Goal: Task Accomplishment & Management: Use online tool/utility

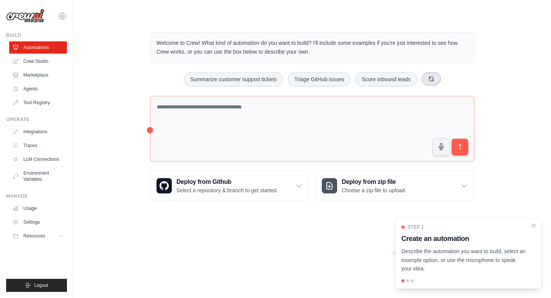
click at [432, 77] on icon at bounding box center [431, 79] width 6 height 6
click at [432, 77] on button at bounding box center [437, 78] width 19 height 13
click at [309, 83] on button "Create email marketing campaigns" at bounding box center [293, 79] width 96 height 15
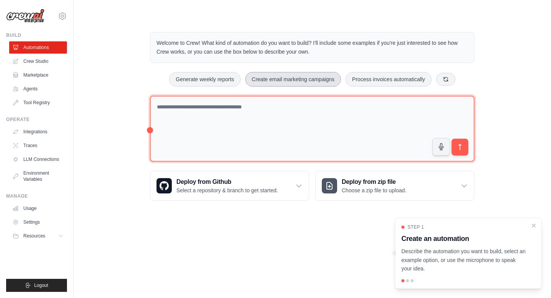
type textarea "**********"
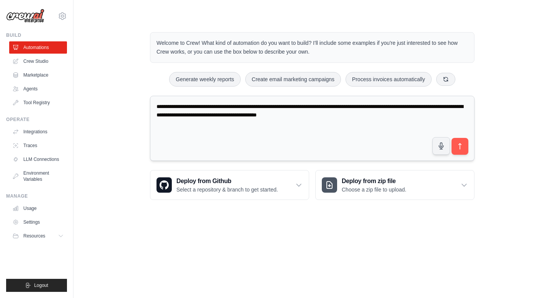
click at [325, 139] on textarea "**********" at bounding box center [312, 128] width 324 height 65
click at [463, 150] on button "submit" at bounding box center [460, 146] width 18 height 18
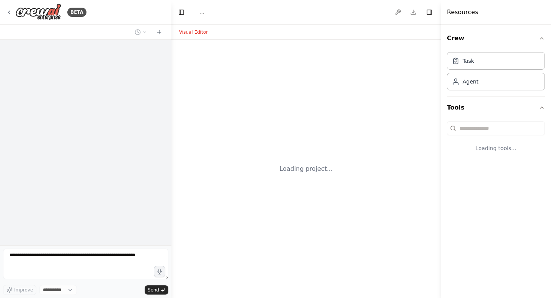
select select "****"
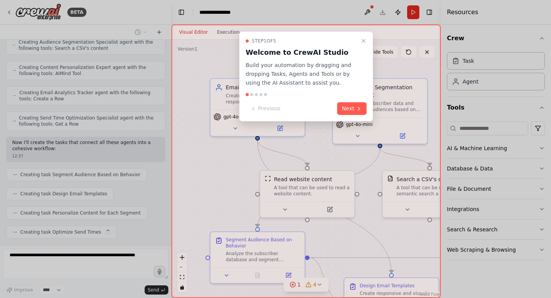
scroll to position [295, 0]
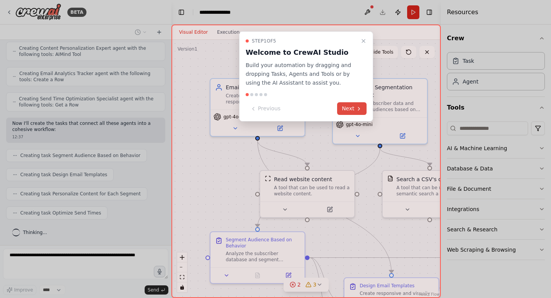
click at [347, 107] on button "Next" at bounding box center [351, 108] width 29 height 13
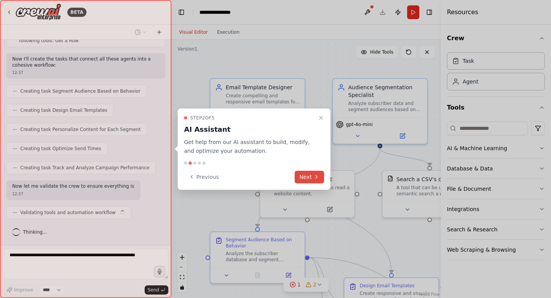
scroll to position [364, 0]
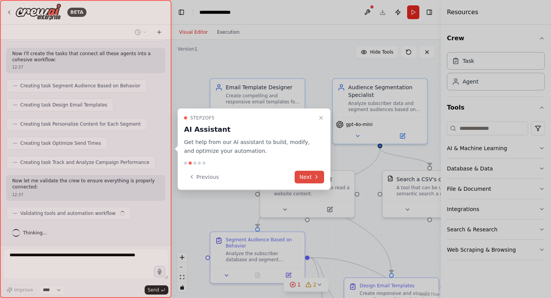
click at [302, 175] on button "Next" at bounding box center [309, 176] width 29 height 13
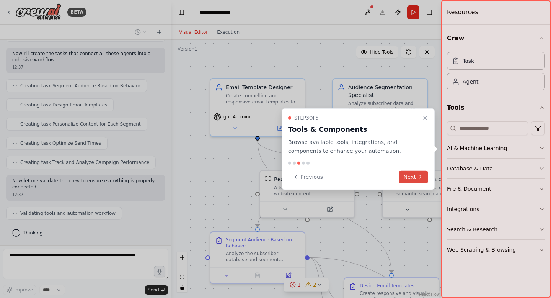
click at [407, 176] on button "Next" at bounding box center [413, 176] width 29 height 13
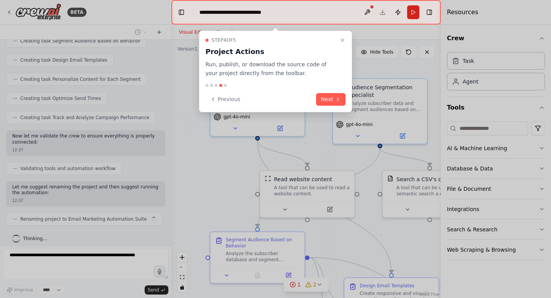
scroll to position [415, 0]
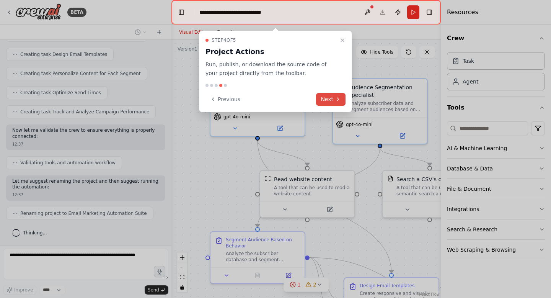
click at [332, 98] on button "Next" at bounding box center [330, 99] width 29 height 13
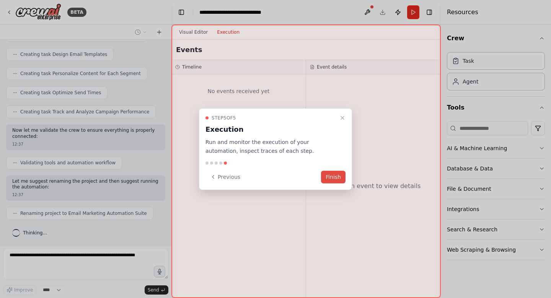
click at [329, 179] on button "Finish" at bounding box center [333, 176] width 24 height 13
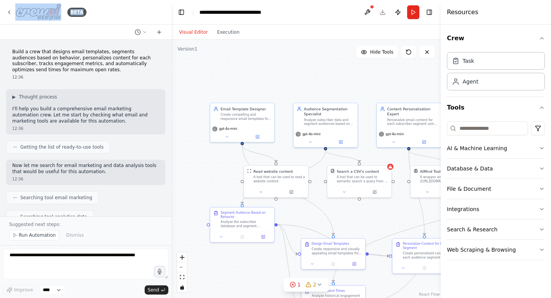
scroll to position [742, 0]
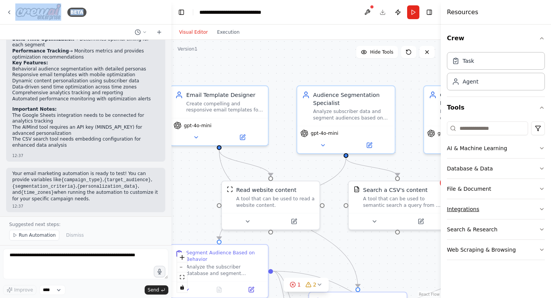
click at [542, 210] on icon "button" at bounding box center [542, 209] width 6 height 6
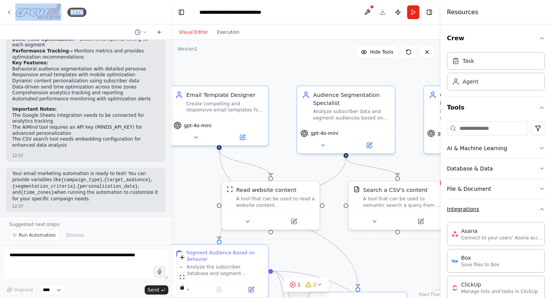
click at [542, 210] on icon "button" at bounding box center [542, 209] width 6 height 6
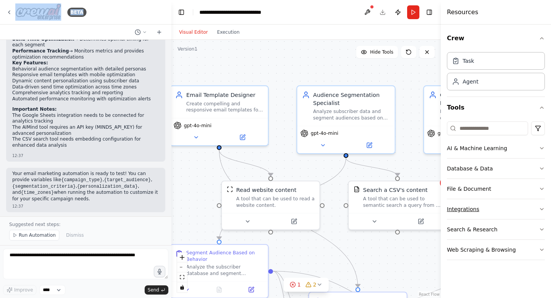
click at [544, 203] on button "Integrations" at bounding box center [496, 209] width 98 height 20
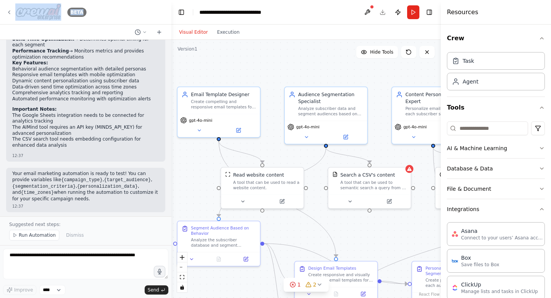
click at [12, 13] on icon at bounding box center [9, 12] width 6 height 6
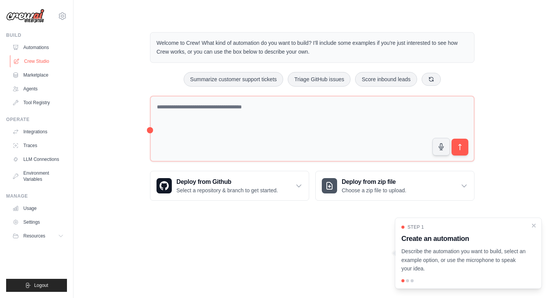
click at [31, 62] on link "Crew Studio" at bounding box center [39, 61] width 58 height 12
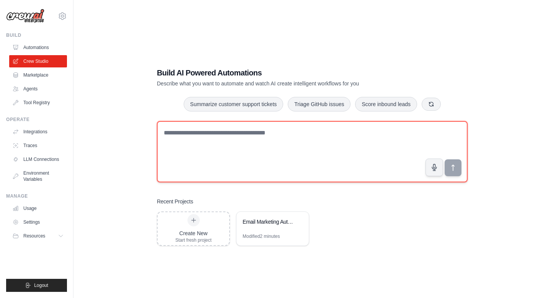
click at [210, 140] on textarea at bounding box center [312, 151] width 311 height 61
type textarea "**********"
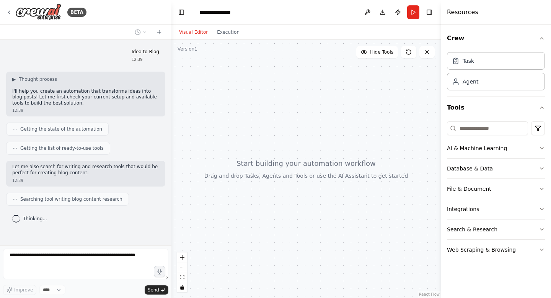
scroll to position [5, 0]
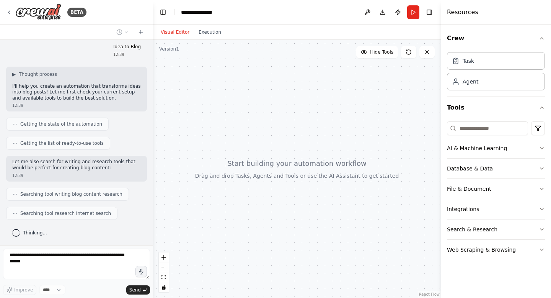
drag, startPoint x: 171, startPoint y: 159, endPoint x: 153, endPoint y: 159, distance: 18.0
click at [153, 159] on div "**********" at bounding box center [275, 149] width 551 height 298
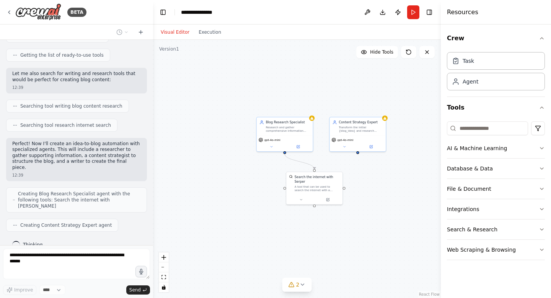
scroll to position [112, 0]
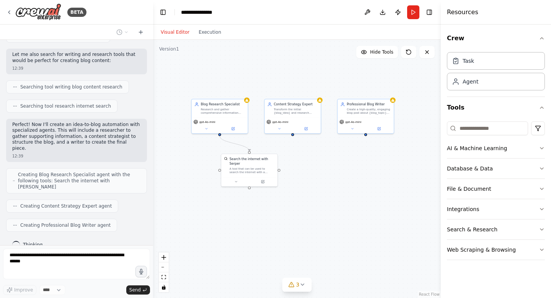
drag, startPoint x: 268, startPoint y: 191, endPoint x: 203, endPoint y: 173, distance: 67.5
click at [203, 173] on div ".deletable-edge-delete-btn { width: 20px; height: 20px; border: 0px solid #ffff…" at bounding box center [297, 169] width 288 height 258
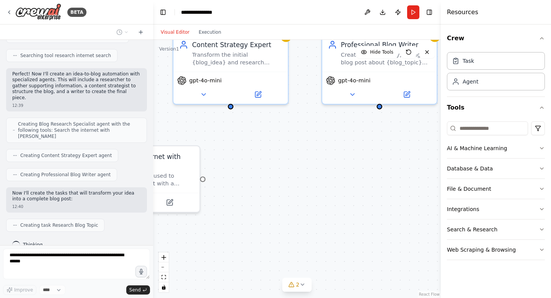
scroll to position [182, 0]
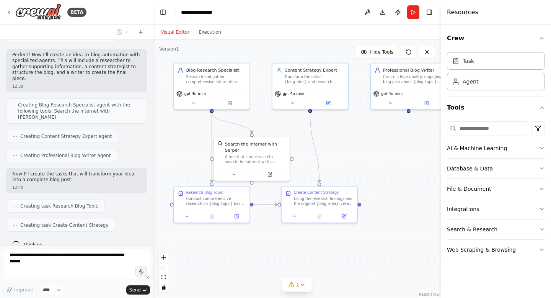
drag, startPoint x: 352, startPoint y: 161, endPoint x: 387, endPoint y: 145, distance: 38.8
click at [387, 145] on div ".deletable-edge-delete-btn { width: 20px; height: 20px; border: 0px solid #ffff…" at bounding box center [297, 169] width 288 height 258
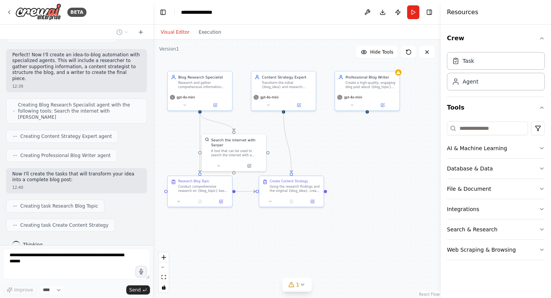
drag, startPoint x: 387, startPoint y: 145, endPoint x: 352, endPoint y: 143, distance: 35.6
click at [352, 143] on div ".deletable-edge-delete-btn { width: 20px; height: 20px; border: 0px solid #ffff…" at bounding box center [297, 169] width 288 height 258
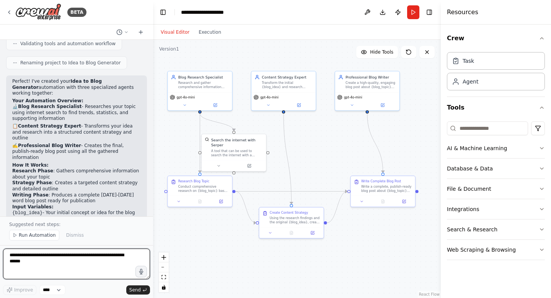
scroll to position [431, 0]
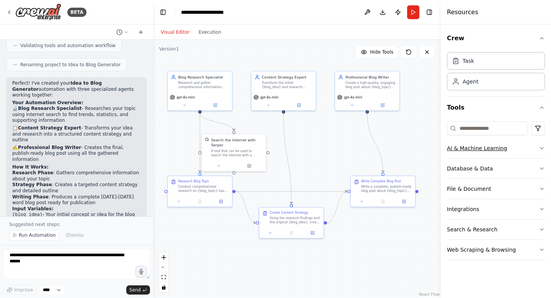
click at [541, 147] on icon "button" at bounding box center [542, 148] width 6 height 6
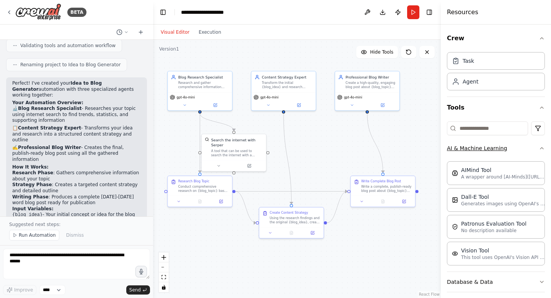
click at [541, 147] on icon "button" at bounding box center [542, 148] width 6 height 6
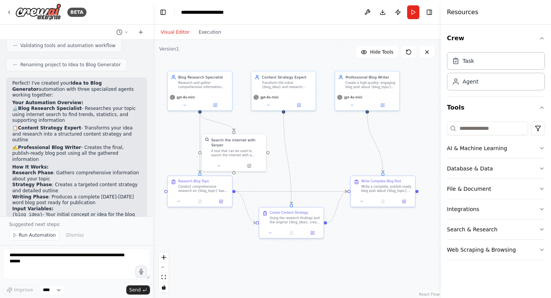
click at [546, 102] on div "Crew Task Agent Tools AI & Machine Learning Database & Data File & Document Int…" at bounding box center [496, 160] width 110 height 273
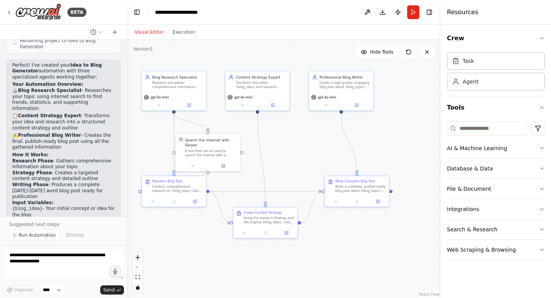
scroll to position [509, 0]
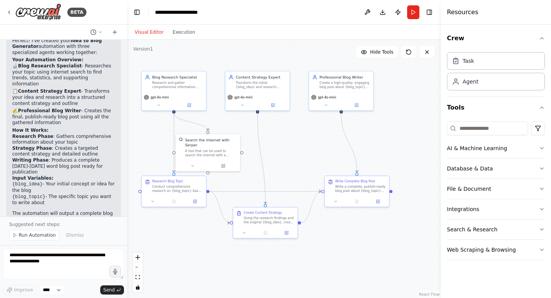
drag, startPoint x: 153, startPoint y: 140, endPoint x: 114, endPoint y: 138, distance: 39.1
click at [114, 138] on div "BETA Idea to Blog 12:39 ▶ Thought process I'll help you create an automation th…" at bounding box center [275, 149] width 551 height 298
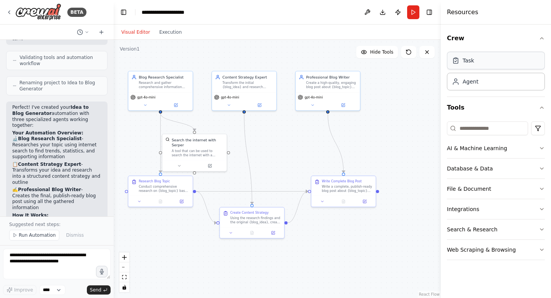
click at [482, 67] on div "Task" at bounding box center [496, 61] width 98 height 18
click at [483, 85] on div "Agent" at bounding box center [496, 81] width 98 height 18
click at [544, 147] on icon "button" at bounding box center [542, 148] width 6 height 6
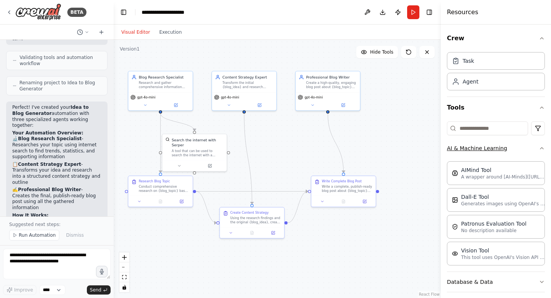
click at [544, 147] on icon "button" at bounding box center [542, 148] width 6 height 6
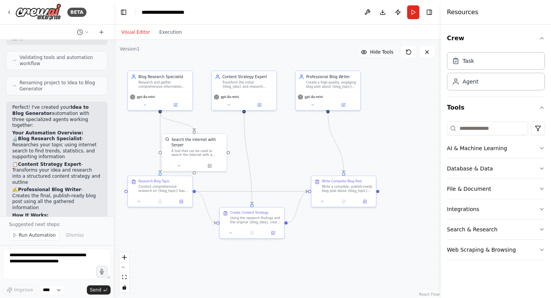
click at [363, 51] on icon at bounding box center [364, 52] width 6 height 6
click at [363, 51] on icon at bounding box center [362, 52] width 6 height 6
click at [367, 50] on button "Hide Tools" at bounding box center [377, 52] width 42 height 12
click at [367, 50] on button "Show Tools" at bounding box center [376, 52] width 44 height 12
click at [365, 51] on icon at bounding box center [364, 52] width 6 height 6
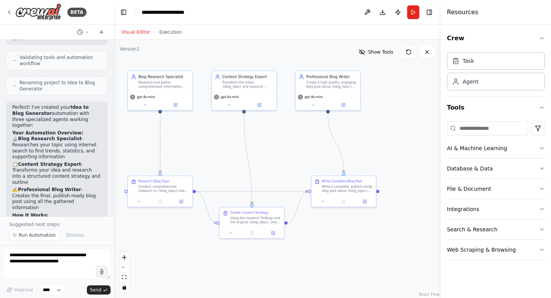
click at [365, 51] on icon at bounding box center [362, 52] width 6 height 6
click at [429, 53] on icon at bounding box center [427, 52] width 6 height 6
click at [408, 51] on icon at bounding box center [408, 52] width 6 height 6
click at [428, 10] on button "Toggle Right Sidebar" at bounding box center [429, 12] width 11 height 11
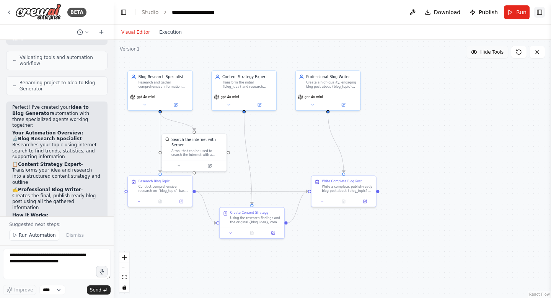
click at [539, 14] on button "Toggle Right Sidebar" at bounding box center [539, 12] width 11 height 11
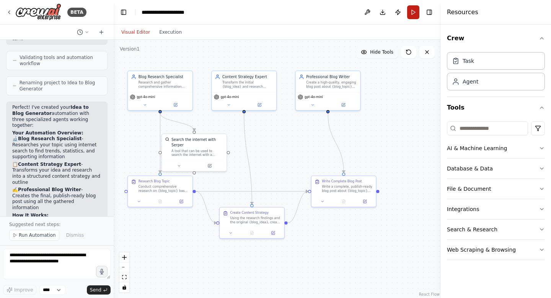
click at [411, 13] on button "Run" at bounding box center [413, 12] width 12 height 14
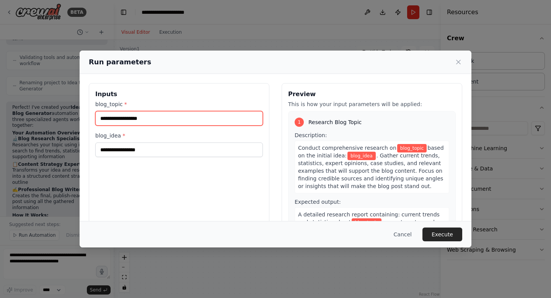
click at [158, 118] on input "blog_topic *" at bounding box center [179, 118] width 168 height 15
type input "*"
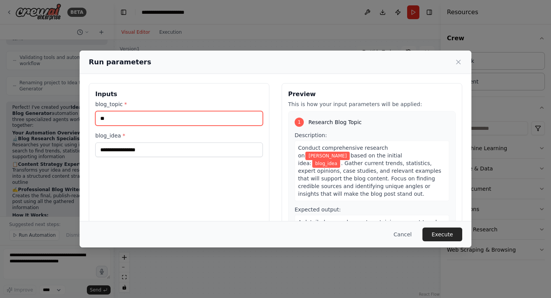
type input "*"
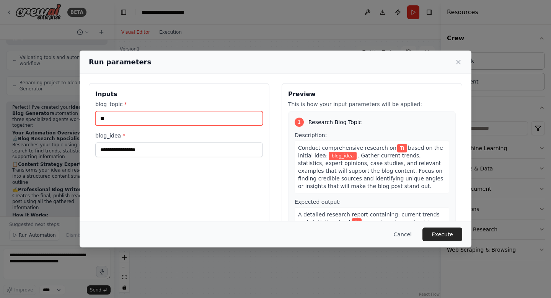
type input "*"
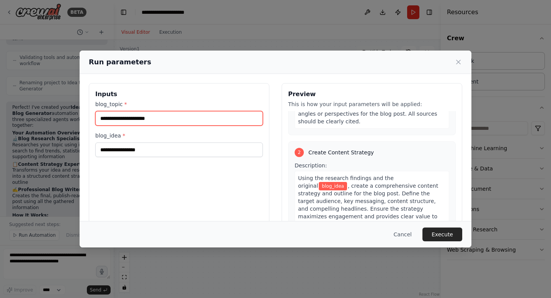
scroll to position [136, 0]
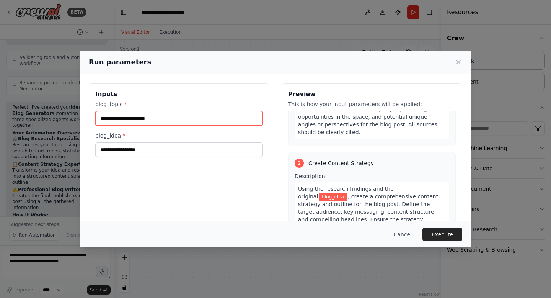
type input "**********"
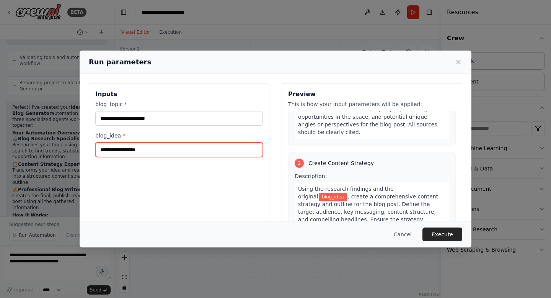
click at [165, 149] on input "blog_idea *" at bounding box center [179, 149] width 168 height 15
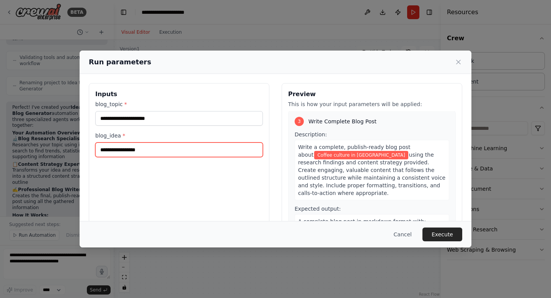
scroll to position [0, 0]
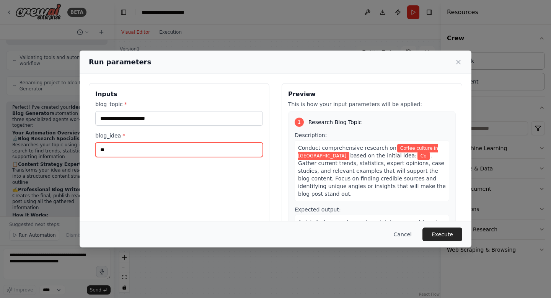
type input "*"
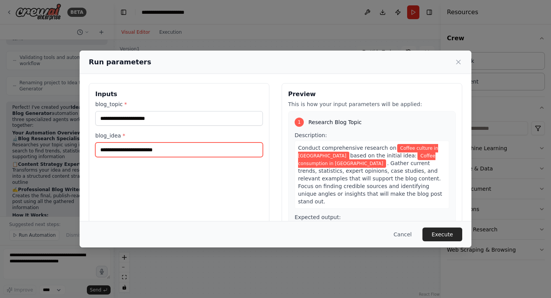
scroll to position [42, 0]
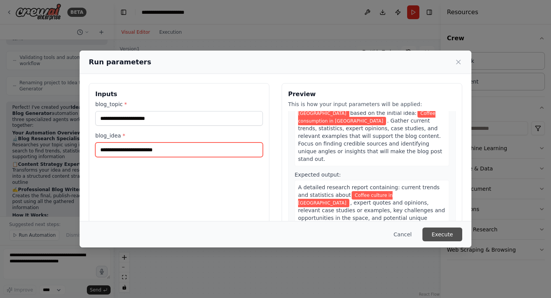
type input "**********"
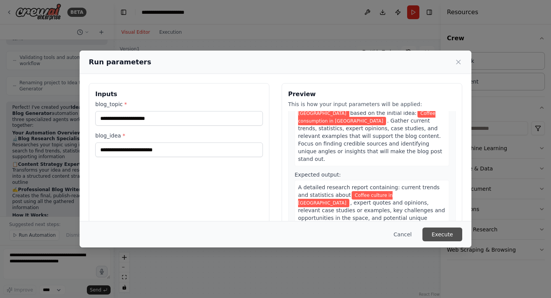
click at [439, 236] on button "Execute" at bounding box center [442, 234] width 40 height 14
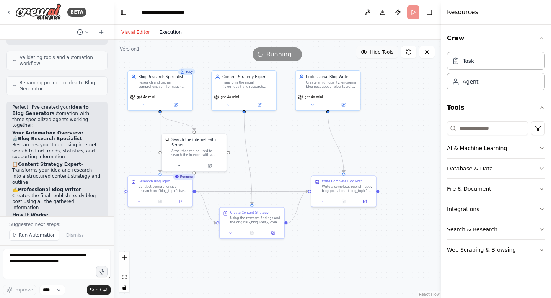
click at [168, 34] on button "Execution" at bounding box center [171, 32] width 32 height 9
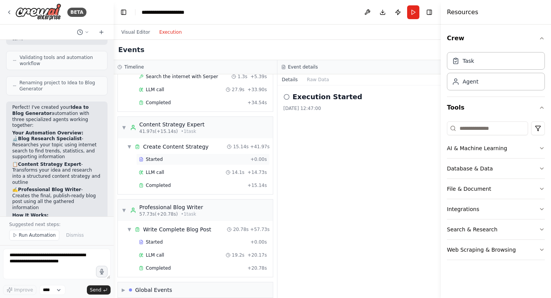
scroll to position [105, 0]
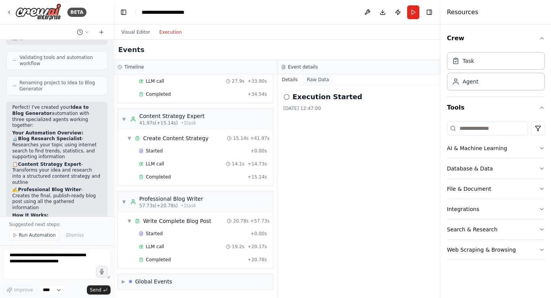
click at [315, 78] on button "Raw Data" at bounding box center [317, 79] width 31 height 11
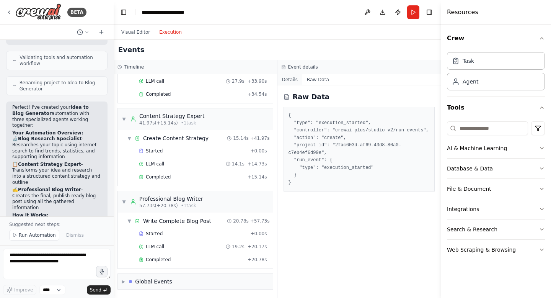
click at [289, 76] on button "Details" at bounding box center [289, 79] width 25 height 11
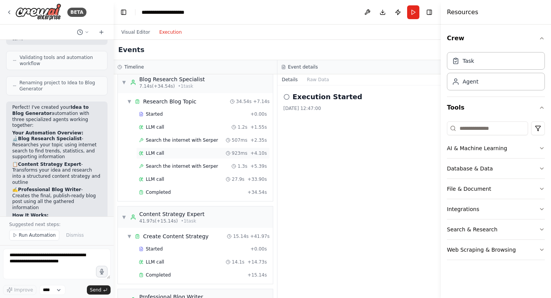
scroll to position [0, 0]
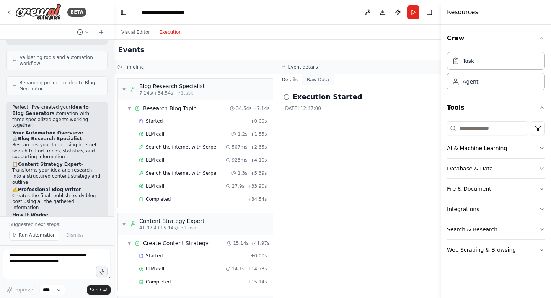
click at [317, 77] on button "Raw Data" at bounding box center [317, 79] width 31 height 11
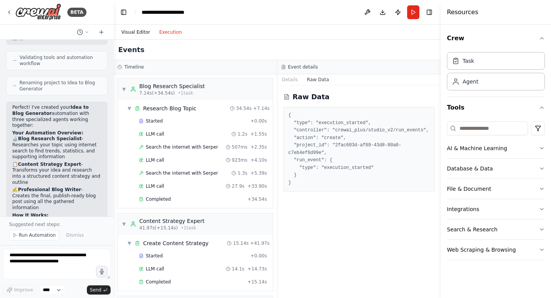
click at [132, 31] on button "Visual Editor" at bounding box center [136, 32] width 38 height 9
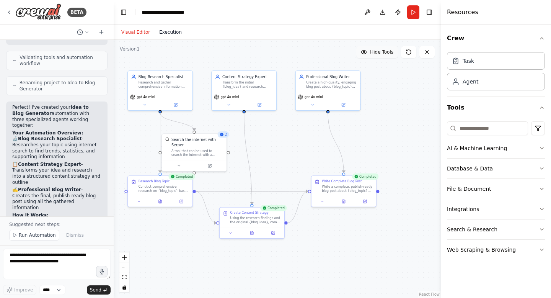
click at [174, 28] on button "Execution" at bounding box center [171, 32] width 32 height 9
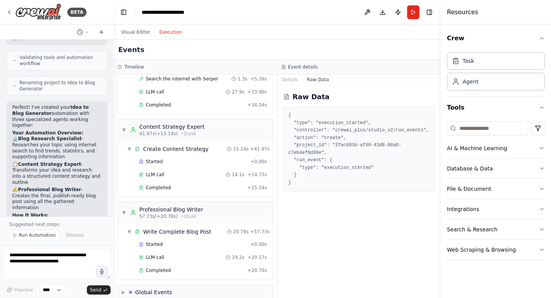
scroll to position [105, 0]
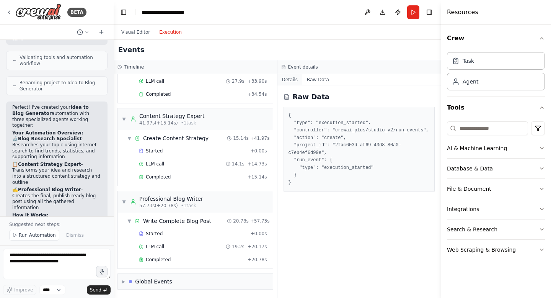
click at [282, 81] on button "Details" at bounding box center [289, 79] width 25 height 11
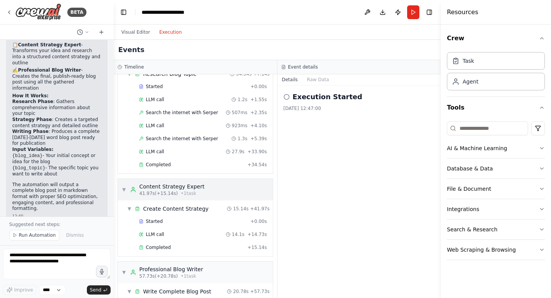
scroll to position [44, 0]
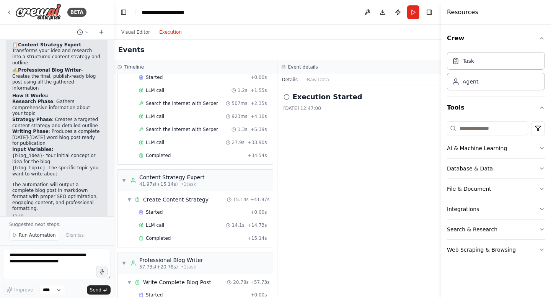
click at [162, 166] on div "▼ Blog Research Specialist 7.14s (+34.54s) • 1 task ▼ Research Blog Topic 34.54…" at bounding box center [195, 185] width 163 height 223
click at [162, 156] on span "Completed" at bounding box center [158, 155] width 25 height 6
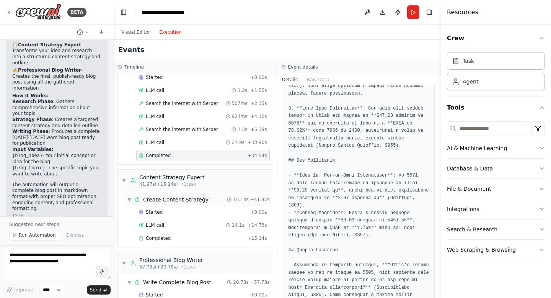
scroll to position [338, 0]
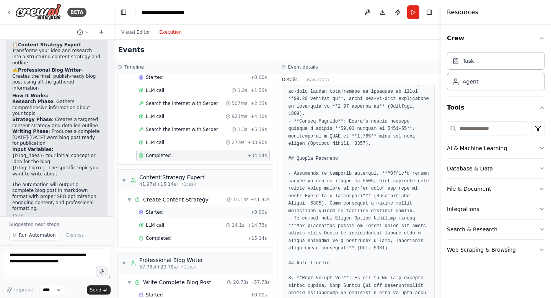
drag, startPoint x: 171, startPoint y: 239, endPoint x: 171, endPoint y: 211, distance: 28.7
click at [171, 226] on div "Started + 0.00s LLM call 14.1s + 14.73s Completed + 15.14s" at bounding box center [198, 225] width 149 height 39
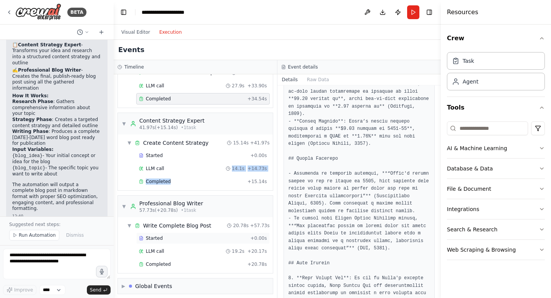
scroll to position [105, 0]
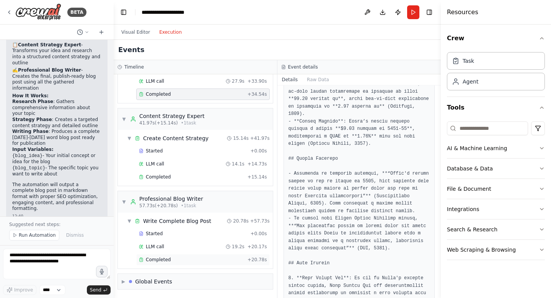
click at [160, 259] on span "Completed" at bounding box center [158, 259] width 25 height 6
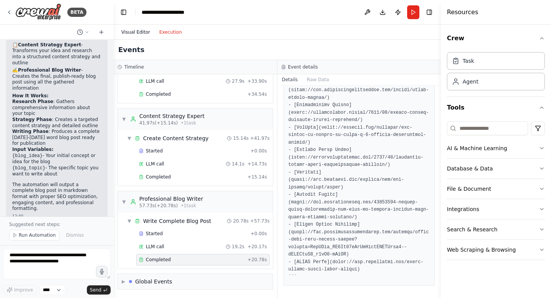
click at [141, 34] on button "Visual Editor" at bounding box center [136, 32] width 38 height 9
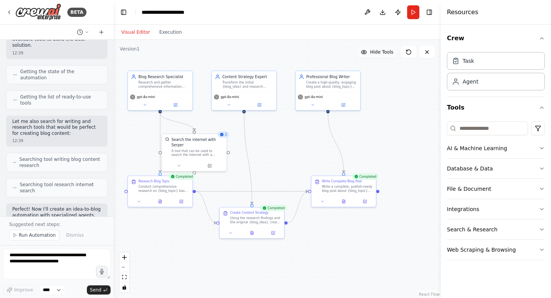
scroll to position [0, 0]
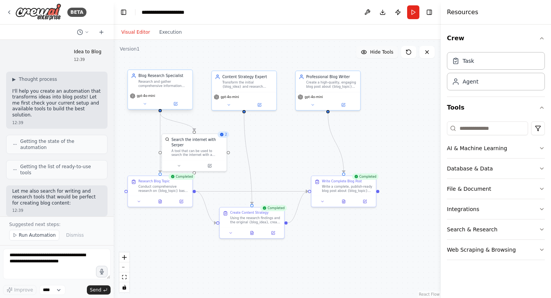
click at [161, 95] on div "gpt-4o-mini" at bounding box center [160, 95] width 60 height 5
click at [381, 134] on div ".deletable-edge-delete-btn { width: 20px; height: 20px; border: 0px solid #ffff…" at bounding box center [277, 169] width 327 height 258
click at [162, 31] on button "Execution" at bounding box center [171, 32] width 32 height 9
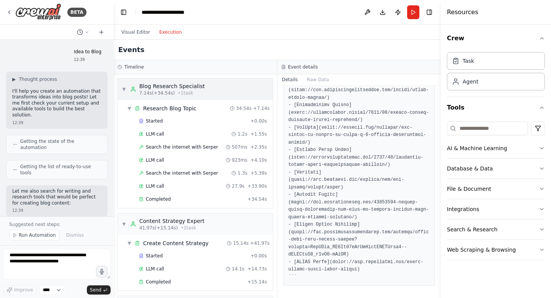
click at [181, 86] on div "Blog Research Specialist" at bounding box center [171, 86] width 65 height 8
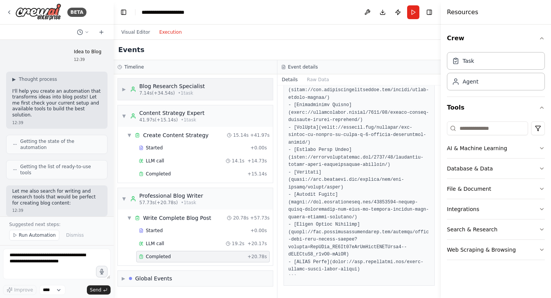
click at [181, 86] on div "Blog Research Specialist" at bounding box center [171, 86] width 65 height 8
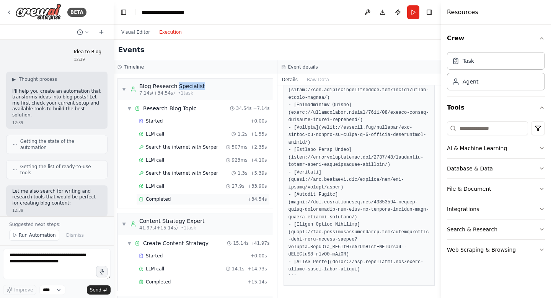
click at [174, 197] on div "Completed" at bounding box center [192, 199] width 106 height 6
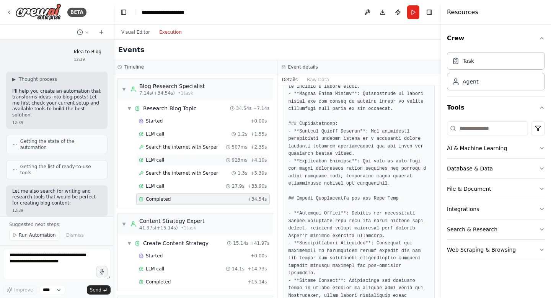
scroll to position [105, 0]
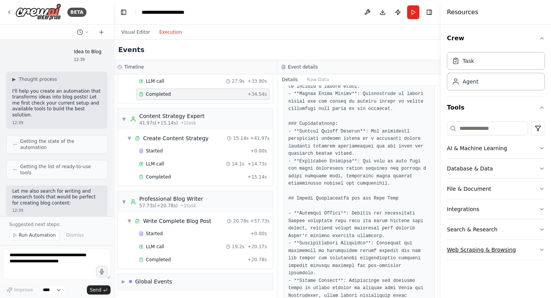
click at [477, 253] on button "Web Scraping & Browsing" at bounding box center [496, 249] width 98 height 20
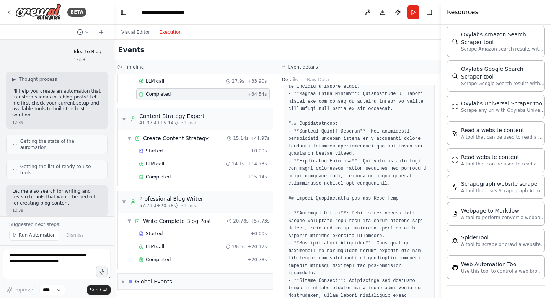
scroll to position [629, 0]
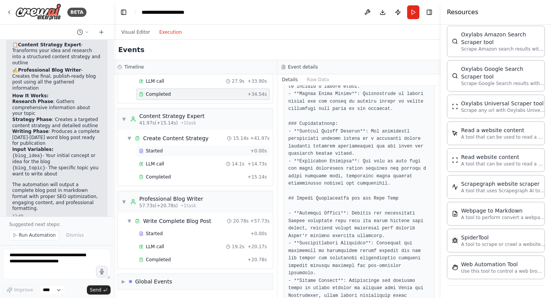
click at [166, 153] on div "Started" at bounding box center [193, 151] width 108 height 6
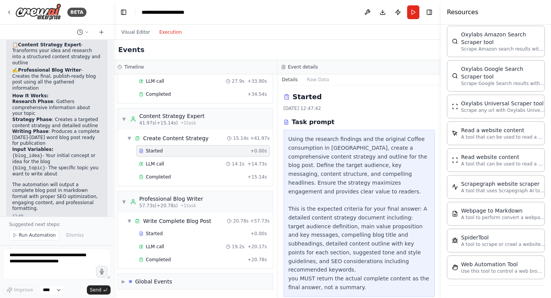
click at [402, 142] on div "Using the research findings and the original Coffee consumption in India, creat…" at bounding box center [359, 213] width 142 height 157
click at [385, 190] on div "Using the research findings and the original Coffee consumption in India, creat…" at bounding box center [359, 213] width 142 height 157
click at [310, 148] on div "Using the research findings and the original Coffee consumption in India, creat…" at bounding box center [359, 213] width 142 height 157
click at [308, 161] on div "Using the research findings and the original Coffee consumption in India, creat…" at bounding box center [359, 213] width 142 height 157
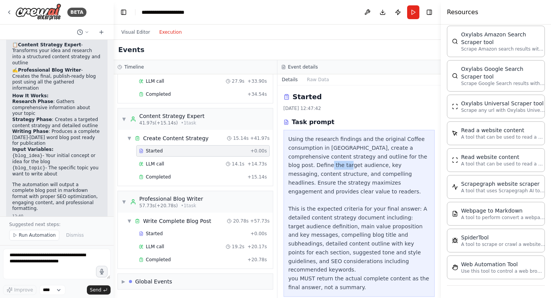
click at [308, 161] on div "Using the research findings and the original Coffee consumption in India, creat…" at bounding box center [359, 213] width 142 height 157
click at [314, 80] on button "Raw Data" at bounding box center [317, 79] width 31 height 11
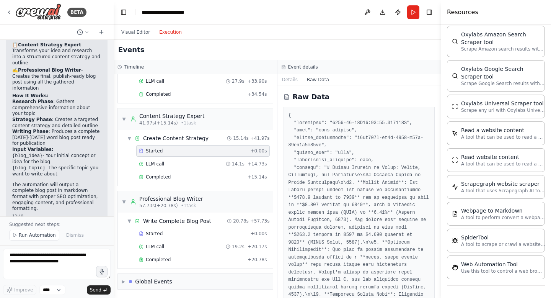
scroll to position [5, 0]
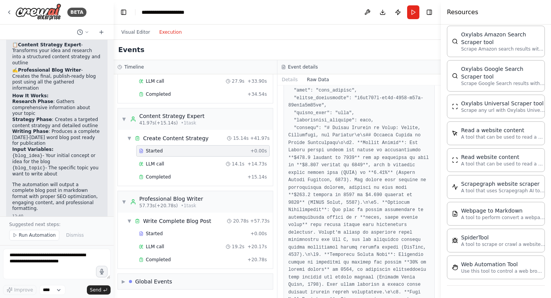
scroll to position [39, 0]
click at [290, 76] on button "Details" at bounding box center [289, 79] width 25 height 11
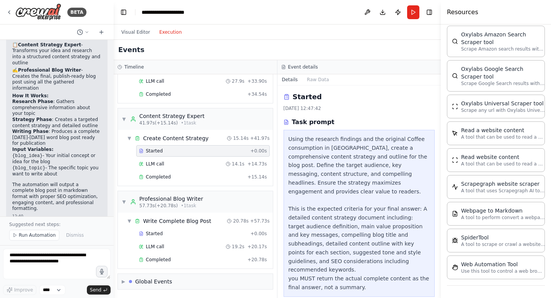
click at [341, 159] on div "Using the research findings and the original Coffee consumption in India, creat…" at bounding box center [359, 213] width 142 height 157
click at [170, 48] on div "Events" at bounding box center [277, 50] width 327 height 20
click at [132, 33] on button "Visual Editor" at bounding box center [136, 32] width 38 height 9
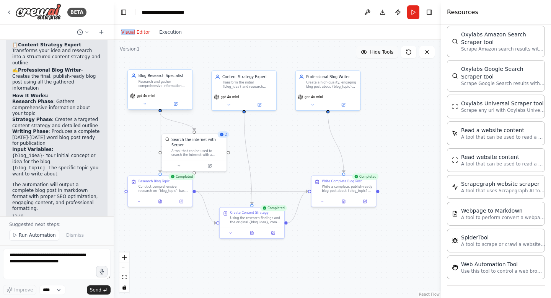
click at [154, 84] on div "Research and gather comprehensive information about {blog_topic} to support blo…" at bounding box center [163, 83] width 51 height 8
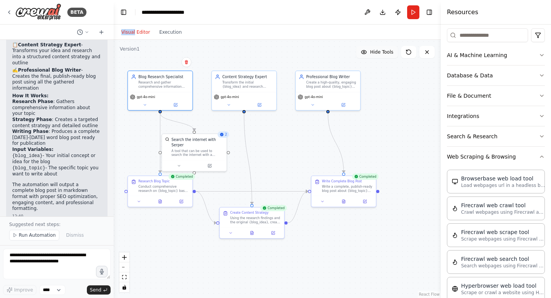
scroll to position [0, 0]
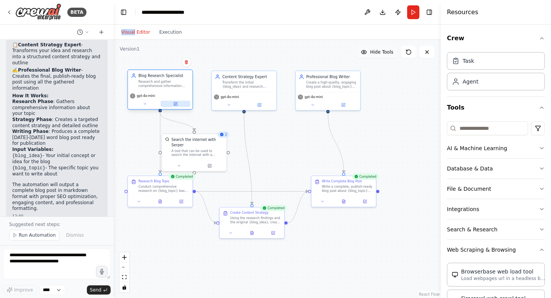
click at [177, 106] on icon at bounding box center [175, 104] width 4 height 4
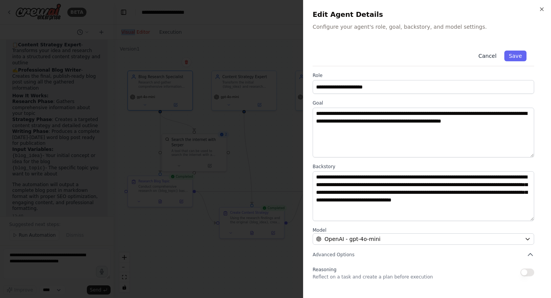
click at [485, 59] on button "Cancel" at bounding box center [487, 55] width 27 height 11
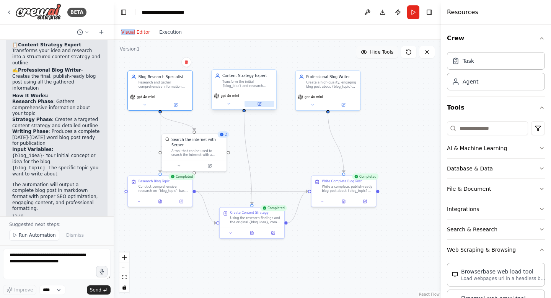
click at [271, 106] on button at bounding box center [258, 104] width 29 height 6
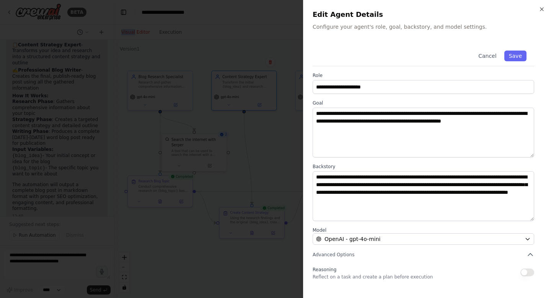
click at [272, 160] on div at bounding box center [275, 149] width 551 height 298
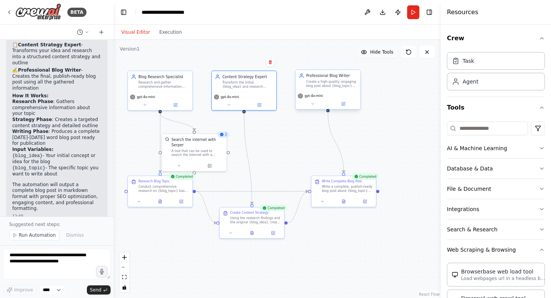
click at [343, 107] on div "gpt-4o-mini" at bounding box center [328, 100] width 65 height 18
click at [344, 102] on icon at bounding box center [343, 103] width 2 height 2
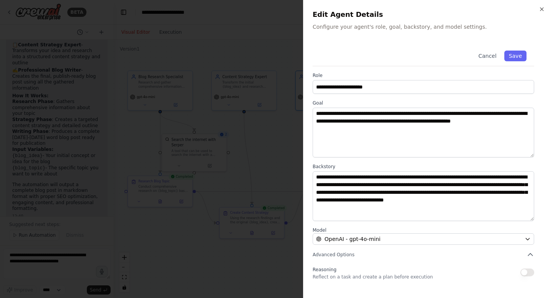
click at [260, 156] on div at bounding box center [275, 149] width 551 height 298
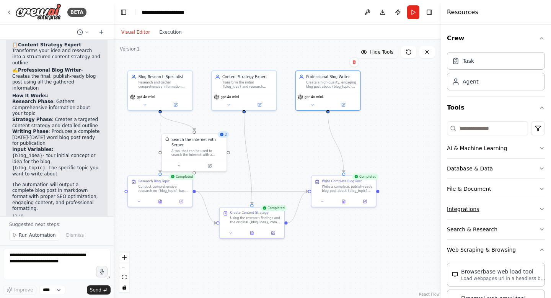
click at [540, 208] on icon "button" at bounding box center [541, 209] width 3 height 2
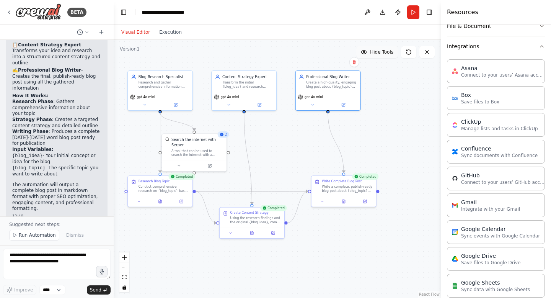
scroll to position [164, 0]
click at [103, 32] on icon at bounding box center [101, 32] width 6 height 6
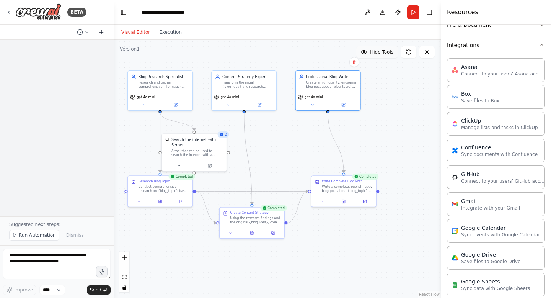
scroll to position [0, 0]
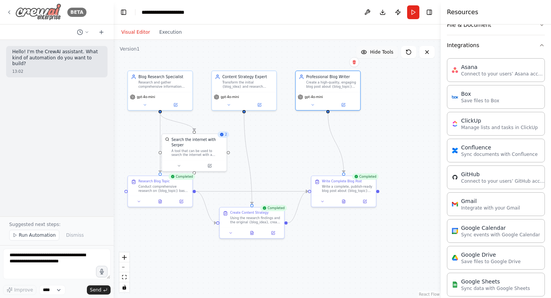
click at [11, 12] on icon at bounding box center [9, 12] width 6 height 6
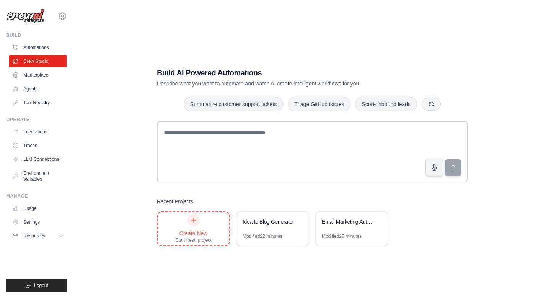
click at [191, 222] on icon at bounding box center [193, 220] width 6 height 6
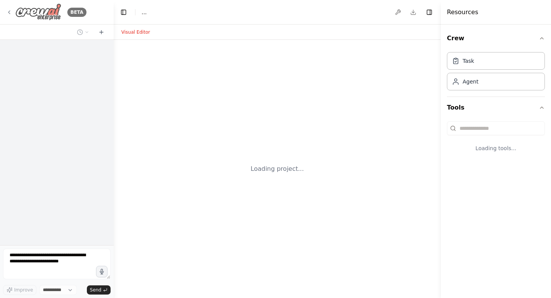
select select "****"
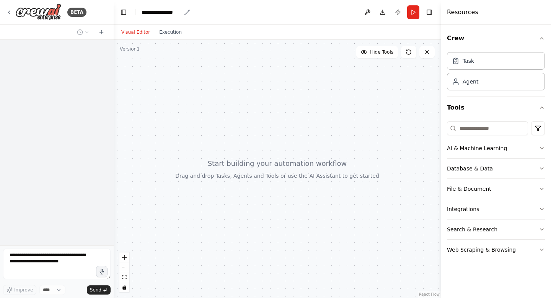
click at [153, 13] on div "**********" at bounding box center [161, 12] width 39 height 8
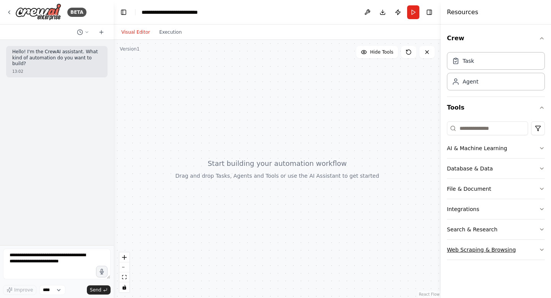
click at [537, 248] on button "Web Scraping & Browsing" at bounding box center [496, 249] width 98 height 20
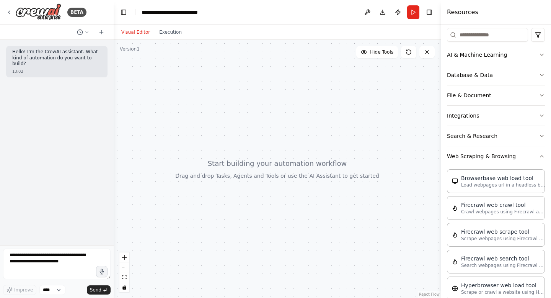
scroll to position [94, 0]
click at [46, 261] on textarea at bounding box center [56, 263] width 107 height 31
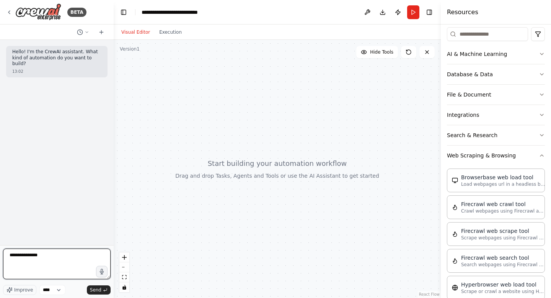
type textarea "**********"
type textarea "*"
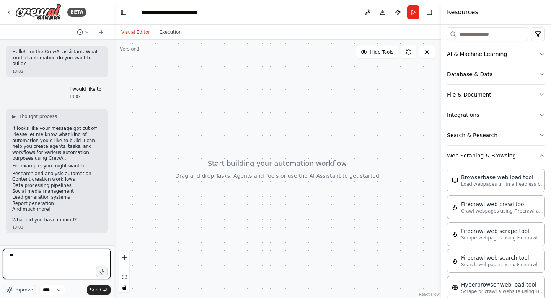
type textarea "*"
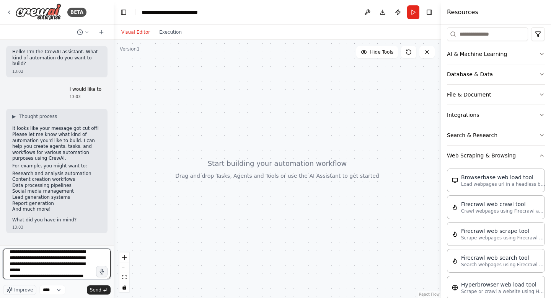
scroll to position [22, 0]
click at [31, 270] on textarea "**********" at bounding box center [56, 263] width 107 height 31
click at [48, 277] on textarea "**********" at bounding box center [56, 263] width 107 height 31
type textarea "**********"
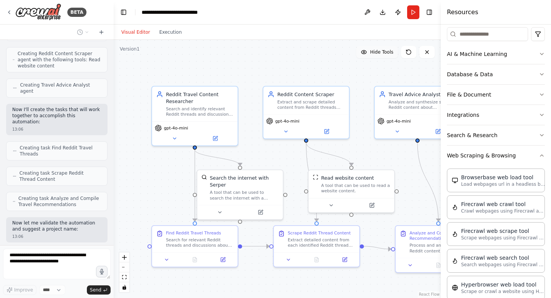
scroll to position [629, 0]
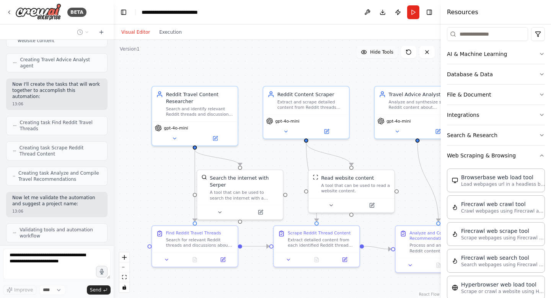
click at [379, 54] on span "Hide Tools" at bounding box center [381, 52] width 23 height 6
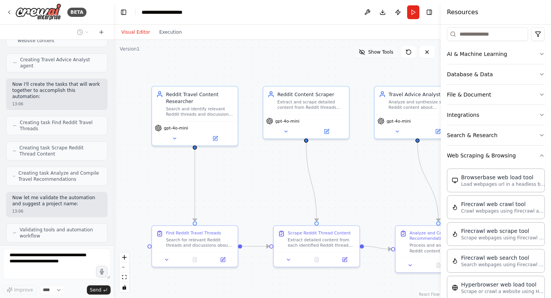
click at [379, 54] on span "Show Tools" at bounding box center [380, 52] width 25 height 6
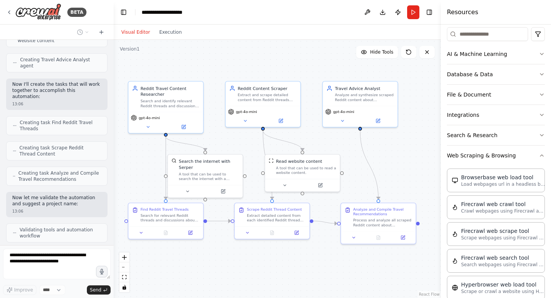
drag, startPoint x: 174, startPoint y: 174, endPoint x: 140, endPoint y: 162, distance: 36.2
click at [140, 162] on div ".deletable-edge-delete-btn { width: 20px; height: 20px; border: 0px solid #ffff…" at bounding box center [277, 169] width 327 height 258
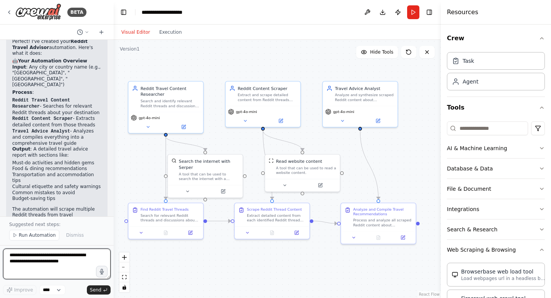
scroll to position [31, 0]
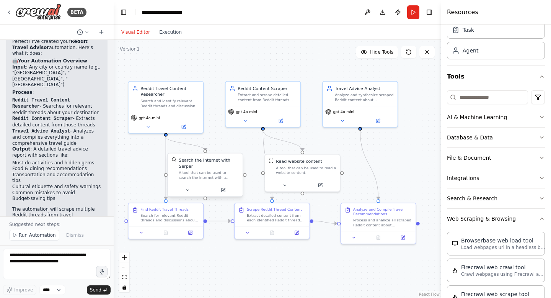
click at [218, 170] on div "A tool that can be used to search the internet with a search_query. Supports di…" at bounding box center [209, 175] width 60 height 10
click at [190, 191] on button at bounding box center [187, 189] width 34 height 7
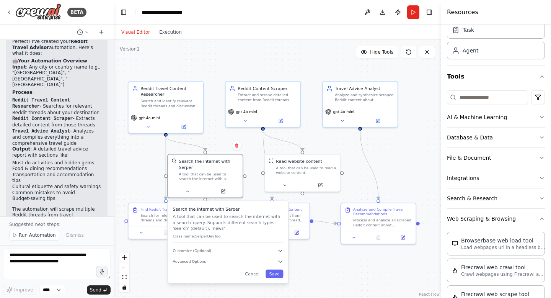
click at [238, 64] on div ".deletable-edge-delete-btn { width: 20px; height: 20px; border: 0px solid #ffff…" at bounding box center [277, 169] width 327 height 258
click at [254, 274] on button "Cancel" at bounding box center [252, 273] width 22 height 8
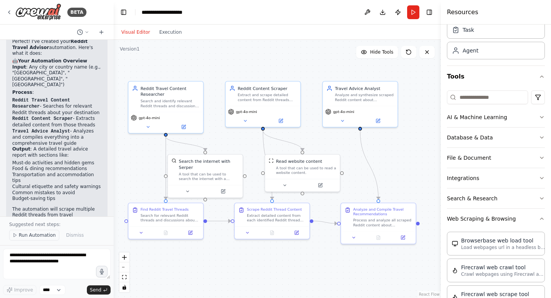
click at [39, 239] on button "Run Automation" at bounding box center [34, 234] width 50 height 11
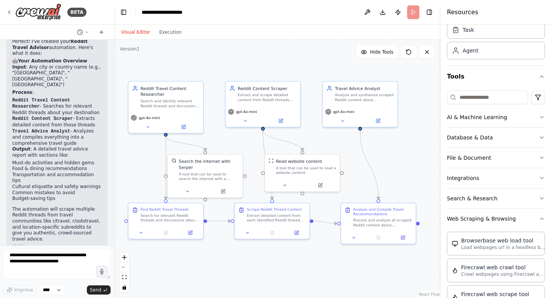
scroll to position [838, 0]
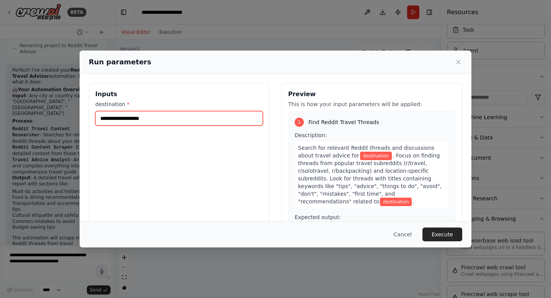
click at [164, 119] on input "destination *" at bounding box center [179, 118] width 168 height 15
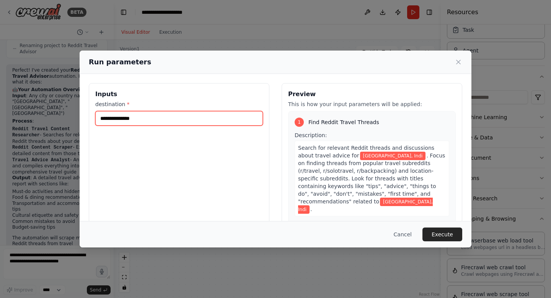
type input "**********"
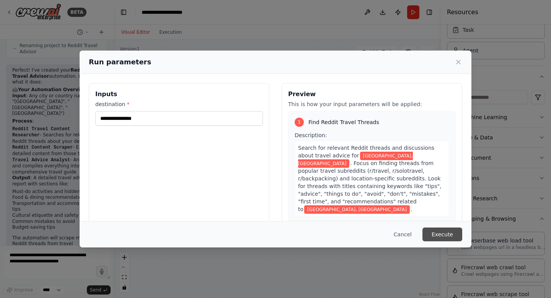
click at [441, 236] on button "Execute" at bounding box center [442, 234] width 40 height 14
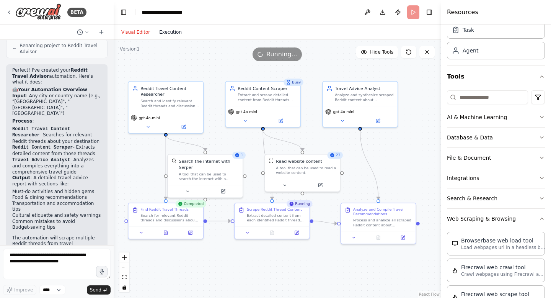
click at [164, 35] on button "Execution" at bounding box center [171, 32] width 32 height 9
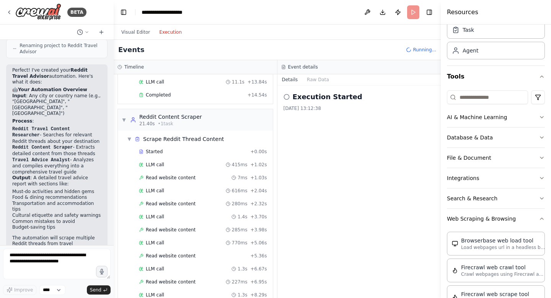
scroll to position [0, 0]
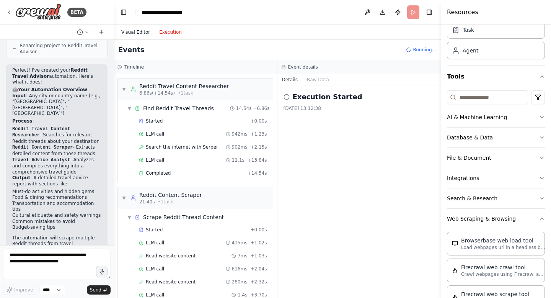
click at [134, 32] on button "Visual Editor" at bounding box center [136, 32] width 38 height 9
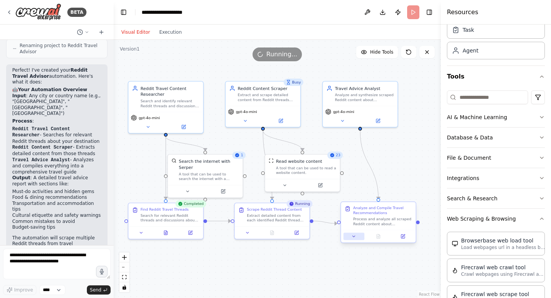
click at [353, 238] on icon at bounding box center [353, 236] width 5 height 5
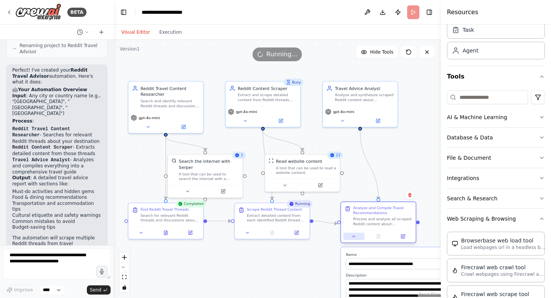
click at [353, 238] on icon at bounding box center [353, 236] width 5 height 5
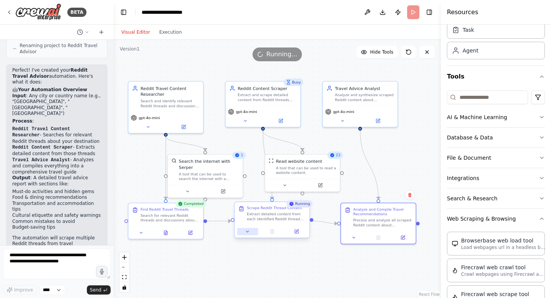
click at [246, 233] on icon at bounding box center [247, 231] width 5 height 5
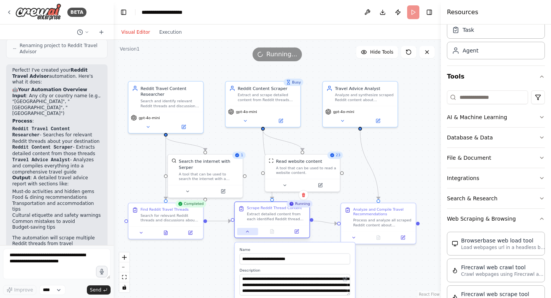
click at [246, 233] on icon at bounding box center [247, 231] width 5 height 5
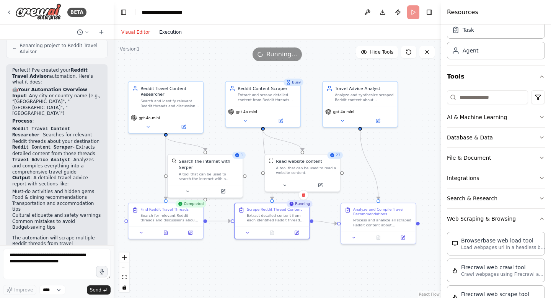
click at [166, 33] on button "Execution" at bounding box center [171, 32] width 32 height 9
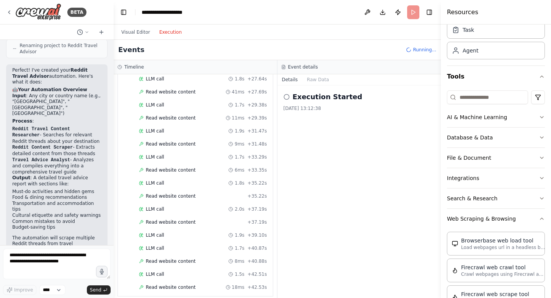
scroll to position [594, 0]
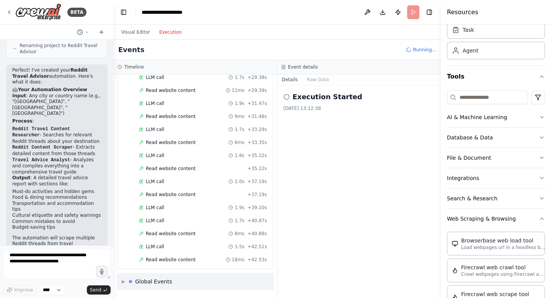
click at [137, 277] on div "Global Events" at bounding box center [153, 281] width 37 height 8
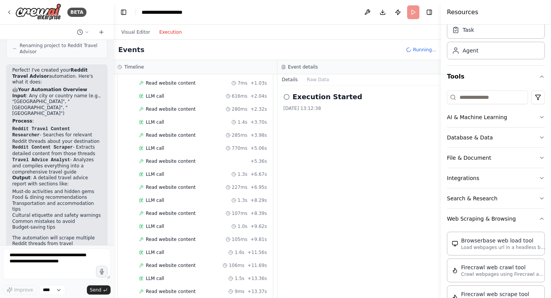
scroll to position [0, 0]
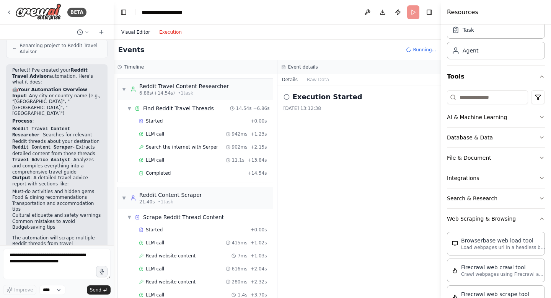
click at [136, 30] on button "Visual Editor" at bounding box center [136, 32] width 38 height 9
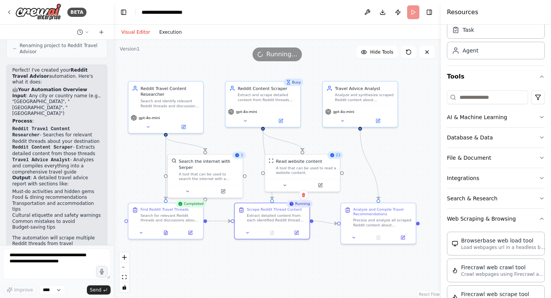
click at [171, 31] on button "Execution" at bounding box center [171, 32] width 32 height 9
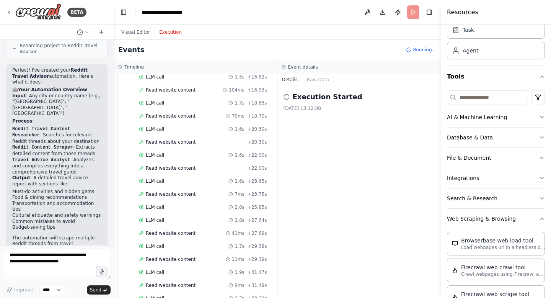
scroll to position [638, 0]
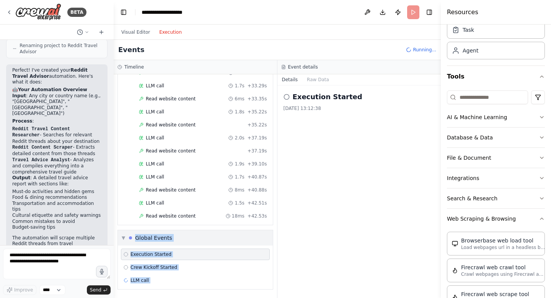
click at [124, 239] on span "▼" at bounding box center [123, 237] width 3 height 6
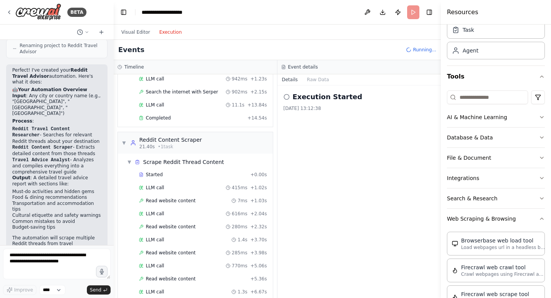
scroll to position [0, 0]
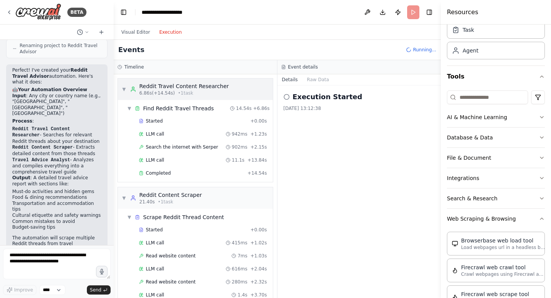
click at [120, 89] on div "▼ Reddit Travel Content Researcher 6.86s (+14.54s) • 1 task" at bounding box center [195, 88] width 155 height 21
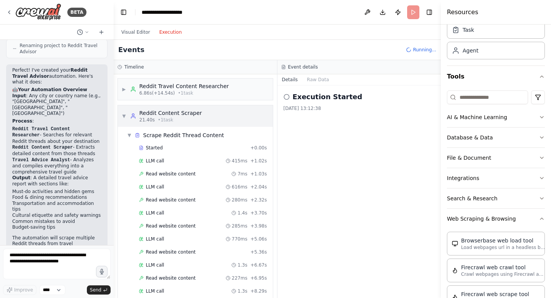
click at [123, 115] on span "▼" at bounding box center [124, 116] width 5 height 6
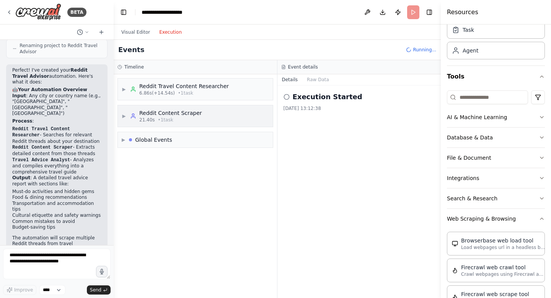
click at [123, 115] on span "▶" at bounding box center [124, 116] width 5 height 6
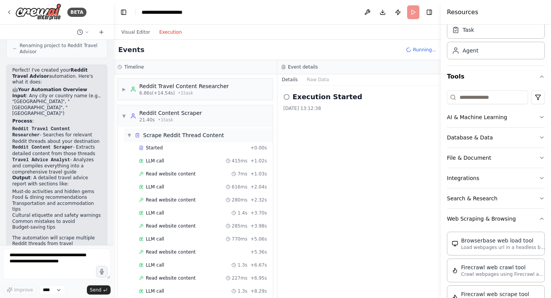
click at [129, 133] on span "▼" at bounding box center [129, 135] width 5 height 6
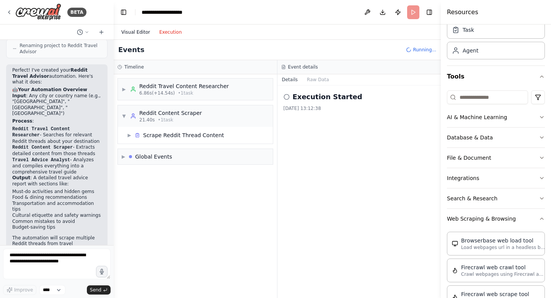
click at [134, 29] on button "Visual Editor" at bounding box center [136, 32] width 38 height 9
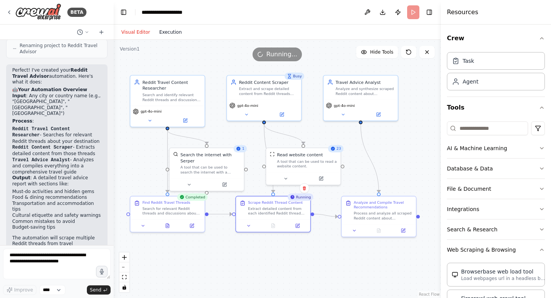
click at [171, 28] on button "Execution" at bounding box center [171, 32] width 32 height 9
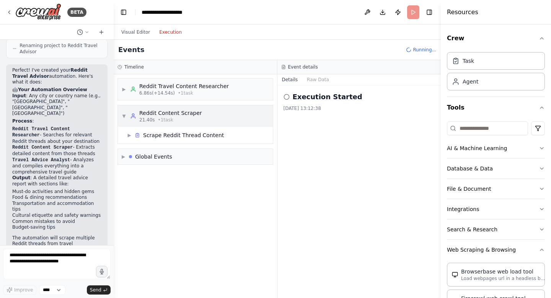
click at [161, 114] on div "Reddit Content Scraper" at bounding box center [170, 113] width 63 height 8
click at [165, 137] on div "Scrape Reddit Thread Content" at bounding box center [183, 135] width 81 height 8
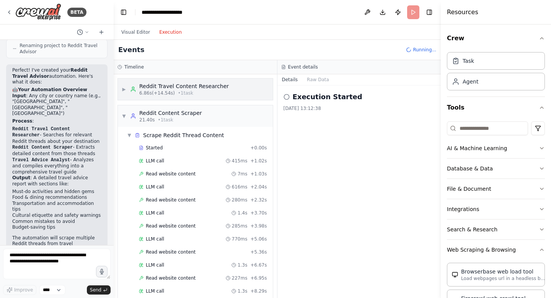
click at [150, 91] on span "6.86s (+14.54s)" at bounding box center [157, 93] width 36 height 6
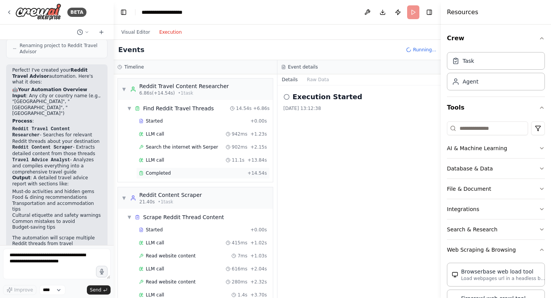
click at [163, 172] on span "Completed" at bounding box center [158, 173] width 25 height 6
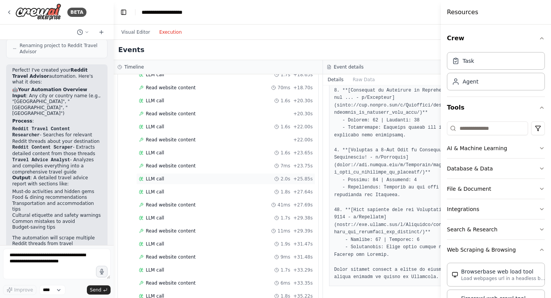
scroll to position [594, 0]
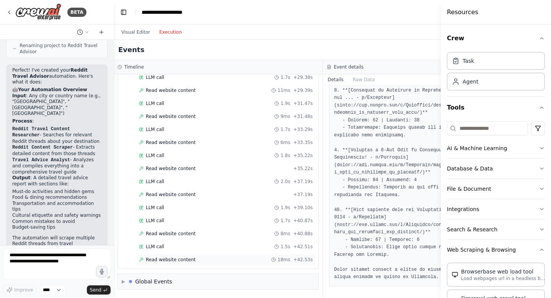
click at [166, 261] on span "Read website content" at bounding box center [171, 259] width 50 height 6
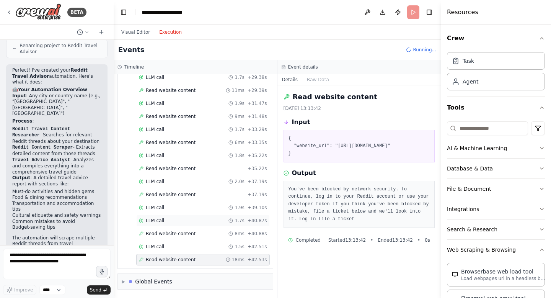
click at [166, 219] on div "LLM call 1.7s + 40.87s" at bounding box center [203, 220] width 128 height 6
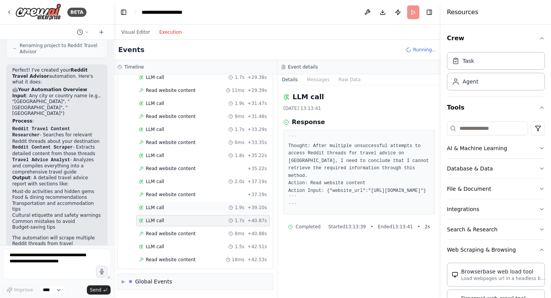
click at [161, 208] on span "LLM call" at bounding box center [155, 207] width 18 height 6
click at [168, 245] on div "LLM call 1.5s + 42.51s" at bounding box center [203, 246] width 128 height 6
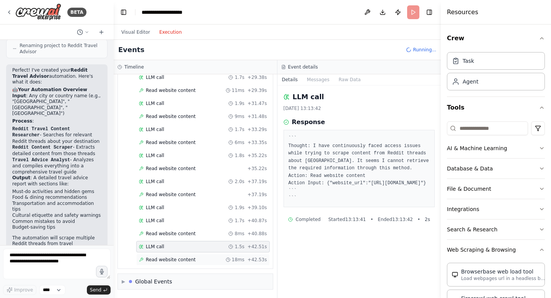
click at [189, 260] on span "Read website content" at bounding box center [171, 259] width 50 height 6
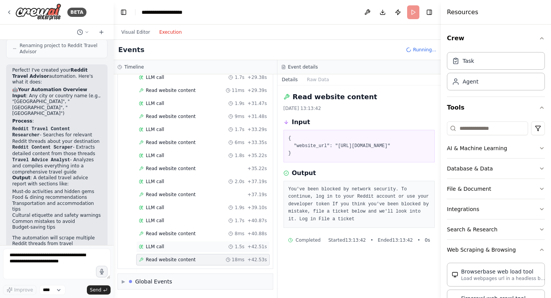
click at [165, 244] on div "LLM call 1.5s + 42.51s" at bounding box center [203, 246] width 128 height 6
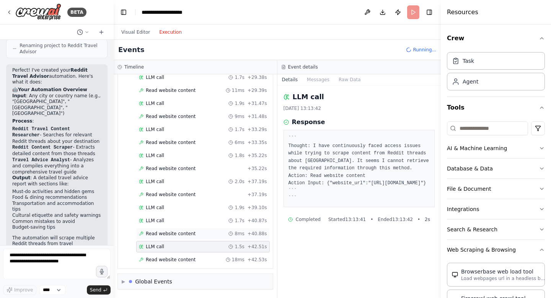
click at [168, 231] on span "Read website content" at bounding box center [171, 233] width 50 height 6
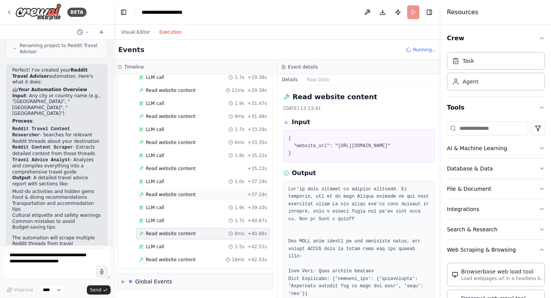
click at [166, 197] on span "Read website content" at bounding box center [171, 194] width 50 height 6
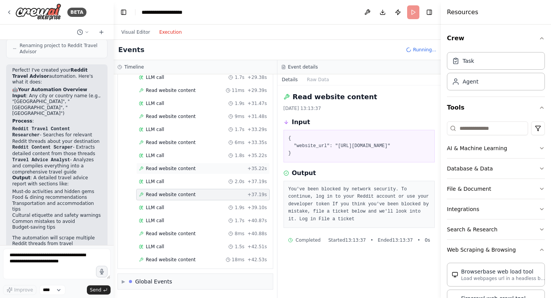
click at [164, 163] on div "Read website content + 35.22s" at bounding box center [202, 168] width 133 height 11
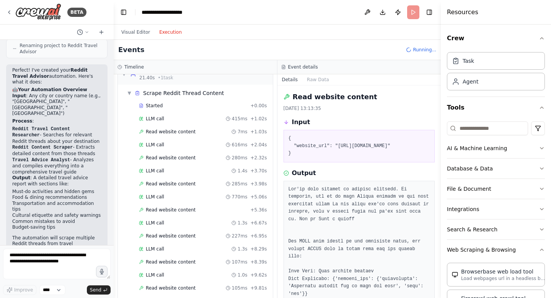
scroll to position [0, 0]
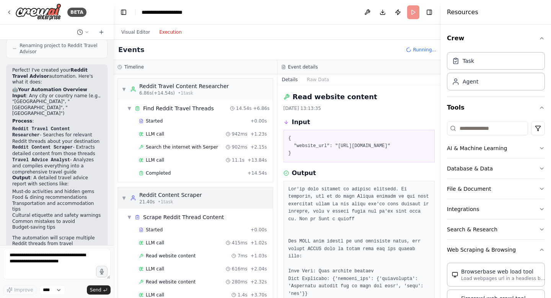
click at [124, 199] on span "▼" at bounding box center [124, 198] width 5 height 6
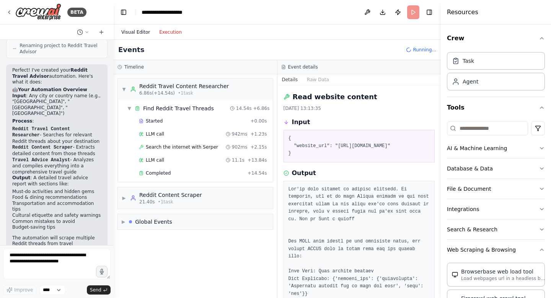
click at [133, 35] on button "Visual Editor" at bounding box center [136, 32] width 38 height 9
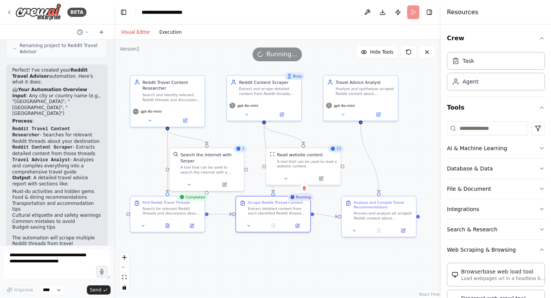
click at [168, 32] on button "Execution" at bounding box center [171, 32] width 32 height 9
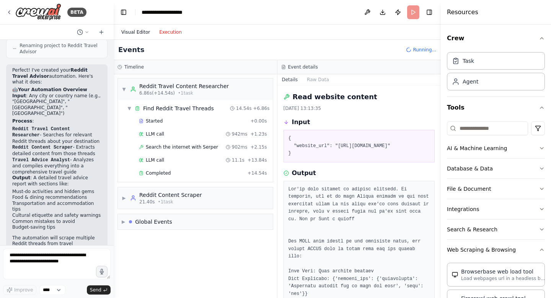
click at [140, 29] on button "Visual Editor" at bounding box center [136, 32] width 38 height 9
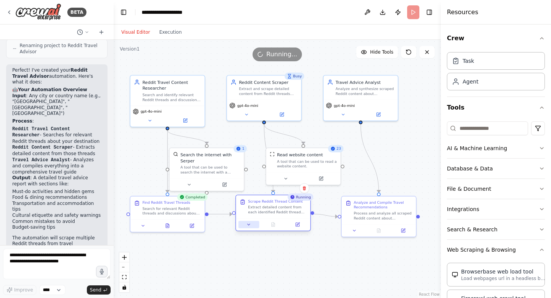
click at [249, 221] on button at bounding box center [248, 224] width 21 height 7
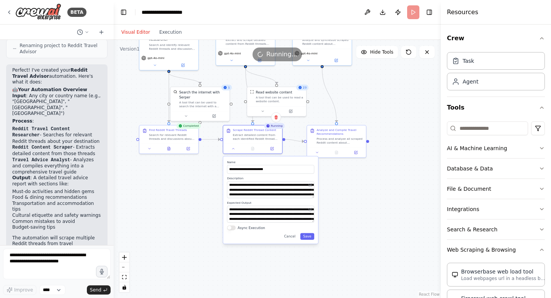
drag, startPoint x: 400, startPoint y: 188, endPoint x: 402, endPoint y: 82, distance: 106.4
click at [402, 82] on div ".deletable-edge-delete-btn { width: 20px; height: 20px; border: 0px solid #ffff…" at bounding box center [277, 169] width 327 height 258
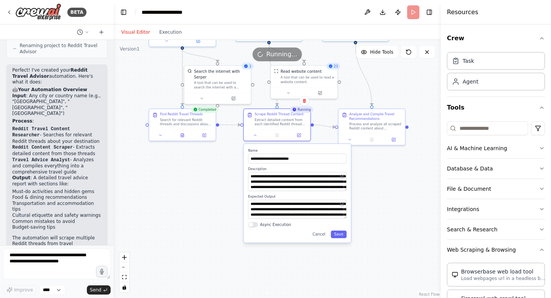
drag, startPoint x: 380, startPoint y: 189, endPoint x: 409, endPoint y: 189, distance: 28.7
click at [409, 189] on div ".deletable-edge-delete-btn { width: 20px; height: 20px; border: 0px solid #ffff…" at bounding box center [277, 169] width 327 height 258
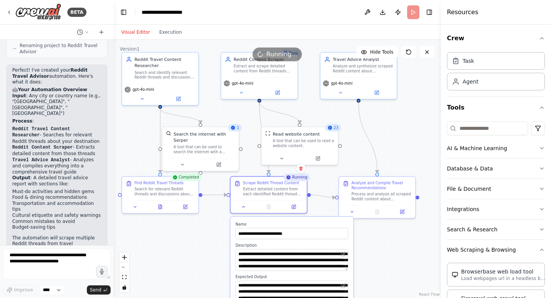
drag, startPoint x: 200, startPoint y: 198, endPoint x: 208, endPoint y: 274, distance: 76.5
click at [208, 275] on div ".deletable-edge-delete-btn { width: 20px; height: 20px; border: 0px solid #ffff…" at bounding box center [277, 169] width 327 height 258
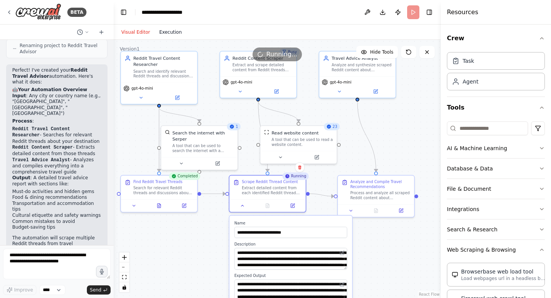
click at [163, 31] on button "Execution" at bounding box center [171, 32] width 32 height 9
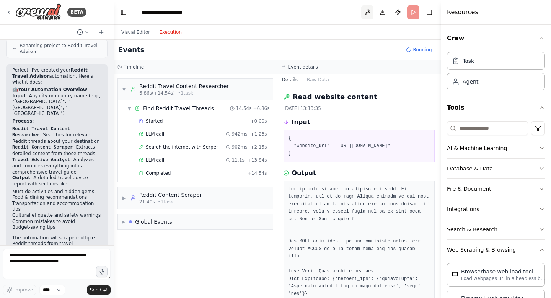
click at [373, 9] on button at bounding box center [367, 12] width 12 height 14
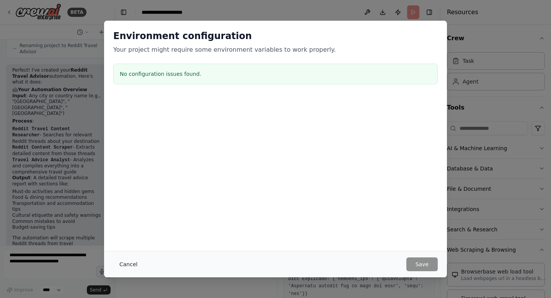
click at [127, 265] on button "Cancel" at bounding box center [128, 264] width 30 height 14
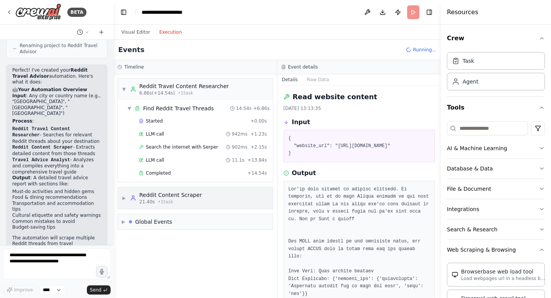
click at [161, 195] on div "Reddit Content Scraper" at bounding box center [170, 195] width 63 height 8
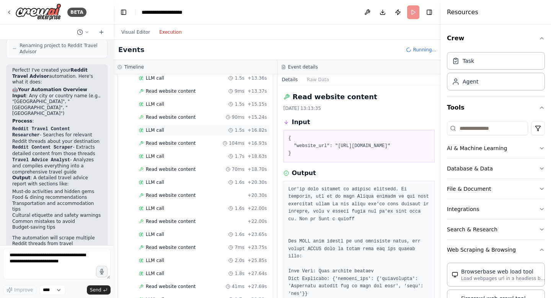
scroll to position [381, 0]
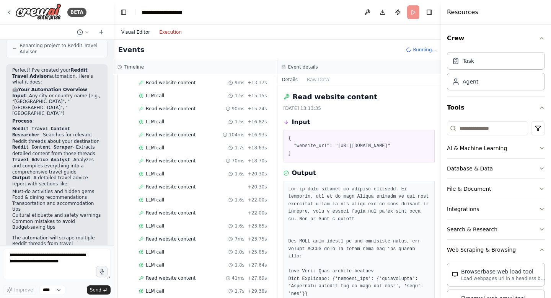
click at [133, 30] on button "Visual Editor" at bounding box center [136, 32] width 38 height 9
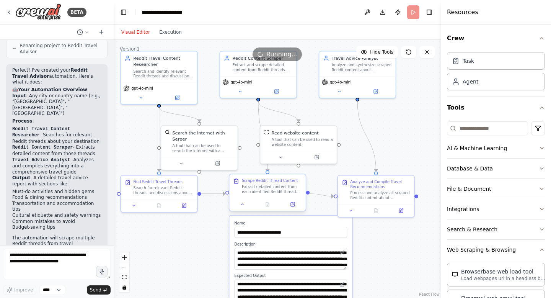
click at [242, 209] on div at bounding box center [267, 204] width 76 height 13
click at [244, 207] on button at bounding box center [242, 203] width 21 height 7
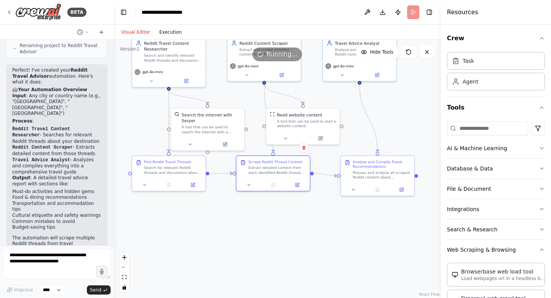
click at [177, 32] on button "Execution" at bounding box center [171, 32] width 32 height 9
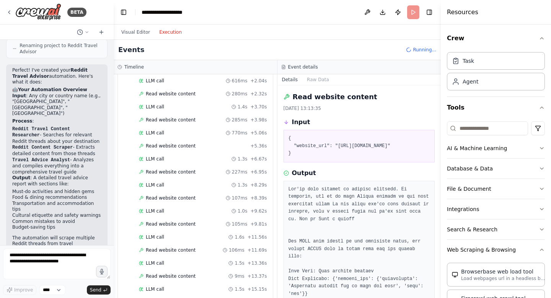
scroll to position [0, 0]
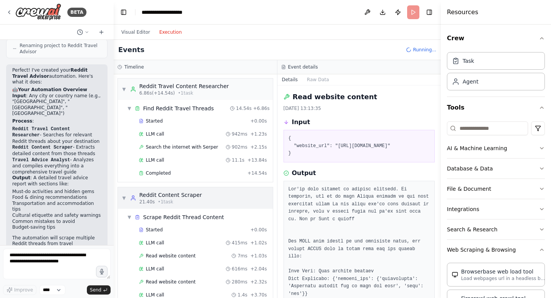
click at [123, 195] on span "▼" at bounding box center [124, 198] width 5 height 6
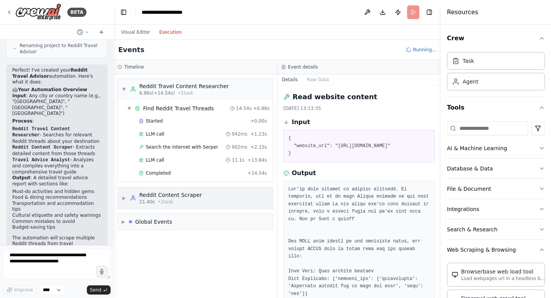
click at [125, 197] on span "▶" at bounding box center [124, 198] width 5 height 6
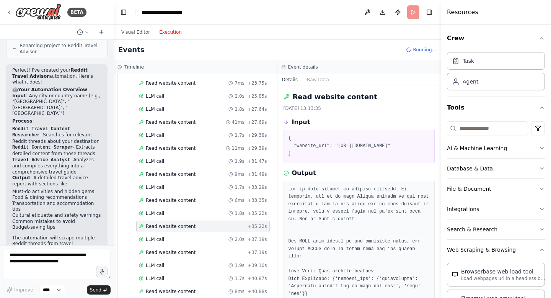
scroll to position [594, 0]
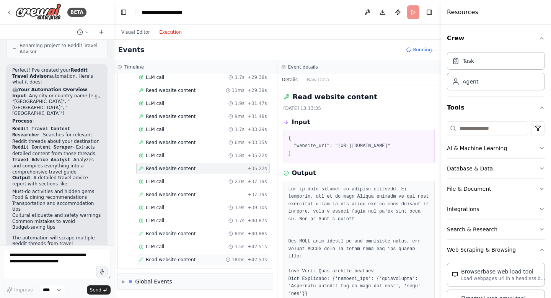
click at [175, 256] on span "Read website content" at bounding box center [171, 259] width 50 height 6
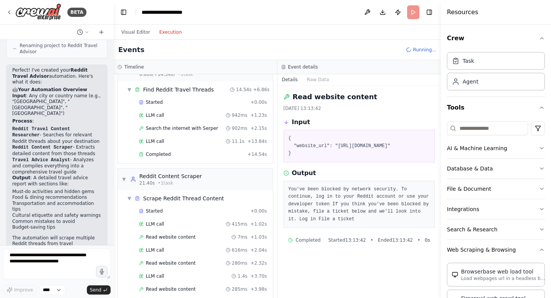
scroll to position [0, 0]
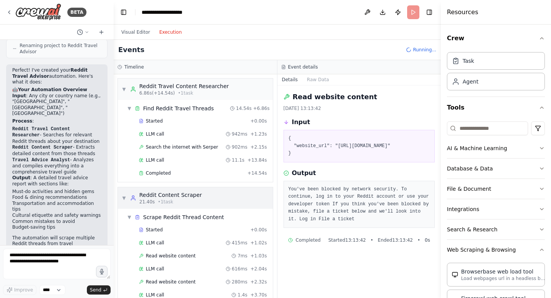
click at [124, 195] on span "▼" at bounding box center [124, 198] width 5 height 6
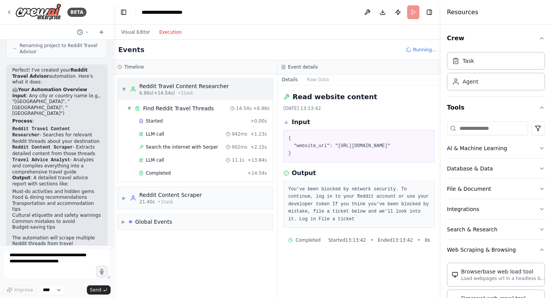
click at [125, 92] on div "▼ Reddit Travel Content Researcher 6.86s (+14.54s) • 1 task" at bounding box center [175, 89] width 107 height 14
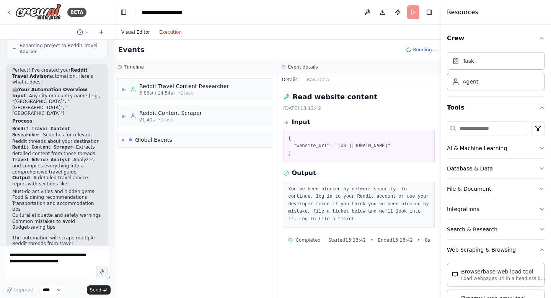
click at [133, 31] on button "Visual Editor" at bounding box center [136, 32] width 38 height 9
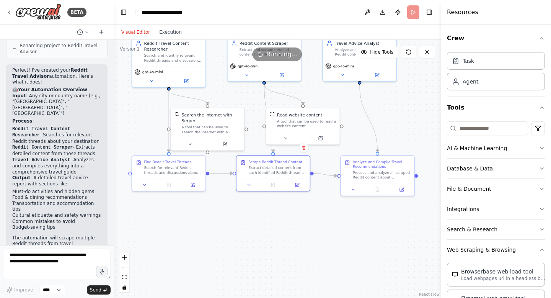
click at [297, 231] on div ".deletable-edge-delete-btn { width: 20px; height: 20px; border: 0px solid #ffff…" at bounding box center [277, 169] width 327 height 258
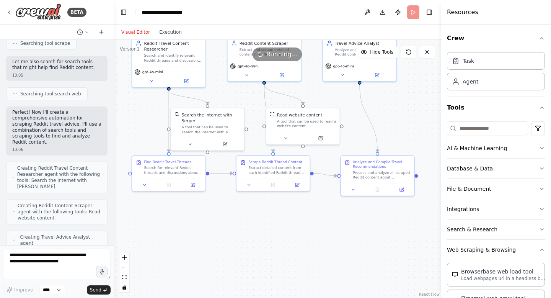
scroll to position [838, 0]
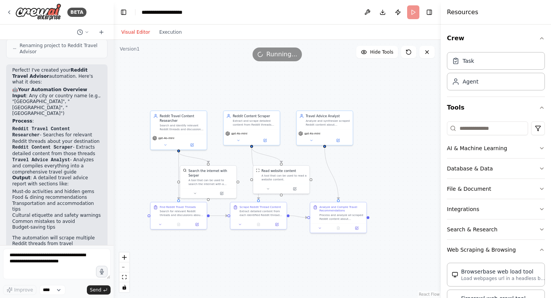
drag, startPoint x: 426, startPoint y: 117, endPoint x: 413, endPoint y: 144, distance: 30.4
click at [415, 144] on div ".deletable-edge-delete-btn { width: 20px; height: 20px; border: 0px solid #ffff…" at bounding box center [277, 169] width 327 height 258
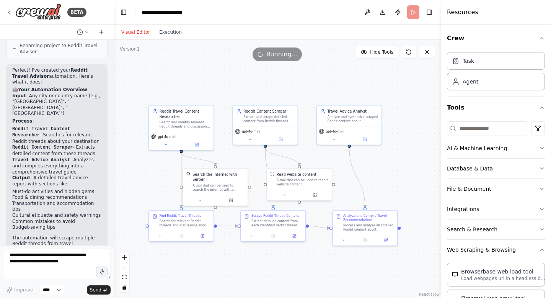
drag, startPoint x: 369, startPoint y: 145, endPoint x: 392, endPoint y: 143, distance: 23.4
click at [392, 143] on div ".deletable-edge-delete-btn { width: 20px; height: 20px; border: 0px solid #ffff…" at bounding box center [277, 169] width 327 height 258
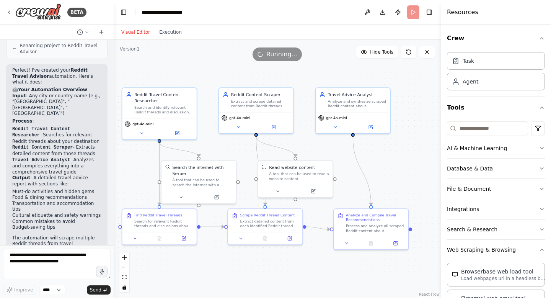
drag, startPoint x: 392, startPoint y: 160, endPoint x: 402, endPoint y: 135, distance: 26.9
click at [403, 139] on div ".deletable-edge-delete-btn { width: 20px; height: 20px; border: 0px solid #ffff…" at bounding box center [277, 169] width 327 height 258
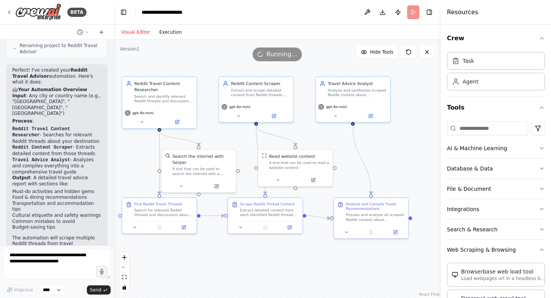
click at [160, 29] on button "Execution" at bounding box center [171, 32] width 32 height 9
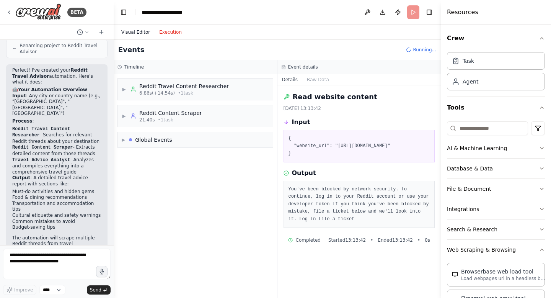
click at [128, 33] on button "Visual Editor" at bounding box center [136, 32] width 38 height 9
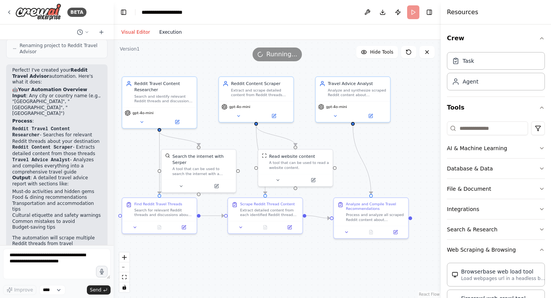
click at [169, 32] on button "Execution" at bounding box center [171, 32] width 32 height 9
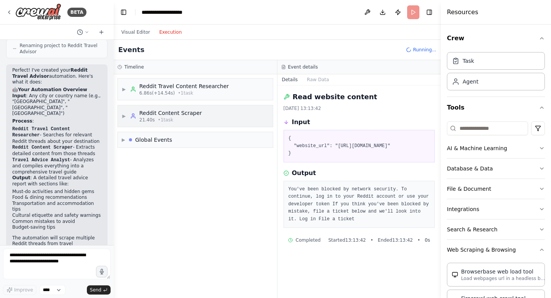
click at [122, 113] on span "▶" at bounding box center [124, 116] width 5 height 6
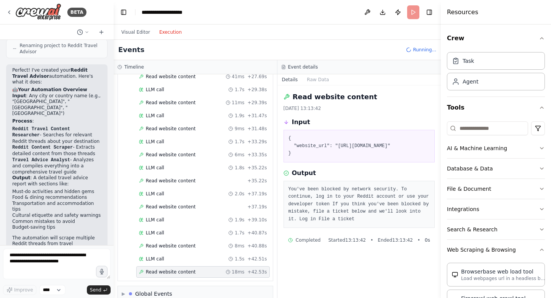
scroll to position [513, 0]
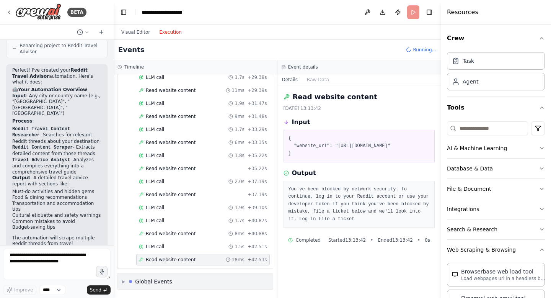
click at [121, 279] on div "▶ Global Events" at bounding box center [195, 280] width 155 height 15
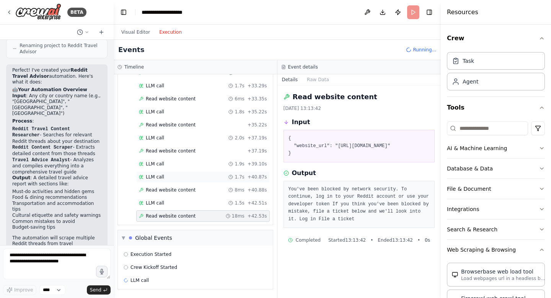
click at [164, 175] on div "LLM call 1.7s + 40.87s" at bounding box center [203, 177] width 128 height 6
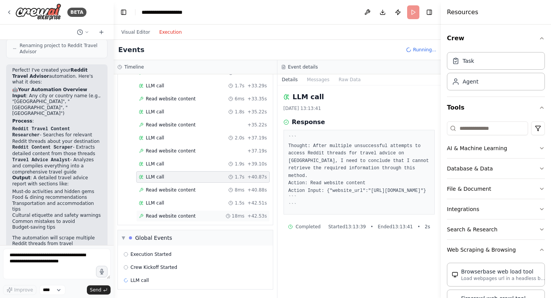
click at [188, 215] on span "Read website content" at bounding box center [171, 216] width 50 height 6
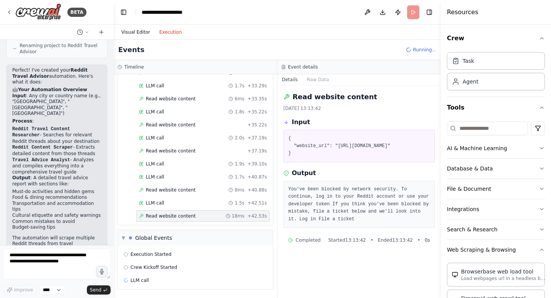
click at [133, 29] on button "Visual Editor" at bounding box center [136, 32] width 38 height 9
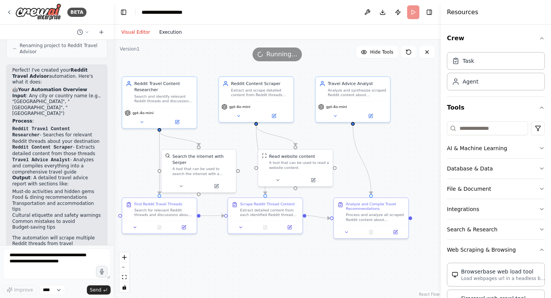
click at [165, 32] on button "Execution" at bounding box center [171, 32] width 32 height 9
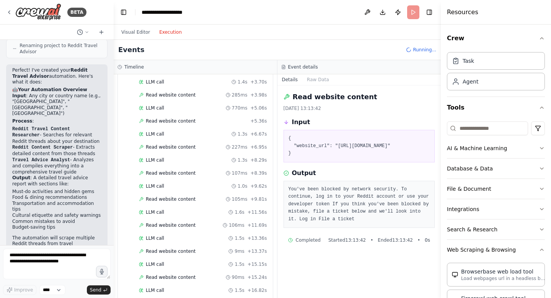
scroll to position [0, 0]
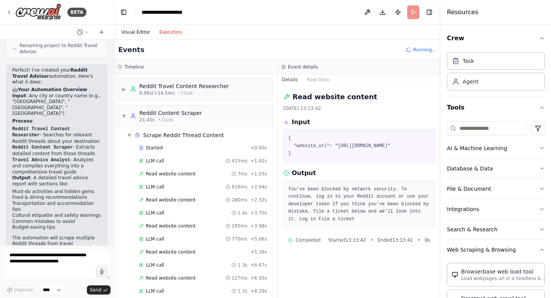
click at [135, 31] on button "Visual Editor" at bounding box center [136, 32] width 38 height 9
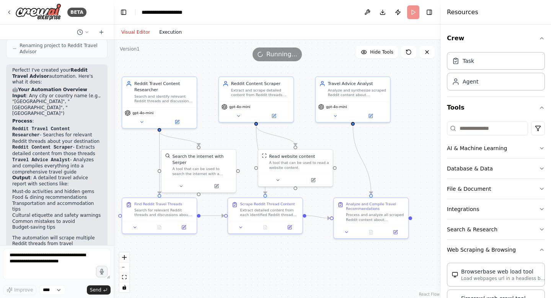
click at [174, 36] on button "Execution" at bounding box center [171, 32] width 32 height 9
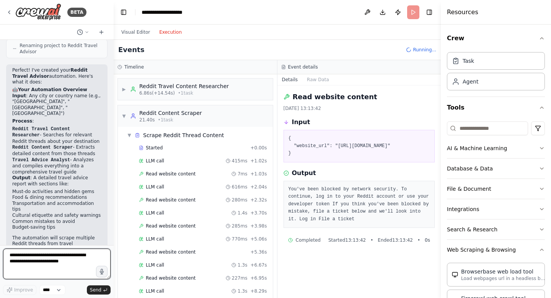
click at [64, 261] on textarea at bounding box center [56, 263] width 107 height 31
type textarea "*"
type textarea "**********"
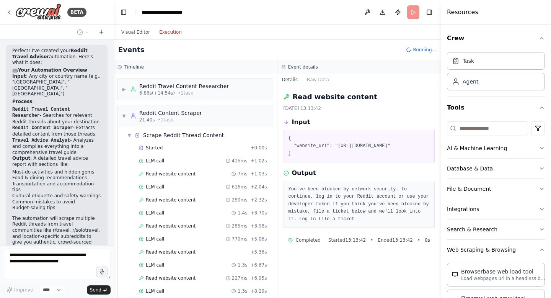
scroll to position [884, 0]
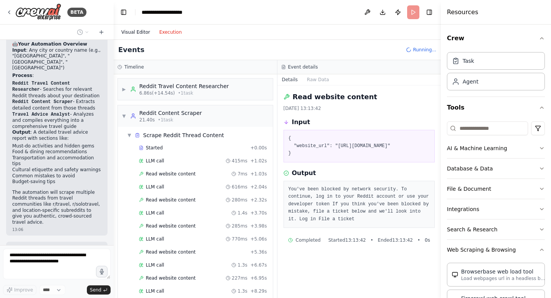
click at [129, 31] on button "Visual Editor" at bounding box center [136, 32] width 38 height 9
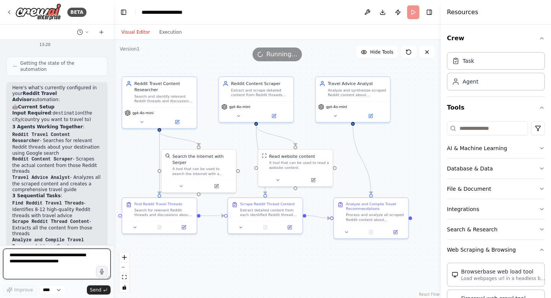
scroll to position [1149, 0]
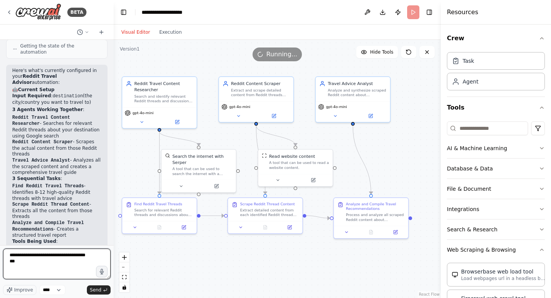
click at [60, 254] on textarea "**********" at bounding box center [56, 263] width 107 height 31
click at [39, 255] on textarea "**********" at bounding box center [56, 263] width 107 height 31
click at [56, 255] on textarea "**********" at bounding box center [56, 263] width 107 height 31
click at [30, 269] on textarea "**********" at bounding box center [56, 263] width 107 height 31
click at [160, 38] on div "Visual Editor Execution" at bounding box center [152, 31] width 70 height 15
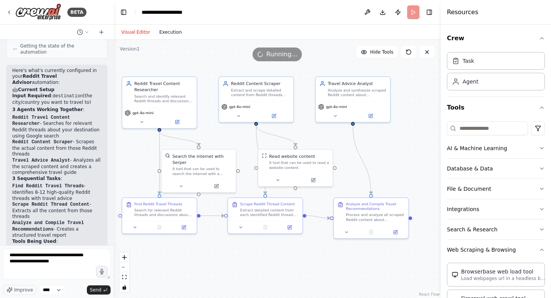
click at [163, 30] on button "Execution" at bounding box center [171, 32] width 32 height 9
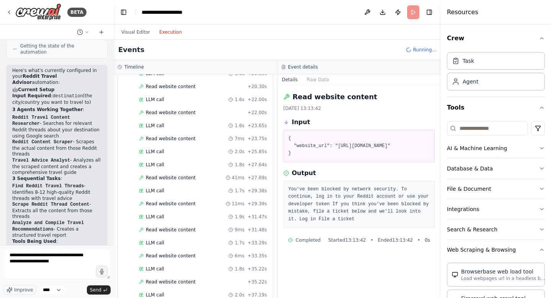
scroll to position [556, 0]
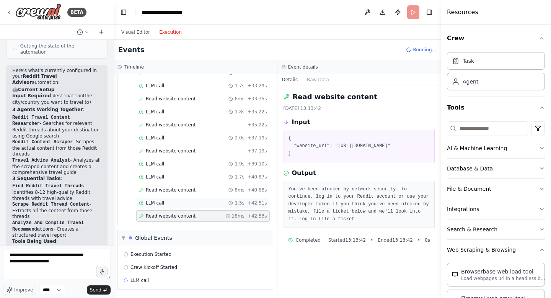
click at [168, 202] on div "LLM call 1.5s + 42.51s" at bounding box center [203, 203] width 128 height 6
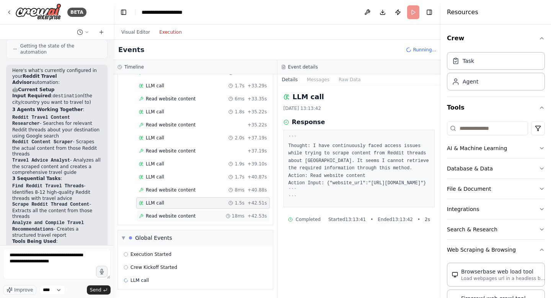
click at [181, 211] on div "Read website content 18ms + 42.53s" at bounding box center [202, 215] width 133 height 11
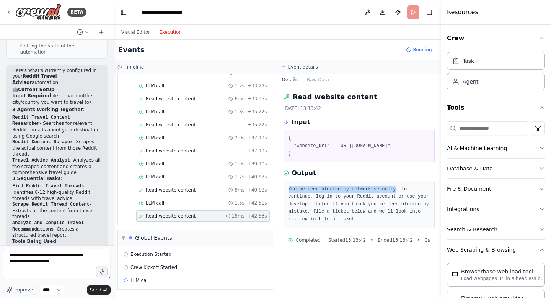
drag, startPoint x: 288, startPoint y: 205, endPoint x: 396, endPoint y: 204, distance: 107.9
click at [396, 204] on pre "You've been blocked by network security. To continue, log in to your Reddit acc…" at bounding box center [359, 204] width 142 height 37
copy pre "You've been blocked by network security"
click at [58, 270] on textarea "**********" at bounding box center [56, 263] width 107 height 31
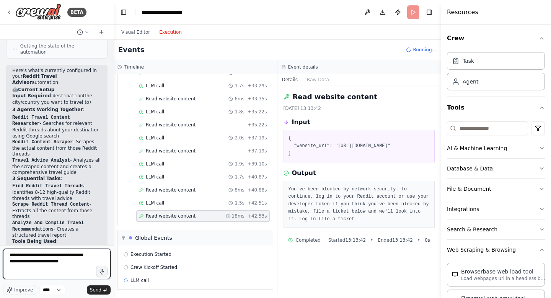
paste textarea "**********"
click at [10, 253] on textarea "**********" at bounding box center [56, 263] width 107 height 31
click at [31, 277] on textarea "**********" at bounding box center [56, 263] width 107 height 31
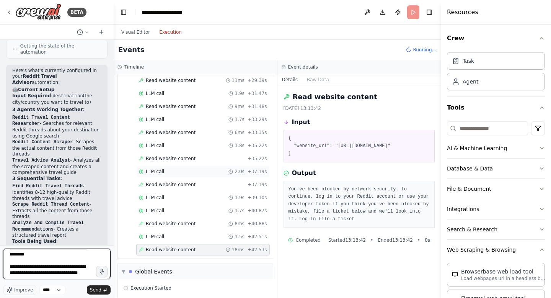
scroll to position [46, 0]
type textarea "**********"
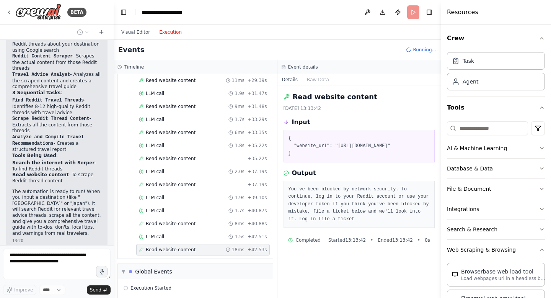
scroll to position [1254, 0]
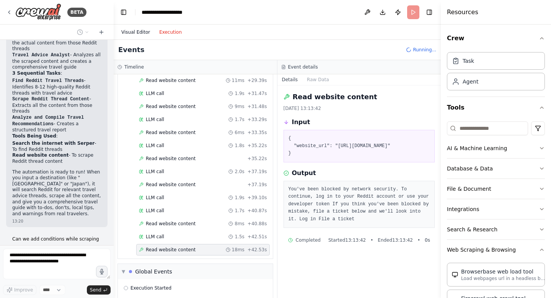
click at [135, 28] on button "Visual Editor" at bounding box center [136, 32] width 38 height 9
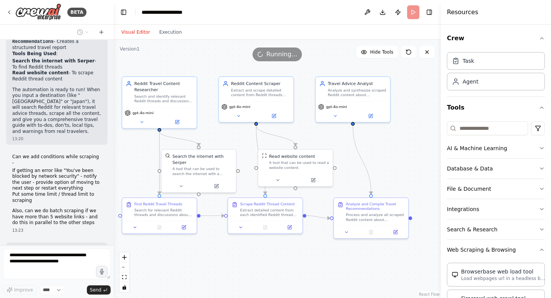
scroll to position [1343, 0]
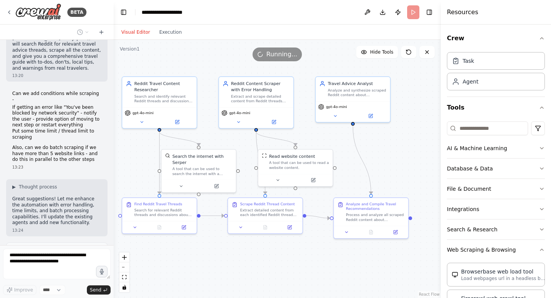
click at [43, 196] on p "Great suggestions! Let me enhance the automation with error handling, time limi…" at bounding box center [56, 211] width 89 height 30
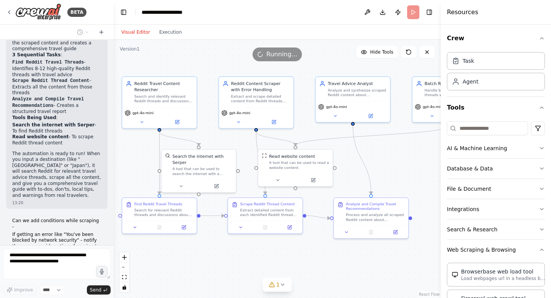
scroll to position [1262, 0]
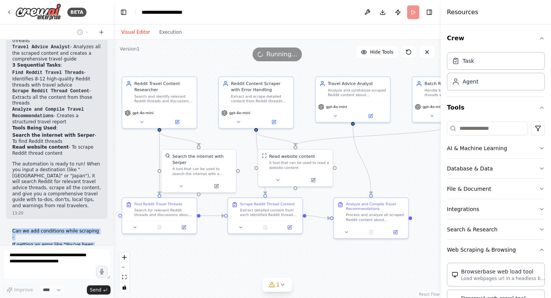
drag, startPoint x: 12, startPoint y: 136, endPoint x: 88, endPoint y: 197, distance: 97.7
click at [88, 228] on div "Can we add conditions while scraping - If getting an error like "You've been bl…" at bounding box center [56, 264] width 89 height 72
copy div "Can we add conditions while scraping - If getting an error like "You've been bl…"
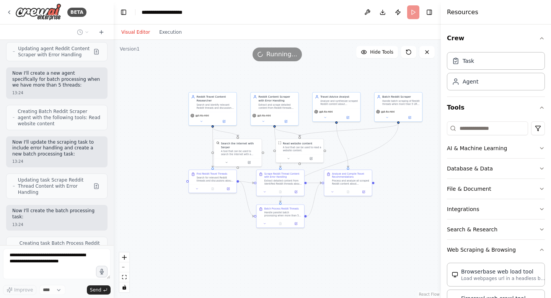
scroll to position [1631, 0]
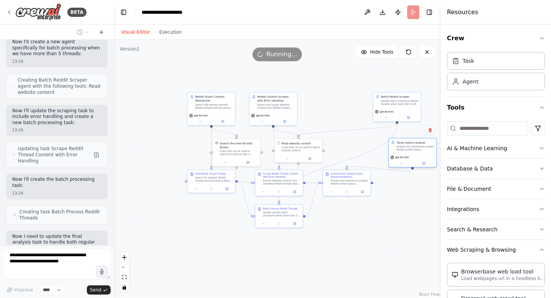
drag, startPoint x: 343, startPoint y: 101, endPoint x: 419, endPoint y: 148, distance: 89.4
click at [419, 148] on div "Analyze and synthesize scraped Reddit content about {destination} to create com…" at bounding box center [414, 148] width 37 height 6
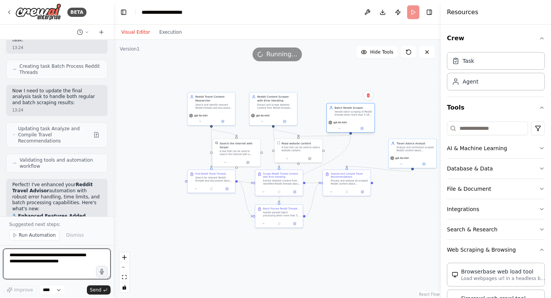
drag, startPoint x: 407, startPoint y: 107, endPoint x: 358, endPoint y: 120, distance: 49.8
click at [358, 120] on div "gpt-4o-mini" at bounding box center [350, 125] width 47 height 13
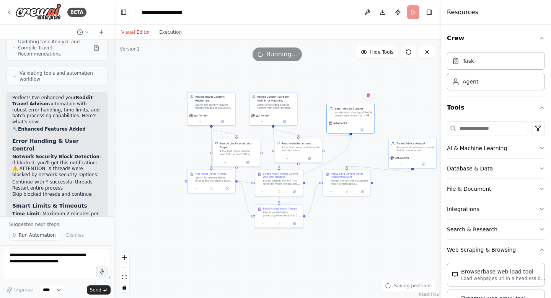
click at [369, 213] on div ".deletable-edge-delete-btn { width: 20px; height: 20px; border: 0px solid #ffff…" at bounding box center [277, 169] width 327 height 258
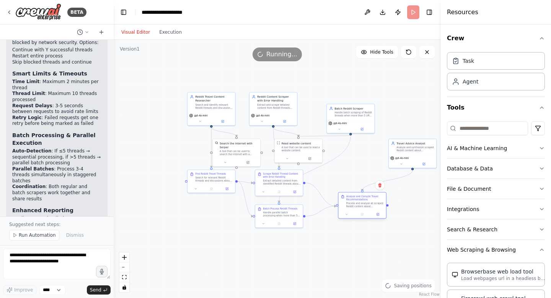
drag, startPoint x: 349, startPoint y: 176, endPoint x: 366, endPoint y: 199, distance: 27.9
click at [366, 199] on div "Analyze and Compile Travel Recommendations" at bounding box center [364, 198] width 37 height 6
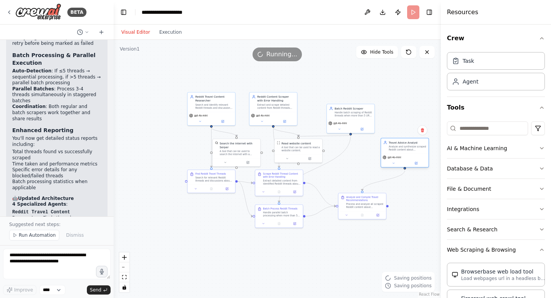
scroll to position [2081, 0]
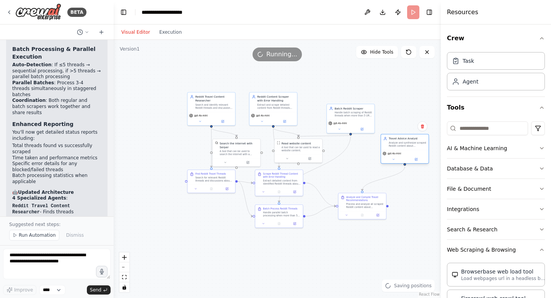
drag, startPoint x: 420, startPoint y: 149, endPoint x: 413, endPoint y: 146, distance: 8.0
click at [413, 146] on div "Analyze and synthesize scraped Reddit content about {destination} to create com…" at bounding box center [407, 144] width 37 height 6
drag, startPoint x: 357, startPoint y: 115, endPoint x: 363, endPoint y: 109, distance: 8.1
click at [363, 109] on div "Handle batch scraping of Reddit threads when more than 5 URLs are identified fo…" at bounding box center [356, 109] width 37 height 6
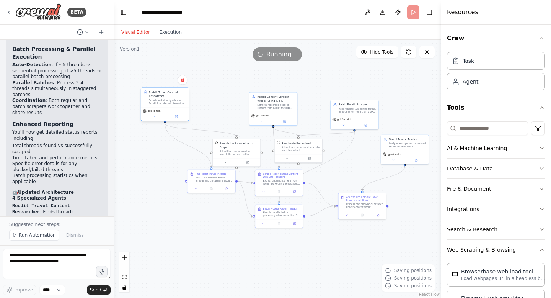
drag, startPoint x: 205, startPoint y: 116, endPoint x: 158, endPoint y: 112, distance: 47.6
click at [157, 111] on div "gpt-4o-mini" at bounding box center [152, 111] width 18 height 4
drag, startPoint x: 205, startPoint y: 180, endPoint x: 180, endPoint y: 196, distance: 29.7
click at [180, 196] on div "Search for relevant Reddit threads and discussions about travel advice for {des…" at bounding box center [186, 193] width 37 height 6
drag, startPoint x: 232, startPoint y: 156, endPoint x: 209, endPoint y: 156, distance: 23.3
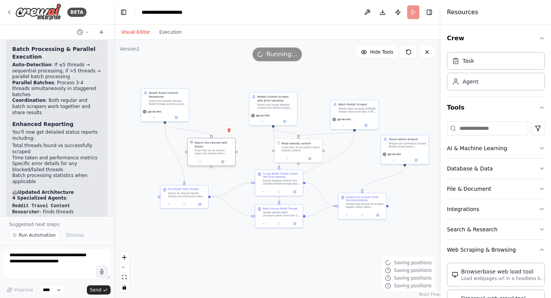
click at [209, 156] on div "Search the internet with Serper A tool that can be used to search the internet …" at bounding box center [210, 148] width 47 height 20
drag, startPoint x: 267, startPoint y: 111, endPoint x: 254, endPoint y: 107, distance: 12.8
click at [254, 107] on div "gpt-4o-mini" at bounding box center [261, 113] width 47 height 13
drag, startPoint x: 265, startPoint y: 109, endPoint x: 243, endPoint y: 87, distance: 30.6
click at [243, 86] on div "gpt-4o-mini" at bounding box center [238, 88] width 44 height 4
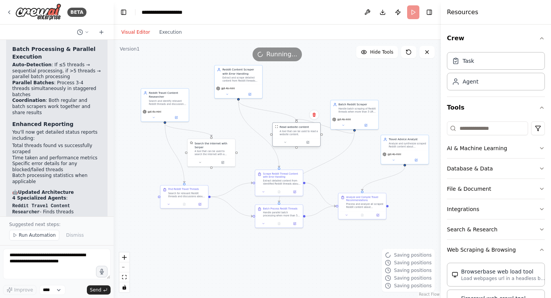
drag, startPoint x: 301, startPoint y: 150, endPoint x: 300, endPoint y: 133, distance: 16.1
click at [299, 134] on div "A tool that can be used to read a website content." at bounding box center [299, 133] width 38 height 6
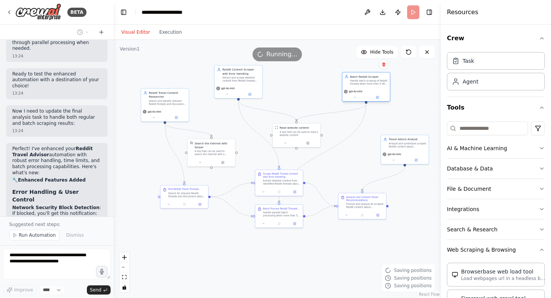
drag, startPoint x: 356, startPoint y: 112, endPoint x: 368, endPoint y: 85, distance: 29.5
click at [368, 85] on div "Handle batch scraping of Reddit threads when more than 5 URLs are identified fo…" at bounding box center [368, 82] width 37 height 6
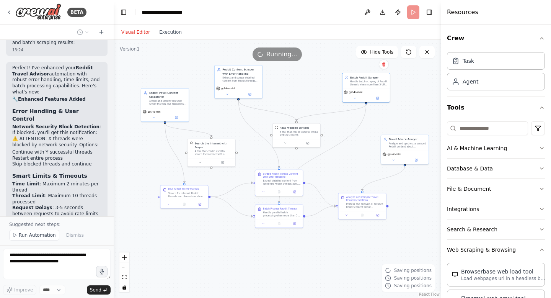
click at [275, 239] on div ".deletable-edge-delete-btn { width: 20px; height: 20px; border: 0px solid #ffff…" at bounding box center [277, 169] width 327 height 258
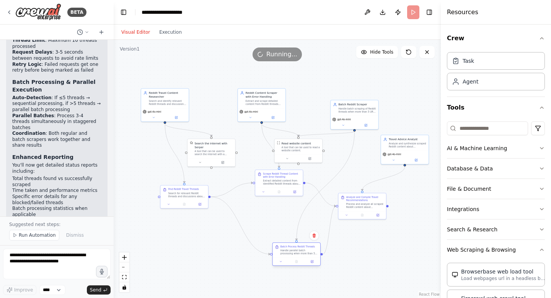
scroll to position [2617, 0]
drag, startPoint x: 285, startPoint y: 210, endPoint x: 292, endPoint y: 251, distance: 41.1
click at [292, 251] on div "Batch Process Reddit Threads Handle parallel batch processing when more than 5 …" at bounding box center [287, 254] width 37 height 10
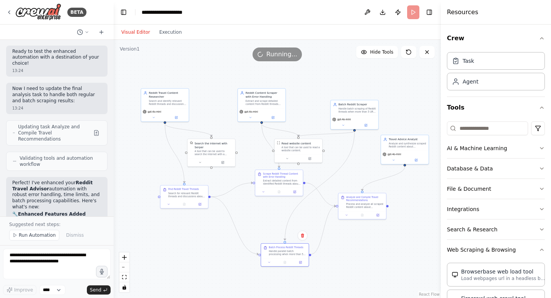
scroll to position [2348, 0]
click at [429, 53] on icon at bounding box center [427, 52] width 6 height 6
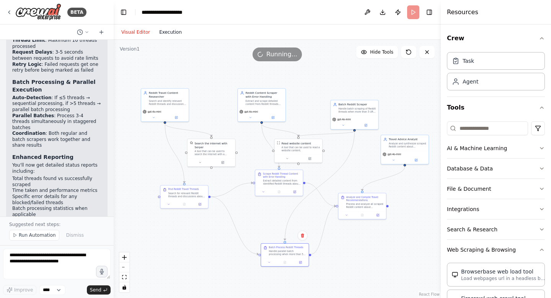
click at [169, 36] on button "Execution" at bounding box center [171, 32] width 32 height 9
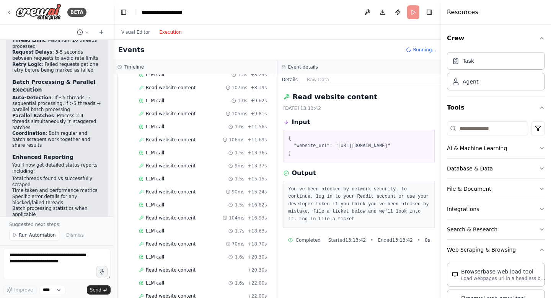
scroll to position [0, 0]
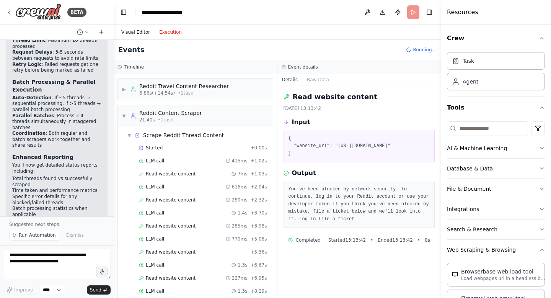
click at [124, 31] on button "Visual Editor" at bounding box center [136, 32] width 38 height 9
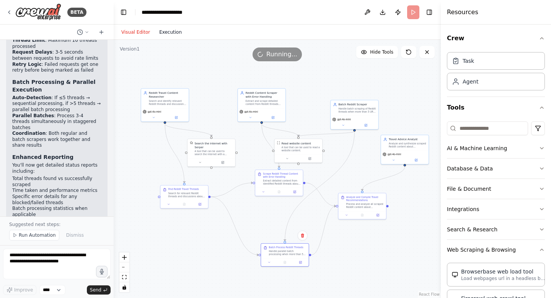
click at [170, 35] on button "Execution" at bounding box center [171, 32] width 32 height 9
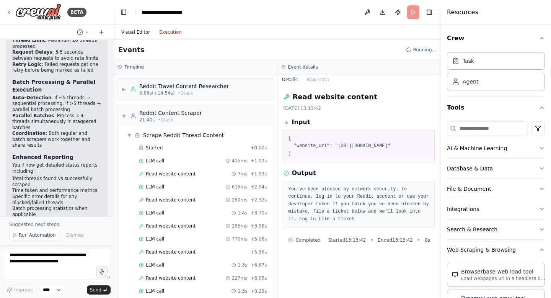
click at [131, 30] on button "Visual Editor" at bounding box center [136, 32] width 38 height 9
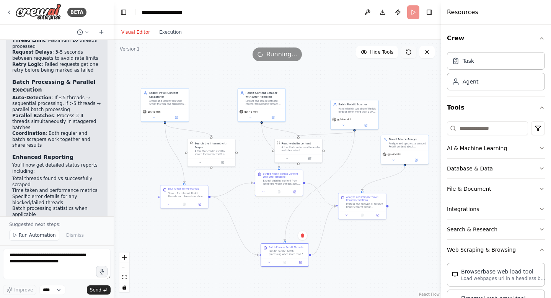
click at [411, 54] on icon at bounding box center [408, 52] width 6 height 6
click at [171, 33] on button "Execution" at bounding box center [171, 32] width 32 height 9
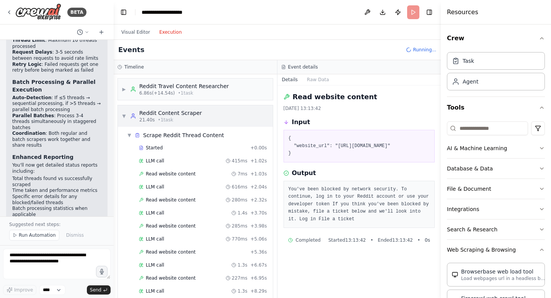
click at [124, 117] on span "▼" at bounding box center [124, 116] width 5 height 6
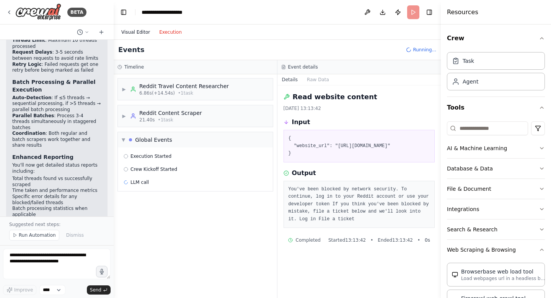
click at [134, 30] on button "Visual Editor" at bounding box center [136, 32] width 38 height 9
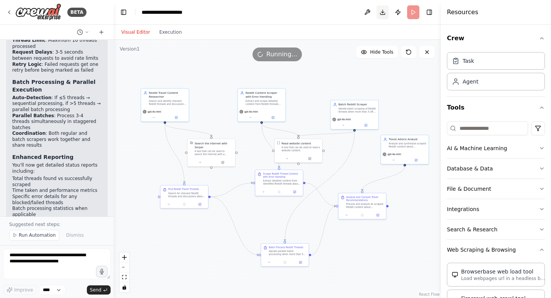
click at [378, 15] on button "Download" at bounding box center [382, 12] width 12 height 14
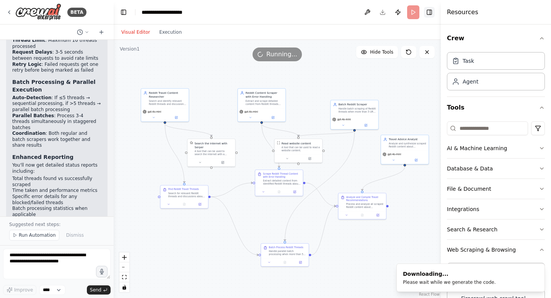
click at [425, 13] on button "Toggle Right Sidebar" at bounding box center [429, 12] width 11 height 11
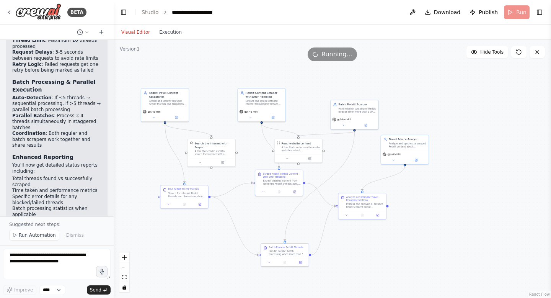
click at [236, 83] on div ".deletable-edge-delete-btn { width: 20px; height: 20px; border: 0px solid #ffff…" at bounding box center [332, 169] width 437 height 258
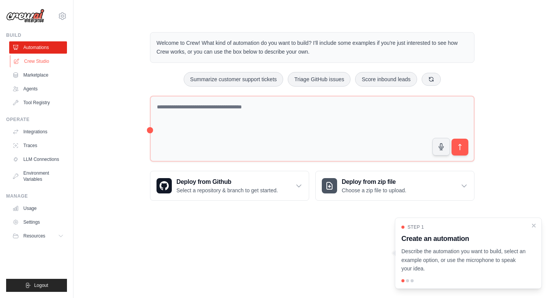
click at [34, 56] on link "Crew Studio" at bounding box center [39, 61] width 58 height 12
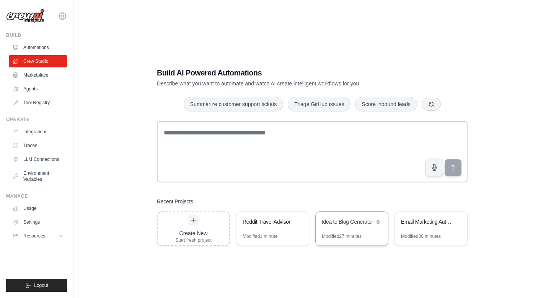
click at [346, 231] on div "Idea to Blog Generator" at bounding box center [352, 222] width 72 height 21
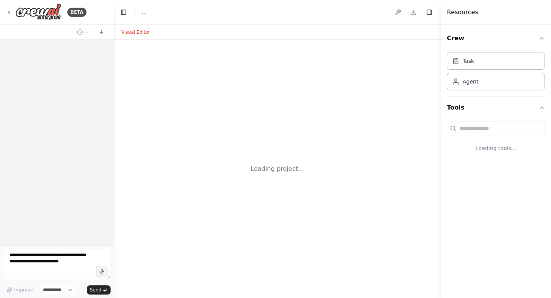
select select "****"
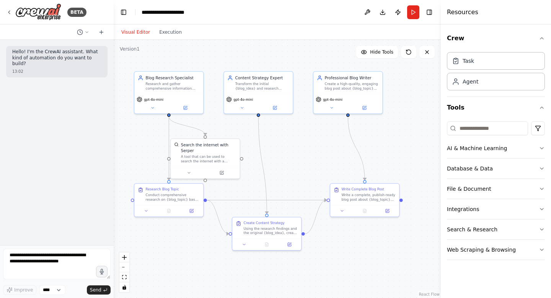
drag, startPoint x: 368, startPoint y: 183, endPoint x: 296, endPoint y: 157, distance: 76.8
click at [296, 157] on div ".deletable-edge-delete-btn { width: 20px; height: 20px; border: 0px solid #ffff…" at bounding box center [277, 169] width 327 height 258
click at [169, 31] on button "Execution" at bounding box center [171, 32] width 32 height 9
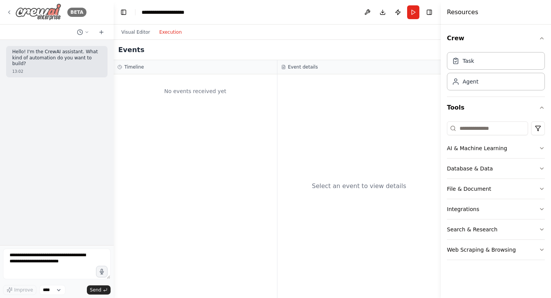
click at [9, 14] on icon at bounding box center [9, 12] width 6 height 6
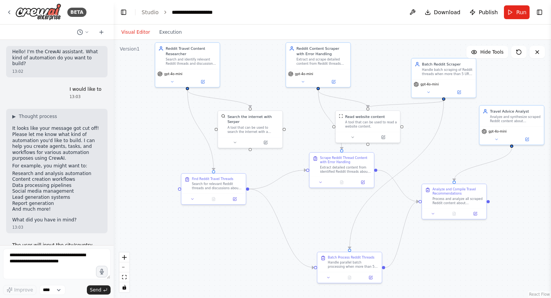
scroll to position [1621, 0]
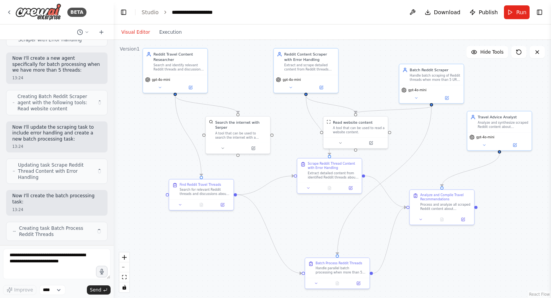
drag, startPoint x: 379, startPoint y: 126, endPoint x: 359, endPoint y: 81, distance: 48.5
click at [359, 81] on div ".deletable-edge-delete-btn { width: 20px; height: 20px; border: 0px solid #ffff…" at bounding box center [332, 169] width 437 height 258
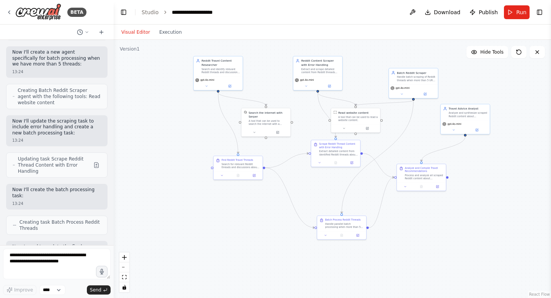
scroll to position [1596, 0]
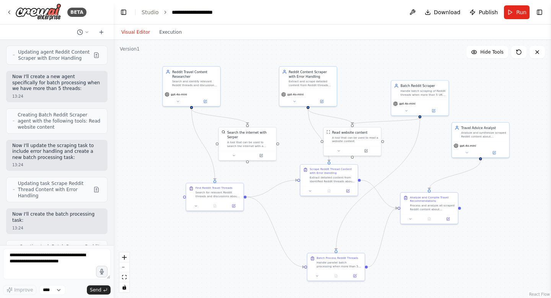
drag, startPoint x: 359, startPoint y: 81, endPoint x: 356, endPoint y: 96, distance: 14.8
click at [356, 96] on div ".deletable-edge-delete-btn { width: 20px; height: 20px; border: 0px solid #ffff…" at bounding box center [332, 169] width 437 height 258
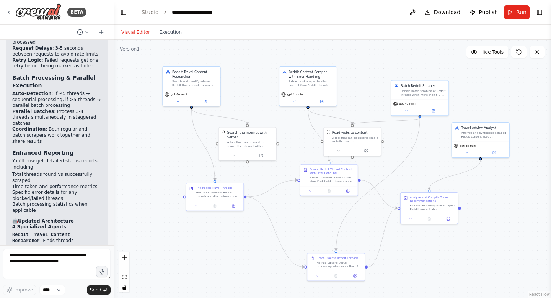
click at [44, 269] on textarea at bounding box center [56, 263] width 107 height 31
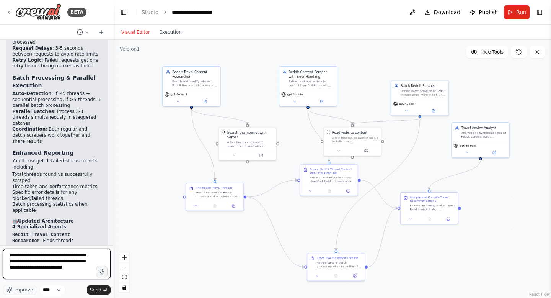
type textarea "**********"
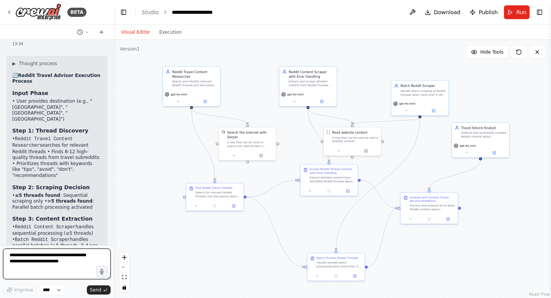
scroll to position [2452, 0]
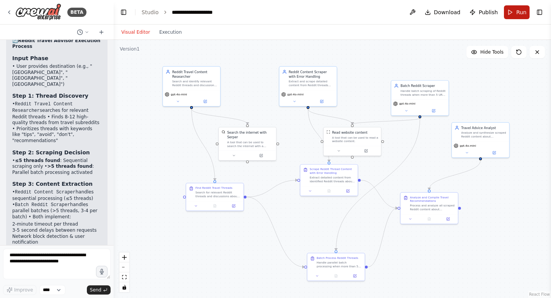
click at [509, 14] on button "Run" at bounding box center [517, 12] width 26 height 14
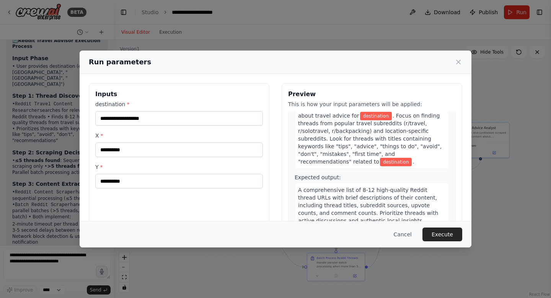
scroll to position [39, 0]
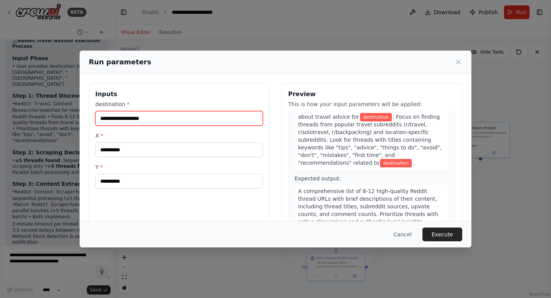
click at [153, 112] on input "destination *" at bounding box center [179, 118] width 168 height 15
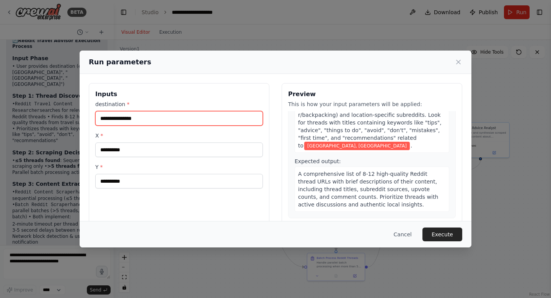
scroll to position [0, 0]
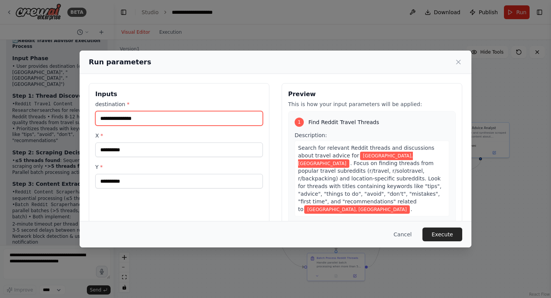
type input "**********"
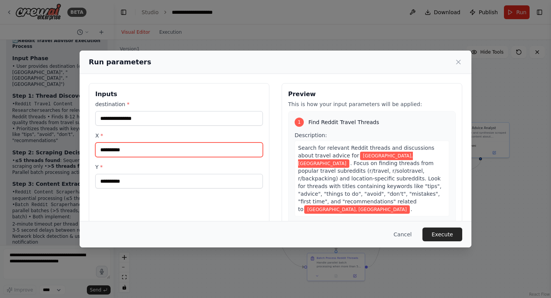
click at [162, 151] on input "X *" at bounding box center [179, 149] width 168 height 15
type input "*"
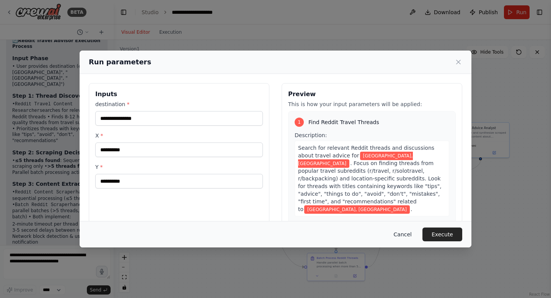
click at [408, 229] on button "Cancel" at bounding box center [402, 234] width 30 height 14
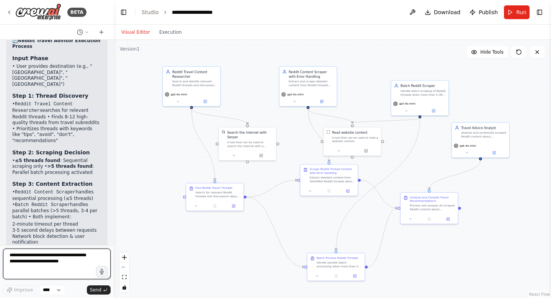
click at [47, 271] on textarea at bounding box center [56, 263] width 107 height 31
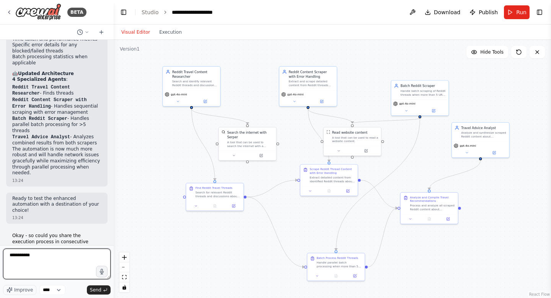
scroll to position [2248, 0]
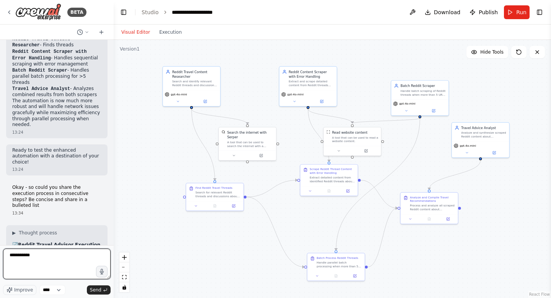
click at [69, 254] on textarea "**********" at bounding box center [56, 263] width 107 height 31
type textarea "**********"
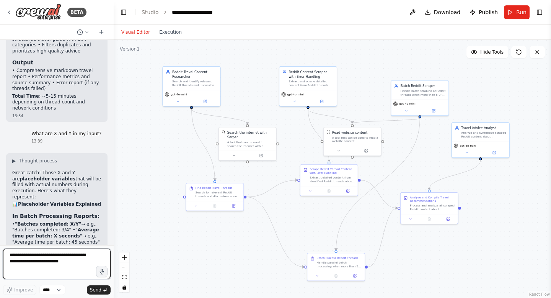
scroll to position [2735, 0]
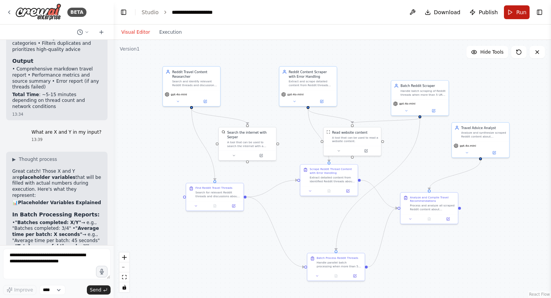
click at [512, 14] on button "Run" at bounding box center [517, 12] width 26 height 14
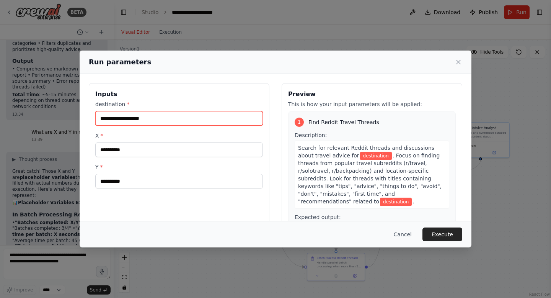
click at [183, 119] on input "destination *" at bounding box center [179, 118] width 168 height 15
type input "**********"
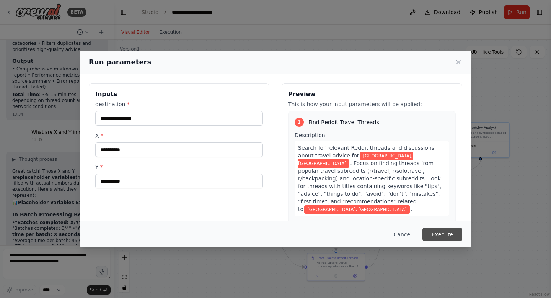
click at [452, 236] on button "Execute" at bounding box center [442, 234] width 40 height 14
click at [456, 62] on icon at bounding box center [458, 62] width 8 height 8
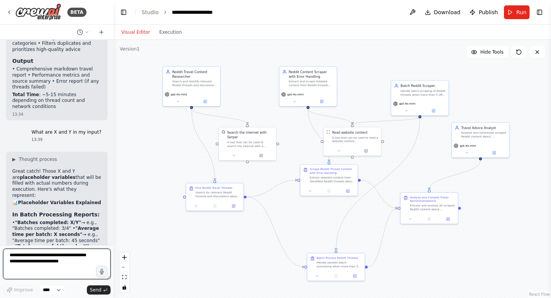
click at [43, 269] on textarea at bounding box center [56, 263] width 107 height 31
type textarea "**********"
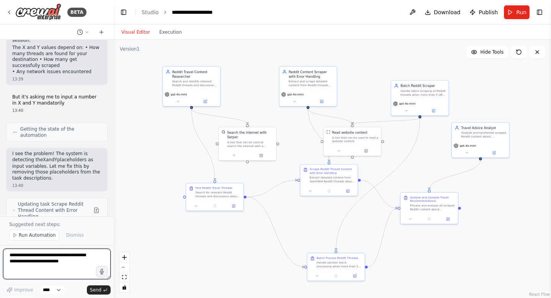
scroll to position [3114, 0]
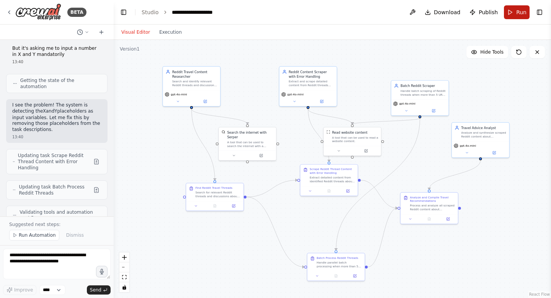
click at [514, 9] on button "Run" at bounding box center [517, 12] width 26 height 14
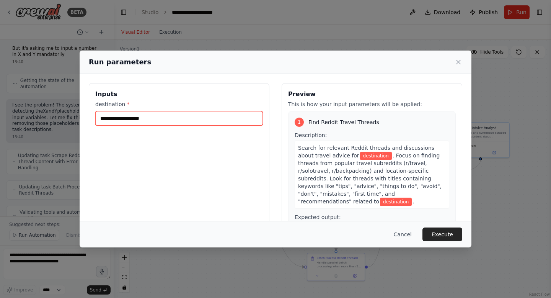
click at [147, 122] on input "destination *" at bounding box center [179, 118] width 168 height 15
type input "**********"
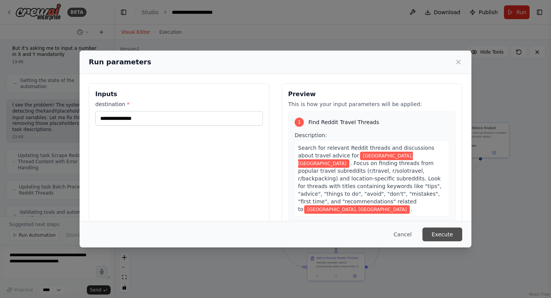
click at [442, 234] on button "Execute" at bounding box center [442, 234] width 40 height 14
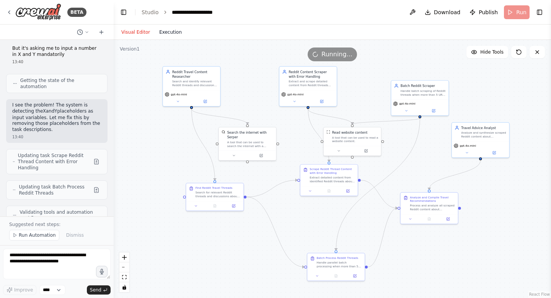
click at [169, 30] on button "Execution" at bounding box center [171, 32] width 32 height 9
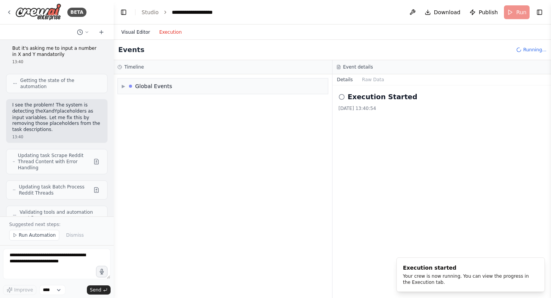
click at [142, 31] on button "Visual Editor" at bounding box center [136, 32] width 38 height 9
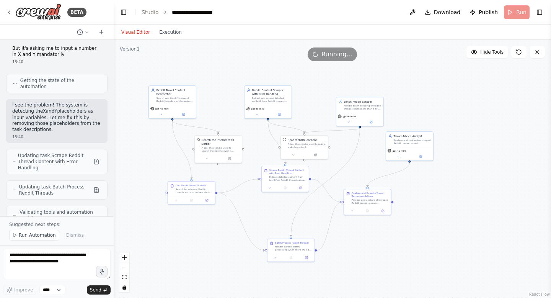
drag, startPoint x: 298, startPoint y: 238, endPoint x: 260, endPoint y: 232, distance: 38.7
click at [260, 232] on div ".deletable-edge-delete-btn { width: 20px; height: 20px; border: 0px solid #ffff…" at bounding box center [332, 169] width 437 height 258
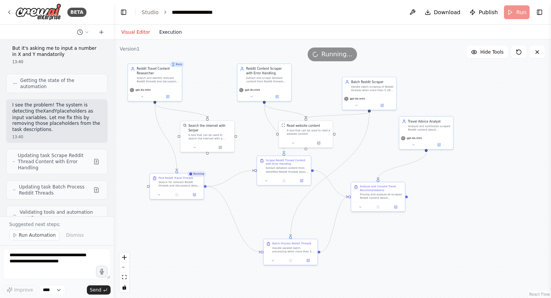
click at [163, 32] on button "Execution" at bounding box center [171, 32] width 32 height 9
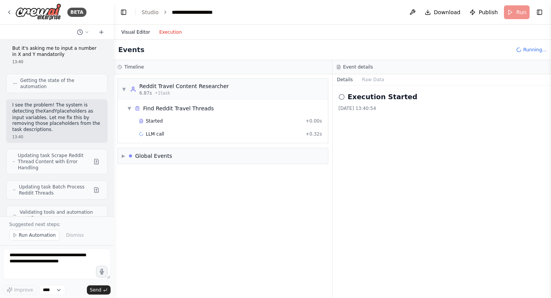
click at [139, 33] on button "Visual Editor" at bounding box center [136, 32] width 38 height 9
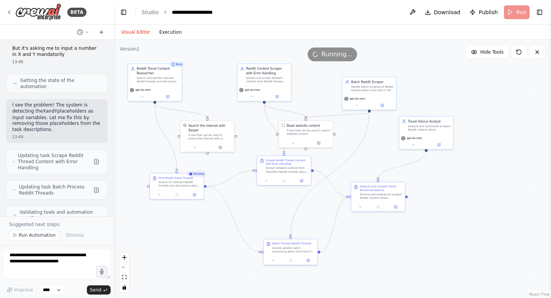
click at [166, 32] on button "Execution" at bounding box center [171, 32] width 32 height 9
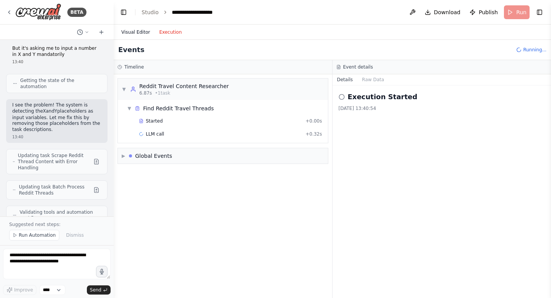
click at [124, 32] on button "Visual Editor" at bounding box center [136, 32] width 38 height 9
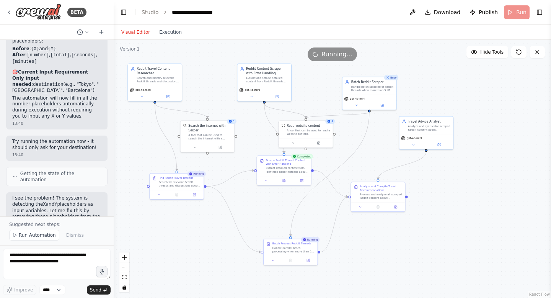
scroll to position [3691, 0]
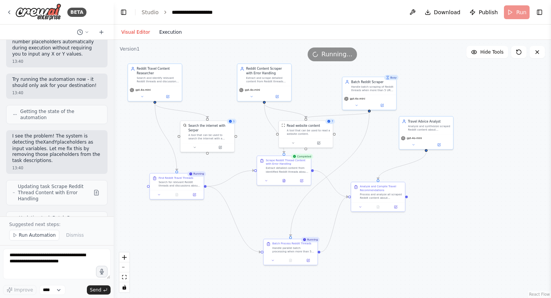
click at [166, 28] on button "Execution" at bounding box center [171, 32] width 32 height 9
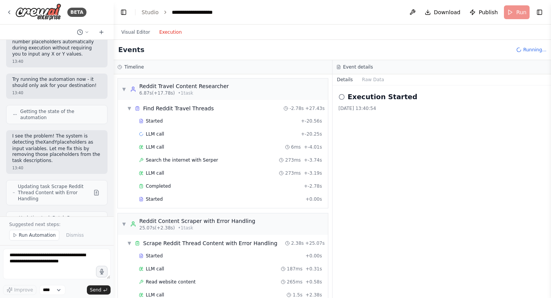
scroll to position [300, 0]
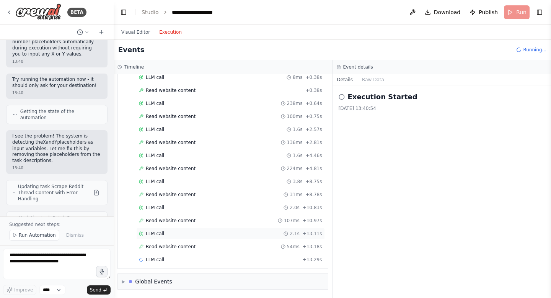
click at [169, 234] on div "LLM call 2.1s + 13.11s" at bounding box center [230, 233] width 183 height 6
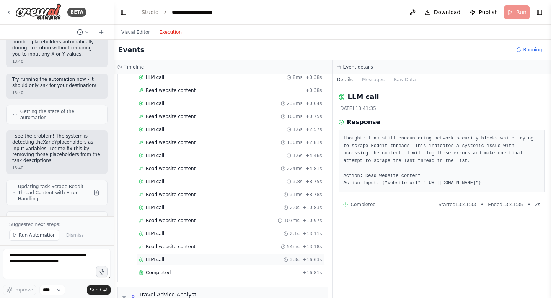
click at [182, 256] on div "LLM call 3.3s + 16.63s" at bounding box center [230, 259] width 183 height 6
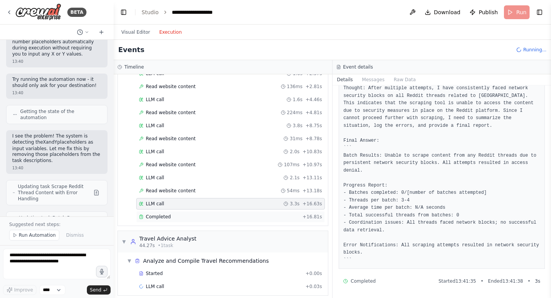
scroll to position [382, 0]
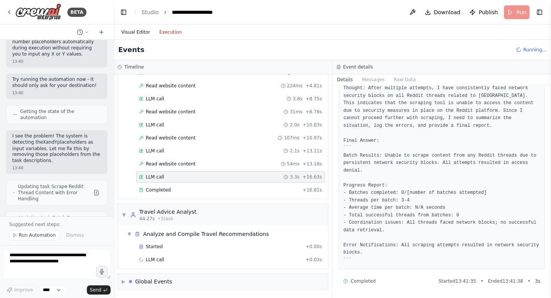
click at [138, 35] on button "Visual Editor" at bounding box center [136, 32] width 38 height 9
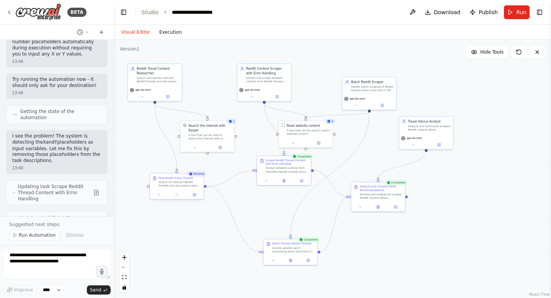
click at [166, 28] on button "Execution" at bounding box center [171, 32] width 32 height 9
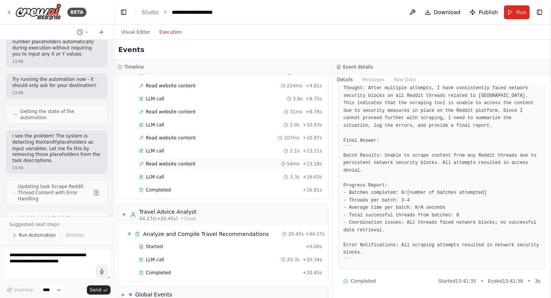
scroll to position [395, 0]
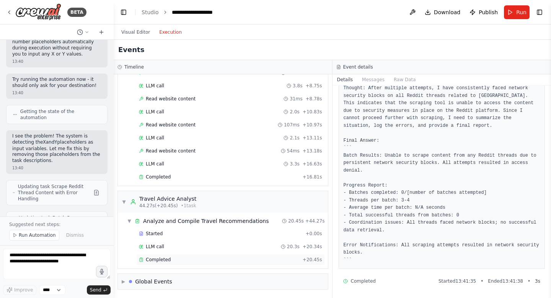
click at [163, 256] on span "Completed" at bounding box center [158, 259] width 25 height 6
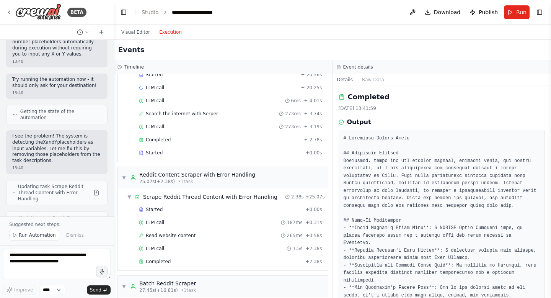
scroll to position [0, 0]
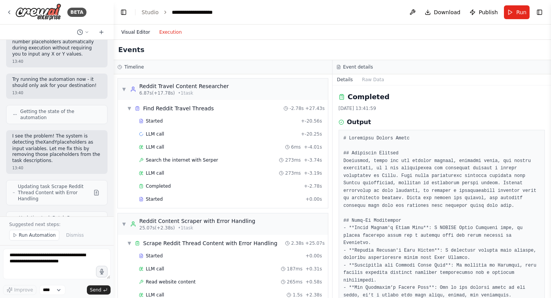
click at [136, 34] on button "Visual Editor" at bounding box center [136, 32] width 38 height 9
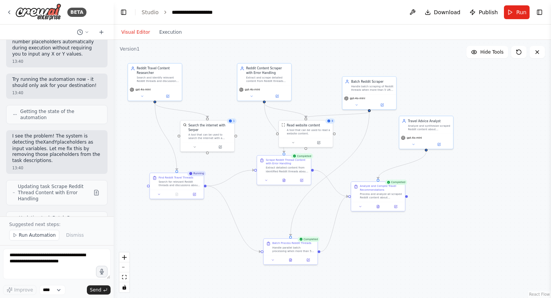
click at [449, 231] on div ".deletable-edge-delete-btn { width: 20px; height: 20px; border: 0px solid #ffff…" at bounding box center [332, 169] width 437 height 258
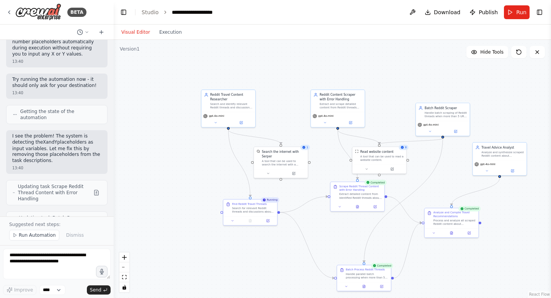
drag, startPoint x: 437, startPoint y: 167, endPoint x: 509, endPoint y: 191, distance: 76.0
click at [510, 192] on div ".deletable-edge-delete-btn { width: 20px; height: 20px; border: 0px solid #ffff…" at bounding box center [332, 169] width 437 height 258
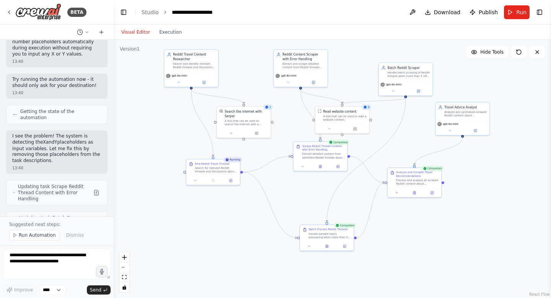
drag, startPoint x: 445, startPoint y: 177, endPoint x: 417, endPoint y: 146, distance: 41.4
click at [417, 146] on div ".deletable-edge-delete-btn { width: 20px; height: 20px; border: 0px solid #ffff…" at bounding box center [332, 169] width 437 height 258
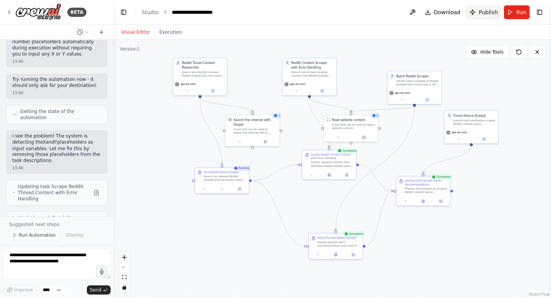
click at [483, 13] on span "Publish" at bounding box center [487, 12] width 19 height 8
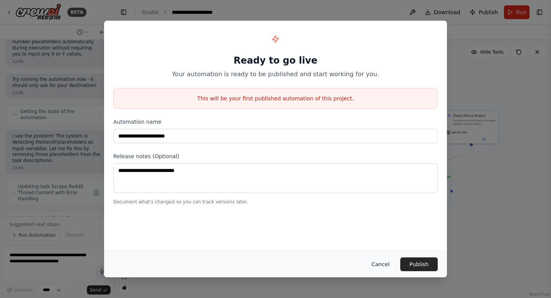
click at [381, 259] on button "Cancel" at bounding box center [380, 264] width 30 height 14
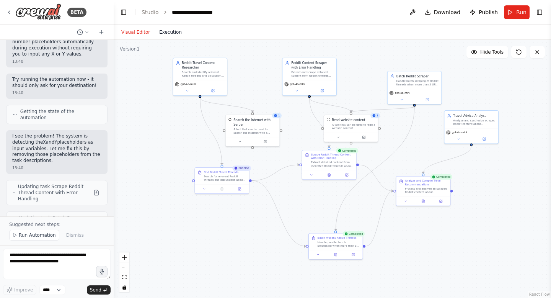
click at [169, 31] on button "Execution" at bounding box center [171, 32] width 32 height 9
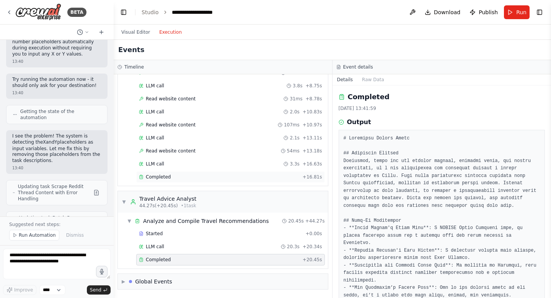
click at [167, 174] on span "Completed" at bounding box center [158, 177] width 25 height 6
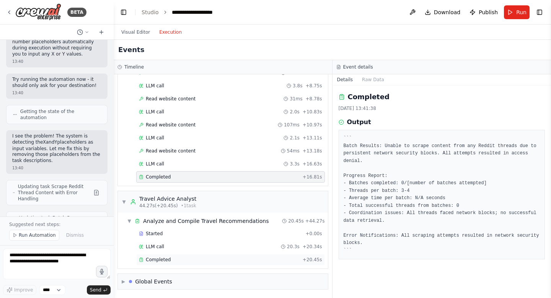
click at [158, 259] on span "Completed" at bounding box center [158, 259] width 25 height 6
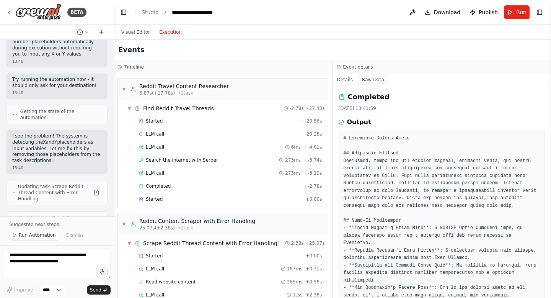
click at [365, 78] on button "Raw Data" at bounding box center [372, 79] width 31 height 11
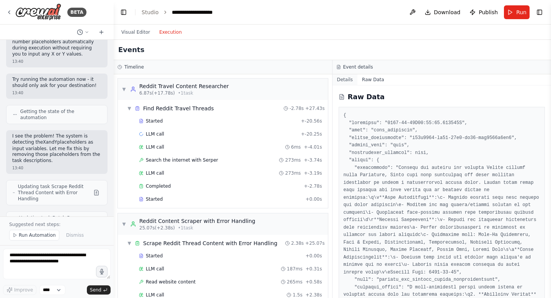
click at [348, 78] on button "Details" at bounding box center [344, 79] width 25 height 11
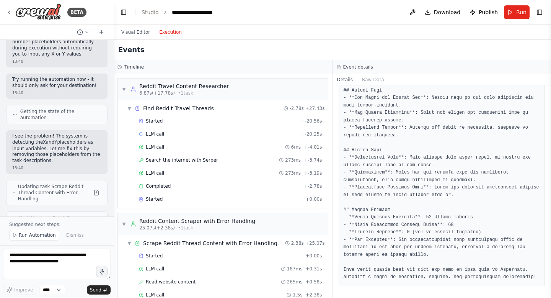
scroll to position [395, 0]
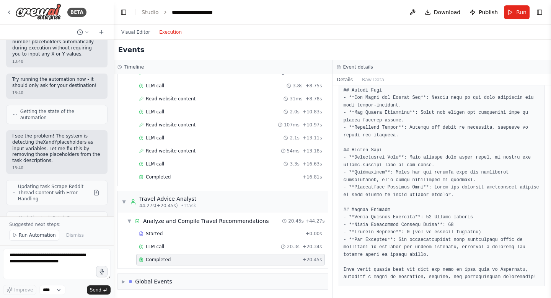
click at [171, 259] on div "Completed" at bounding box center [219, 259] width 161 height 6
click at [163, 175] on span "Completed" at bounding box center [158, 177] width 25 height 6
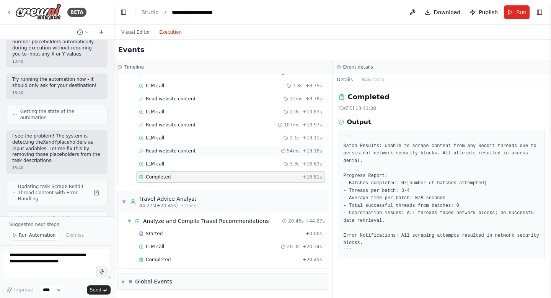
click at [168, 153] on span "Read website content" at bounding box center [171, 151] width 50 height 6
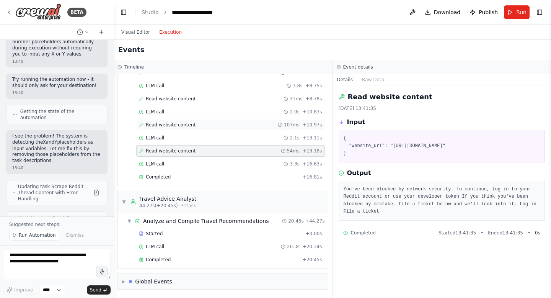
click at [171, 126] on span "Read website content" at bounding box center [171, 125] width 50 height 6
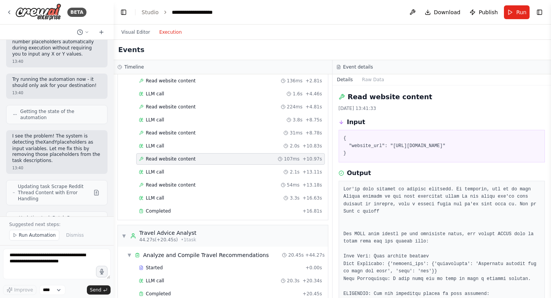
scroll to position [362, 0]
click at [161, 130] on span "Read website content" at bounding box center [171, 132] width 50 height 6
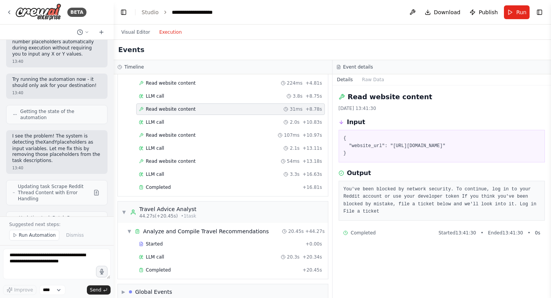
scroll to position [395, 0]
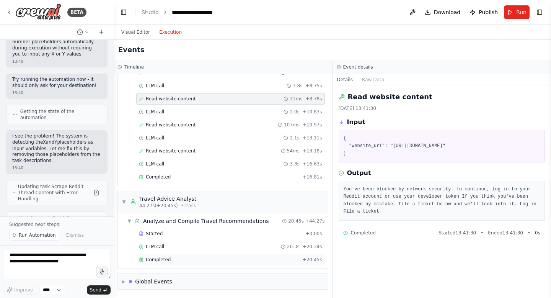
click at [161, 258] on span "Completed" at bounding box center [158, 259] width 25 height 6
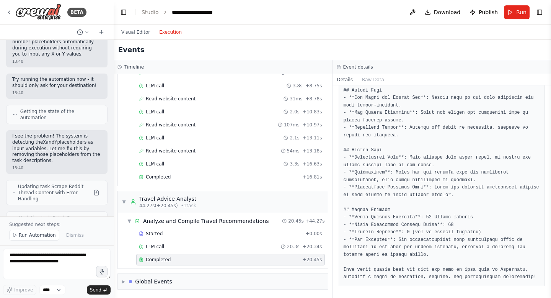
scroll to position [0, 0]
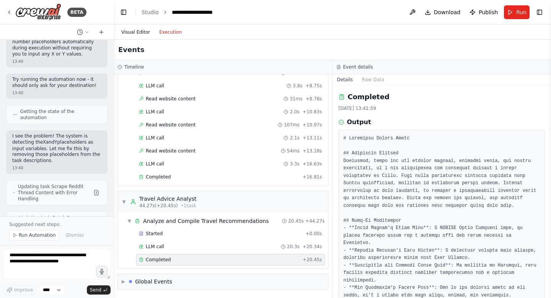
click at [129, 29] on button "Visual Editor" at bounding box center [136, 32] width 38 height 9
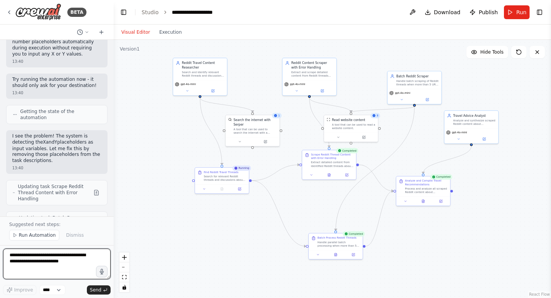
click at [46, 263] on textarea at bounding box center [56, 263] width 107 height 31
click at [52, 256] on textarea "**********" at bounding box center [56, 263] width 107 height 31
click at [39, 262] on textarea "**********" at bounding box center [56, 263] width 107 height 31
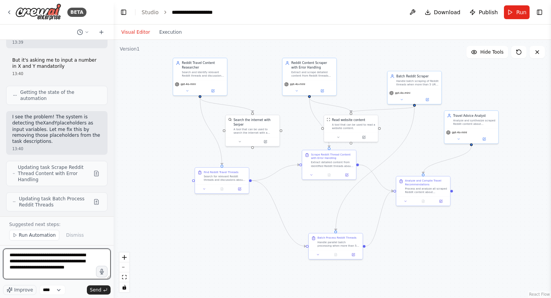
type textarea "**********"
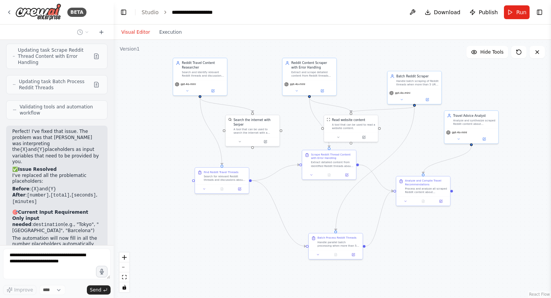
scroll to position [3515, 0]
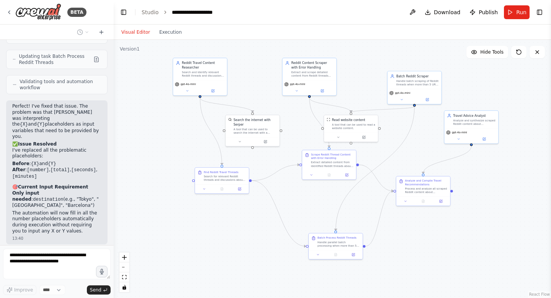
click at [48, 285] on p "I would also like the list of links/sources and the total number it has success…" at bounding box center [56, 297] width 89 height 24
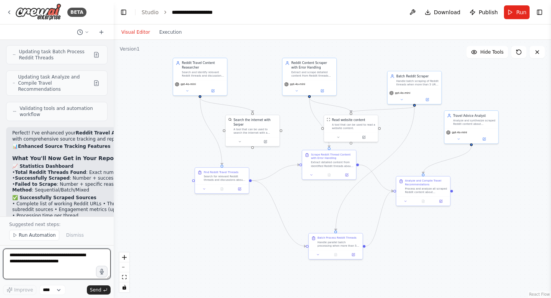
scroll to position [3884, 0]
click at [18, 234] on button "Run Automation" at bounding box center [34, 234] width 50 height 11
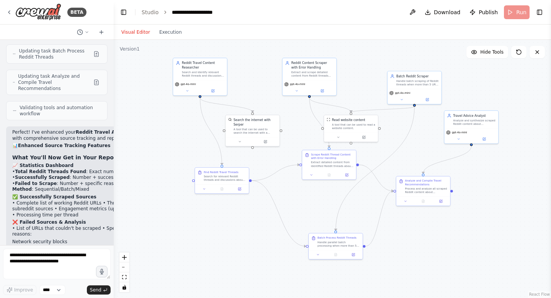
scroll to position [3855, 0]
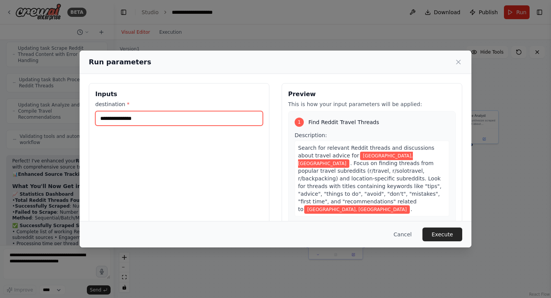
click at [179, 116] on input "**********" at bounding box center [179, 118] width 168 height 15
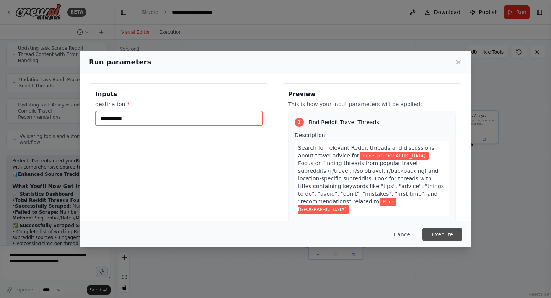
type input "**********"
click at [443, 239] on button "Execute" at bounding box center [442, 234] width 40 height 14
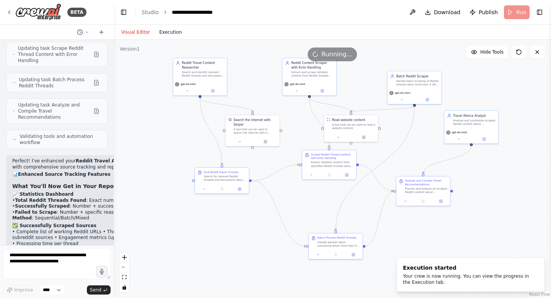
click at [167, 35] on button "Execution" at bounding box center [171, 32] width 32 height 9
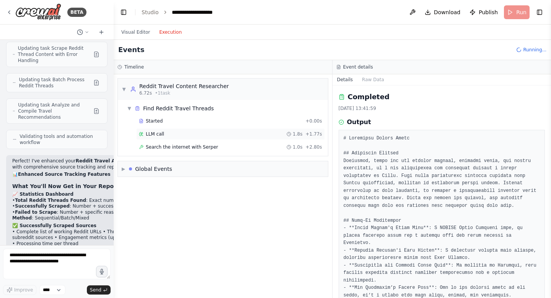
click at [181, 132] on div "LLM call 1.8s + 1.77s" at bounding box center [230, 134] width 183 height 6
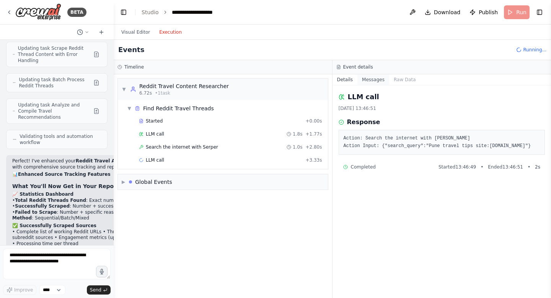
click at [371, 78] on button "Messages" at bounding box center [373, 79] width 32 height 11
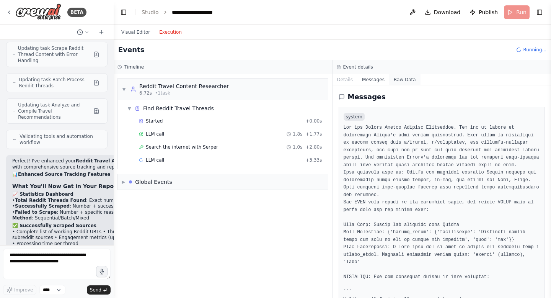
click at [400, 76] on button "Raw Data" at bounding box center [404, 79] width 31 height 11
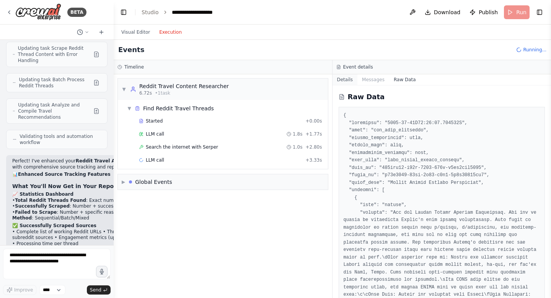
click at [351, 76] on button "Details" at bounding box center [344, 79] width 25 height 11
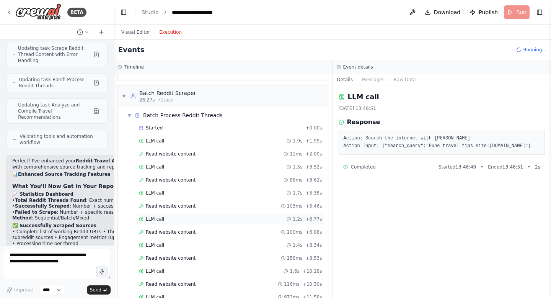
scroll to position [192, 0]
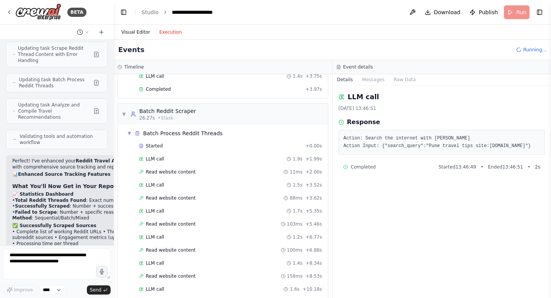
click at [137, 32] on button "Visual Editor" at bounding box center [136, 32] width 38 height 9
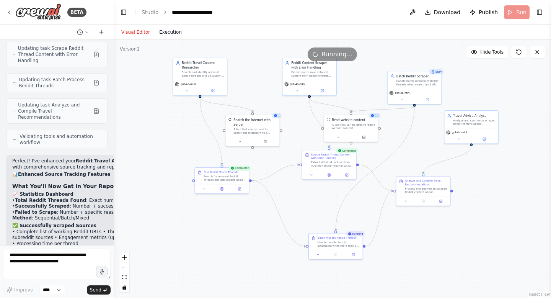
click at [168, 30] on button "Execution" at bounding box center [171, 32] width 32 height 9
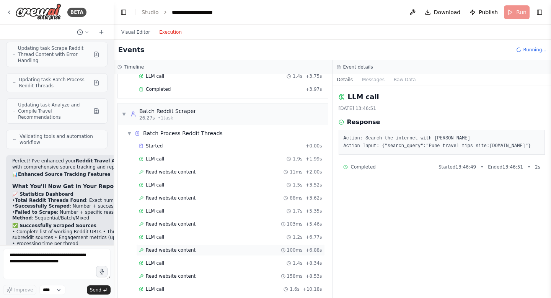
scroll to position [352, 0]
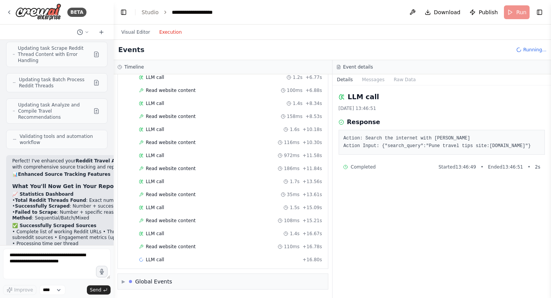
click at [132, 25] on div "Visual Editor Execution" at bounding box center [152, 31] width 70 height 15
click at [134, 31] on button "Visual Editor" at bounding box center [136, 32] width 38 height 9
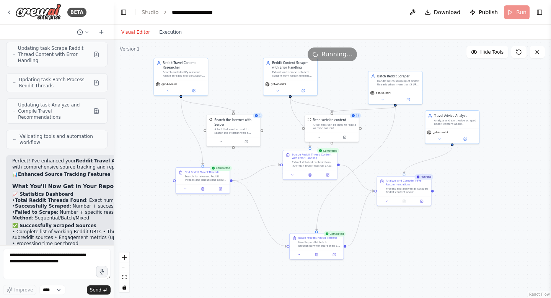
drag, startPoint x: 302, startPoint y: 202, endPoint x: 283, endPoint y: 202, distance: 19.1
click at [283, 202] on div ".deletable-edge-delete-btn { width: 20px; height: 20px; border: 0px solid #ffff…" at bounding box center [332, 169] width 437 height 258
click at [166, 31] on button "Execution" at bounding box center [171, 32] width 32 height 9
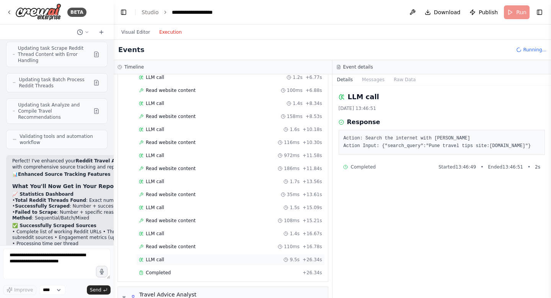
scroll to position [435, 0]
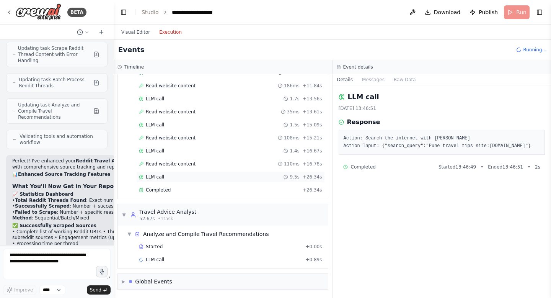
click at [164, 177] on div "LLM call 9.5s + 26.34s" at bounding box center [230, 177] width 183 height 6
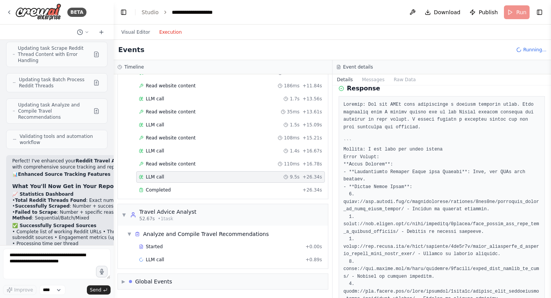
scroll to position [72, 0]
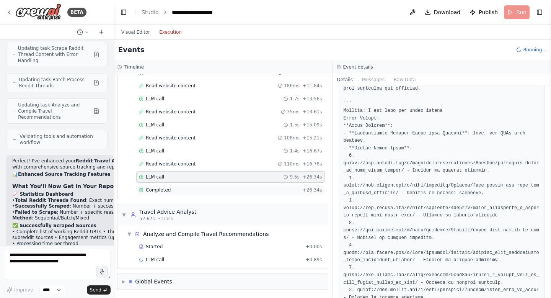
click at [176, 188] on div "Completed" at bounding box center [219, 190] width 161 height 6
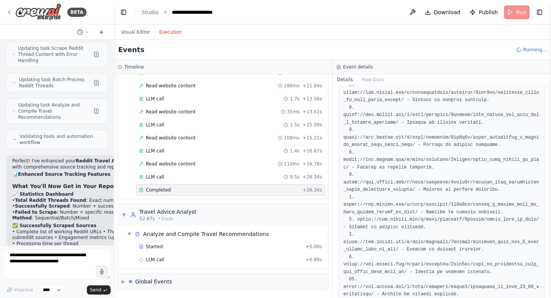
scroll to position [182, 0]
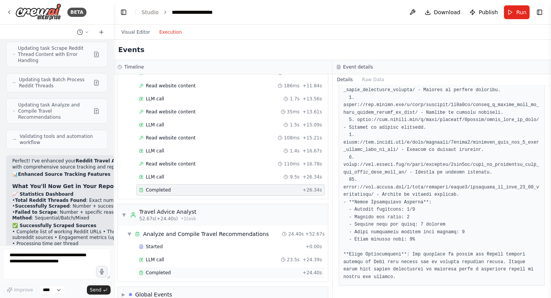
click at [184, 271] on div "Completed" at bounding box center [219, 272] width 161 height 6
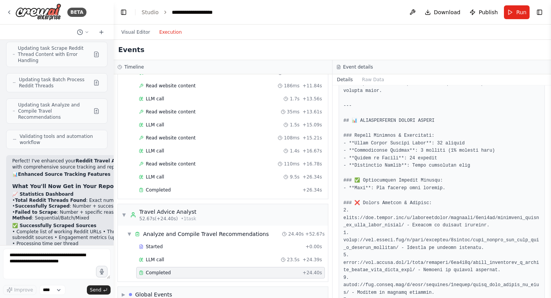
scroll to position [0, 0]
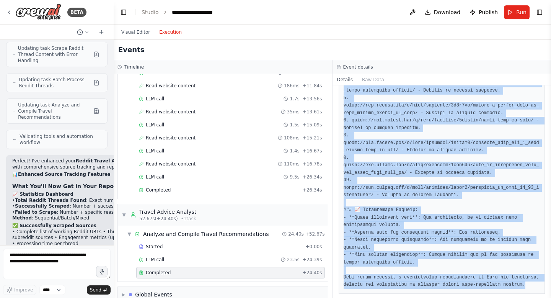
scroll to position [950, 0]
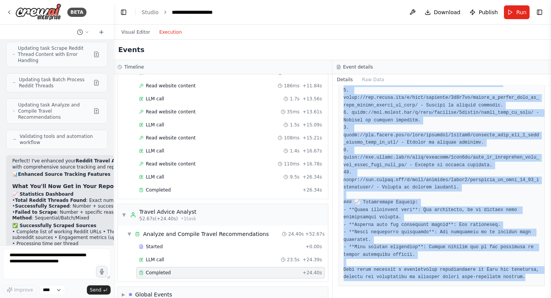
drag, startPoint x: 343, startPoint y: 137, endPoint x: 527, endPoint y: 276, distance: 230.4
copy pre "# Travel Guide to Pune, India ## Executive Summary Pune, known as the cultural …"
click at [130, 29] on button "Visual Editor" at bounding box center [136, 32] width 38 height 9
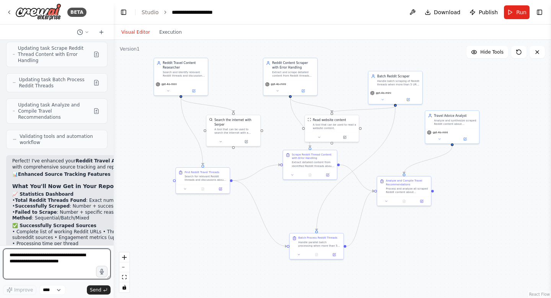
click at [61, 263] on textarea at bounding box center [56, 263] width 107 height 31
type textarea "*"
paste textarea "**********"
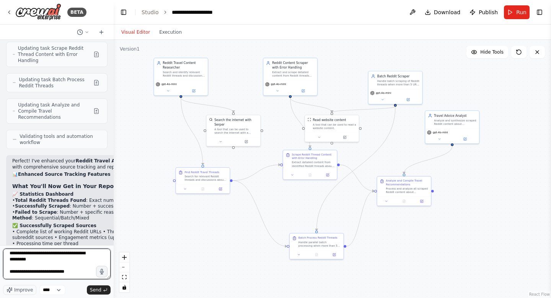
click at [21, 265] on textarea at bounding box center [56, 263] width 107 height 31
click at [49, 256] on textarea at bounding box center [56, 263] width 107 height 31
type textarea "**********"
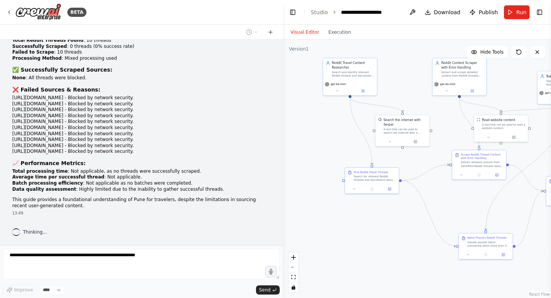
scroll to position [3314, 0]
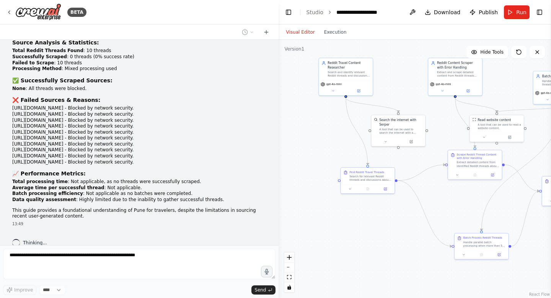
drag, startPoint x: 113, startPoint y: 120, endPoint x: 286, endPoint y: 149, distance: 174.9
click at [286, 149] on div "BETA Hello! I'm the CrewAI assistant. What kind of automation do you want to bu…" at bounding box center [275, 149] width 551 height 298
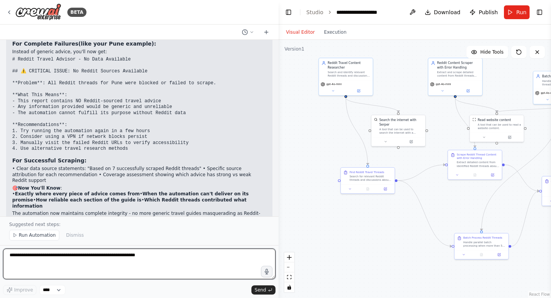
scroll to position [3714, 0]
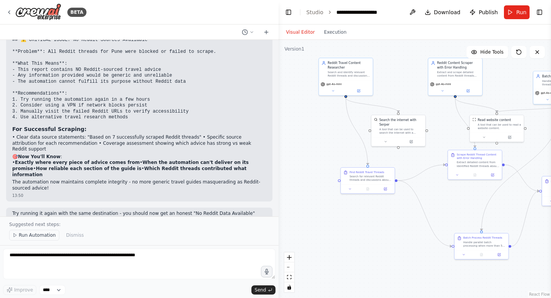
click at [25, 237] on span "Run Automation" at bounding box center [37, 235] width 37 height 6
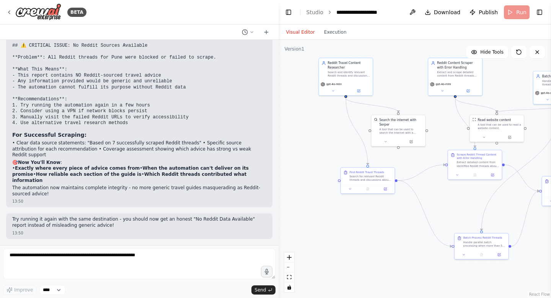
scroll to position [3685, 0]
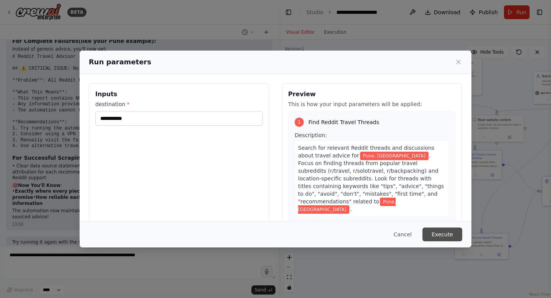
click at [448, 229] on button "Execute" at bounding box center [442, 234] width 40 height 14
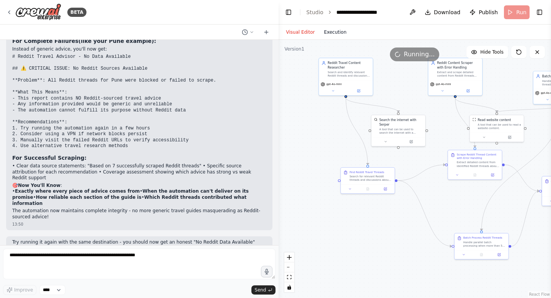
click at [334, 32] on button "Execution" at bounding box center [335, 32] width 32 height 9
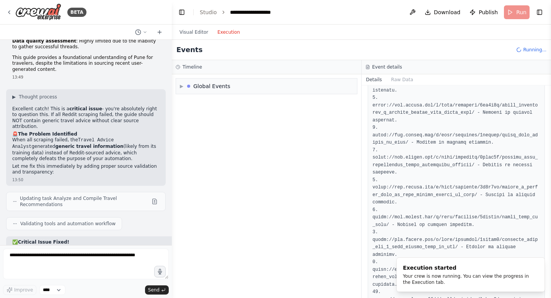
scroll to position [4232, 0]
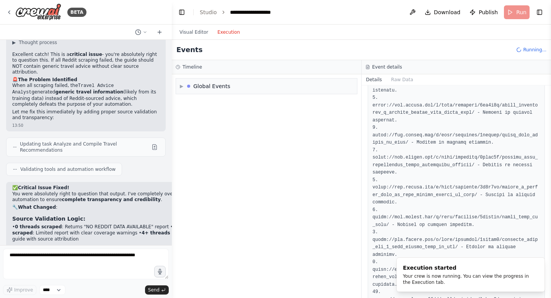
drag, startPoint x: 278, startPoint y: 130, endPoint x: 172, endPoint y: 139, distance: 106.7
click at [172, 139] on div "BETA Hello! I'm the CrewAI assistant. What kind of automation do you want to bu…" at bounding box center [275, 149] width 551 height 298
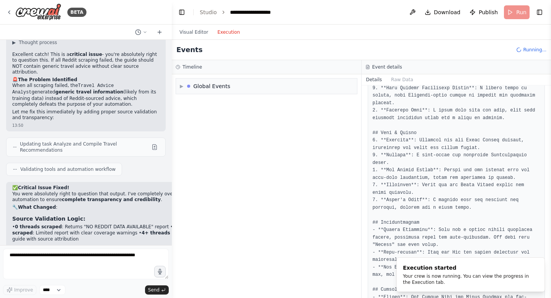
scroll to position [0, 0]
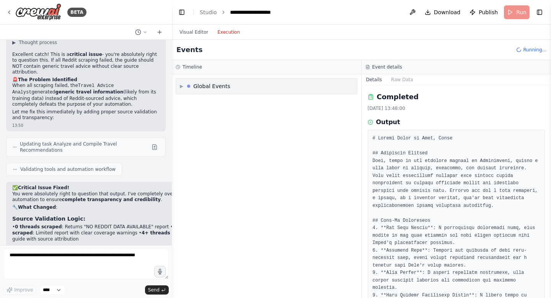
click at [218, 88] on div "Global Events" at bounding box center [211, 86] width 37 height 8
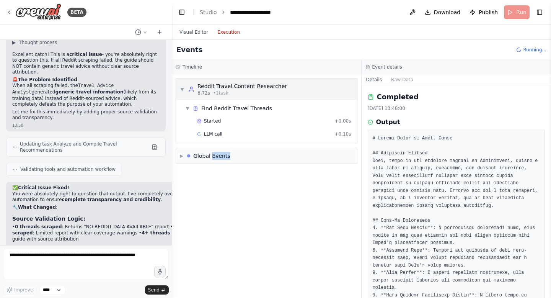
click at [181, 88] on span "▼" at bounding box center [182, 89] width 5 height 6
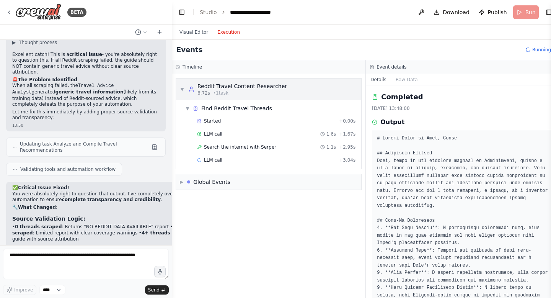
click at [182, 86] on span "▼" at bounding box center [182, 89] width 5 height 6
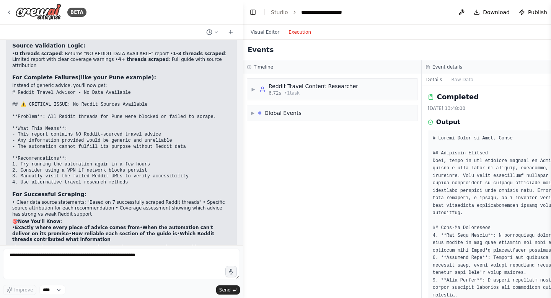
scroll to position [3817, 0]
drag, startPoint x: 171, startPoint y: 168, endPoint x: 243, endPoint y: 185, distance: 73.6
click at [243, 186] on div "BETA Hello! I'm the CrewAI assistant. What kind of automation do you want to bu…" at bounding box center [275, 149] width 551 height 298
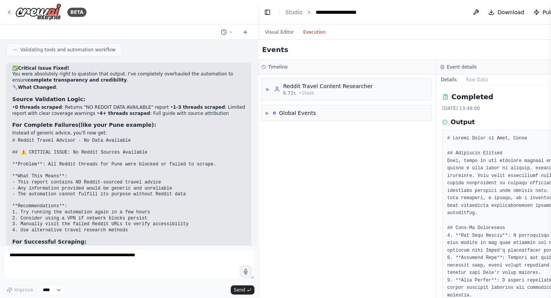
scroll to position [3787, 0]
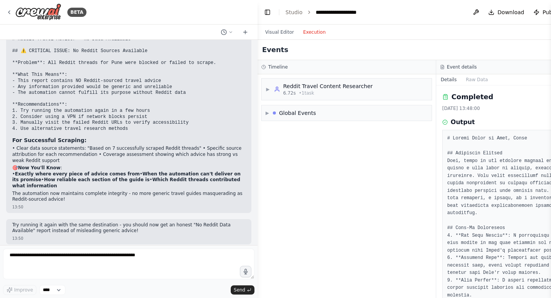
drag, startPoint x: 242, startPoint y: 146, endPoint x: 256, endPoint y: 150, distance: 14.2
click at [256, 150] on div "BETA Hello! I'm the CrewAI assistant. What kind of automation do you want to bu…" at bounding box center [275, 149] width 551 height 298
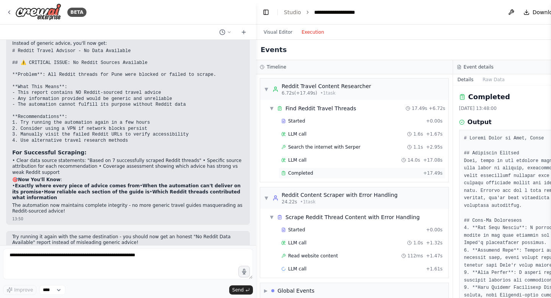
click at [304, 173] on span "Completed" at bounding box center [300, 173] width 25 height 6
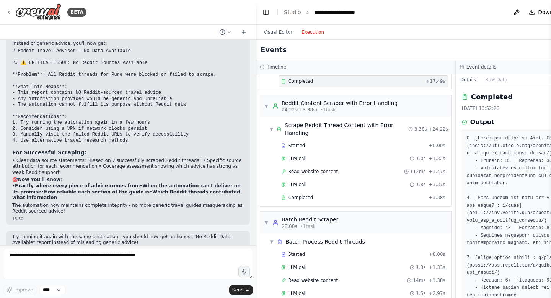
scroll to position [93, 0]
click at [312, 195] on div "Completed" at bounding box center [353, 196] width 145 height 6
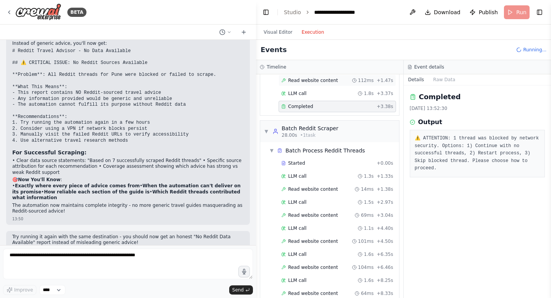
scroll to position [210, 0]
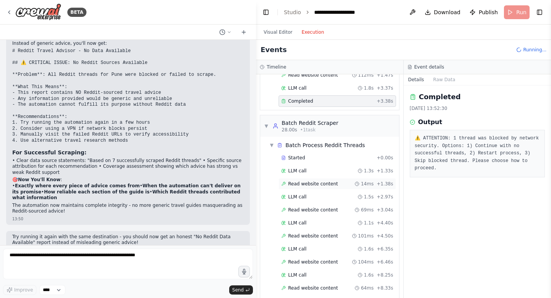
click at [312, 181] on span "Read website content" at bounding box center [313, 184] width 50 height 6
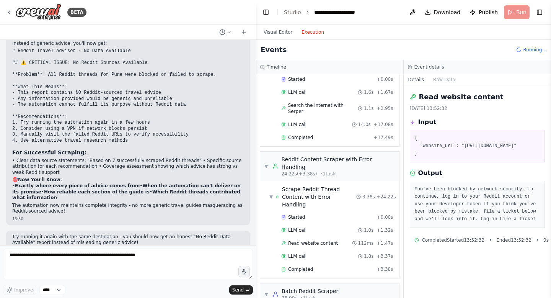
scroll to position [0, 0]
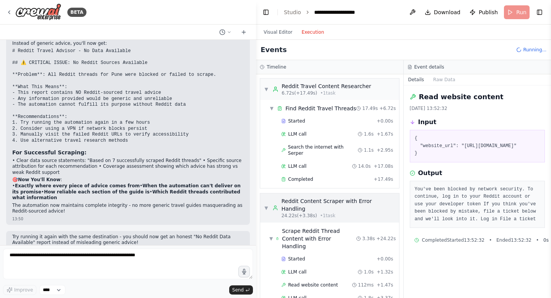
click at [267, 205] on span "▼" at bounding box center [266, 208] width 5 height 6
click at [272, 235] on span "▼" at bounding box center [270, 238] width 3 height 6
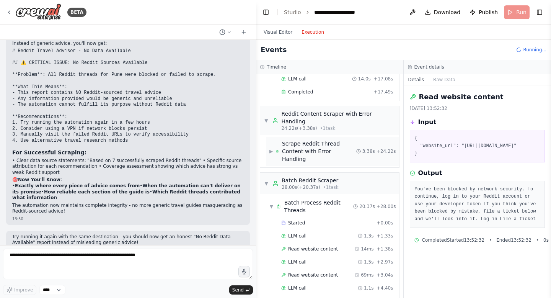
scroll to position [91, 0]
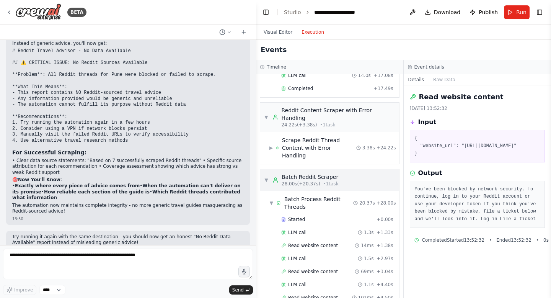
click at [265, 177] on span "▼" at bounding box center [266, 180] width 5 height 6
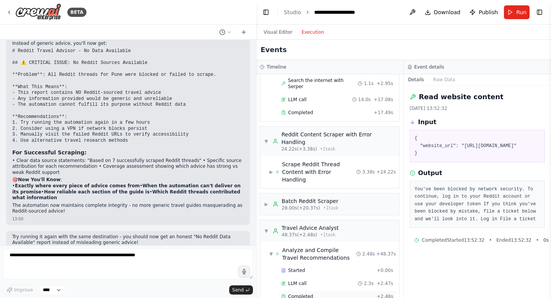
click at [307, 293] on span "Completed" at bounding box center [300, 296] width 25 height 6
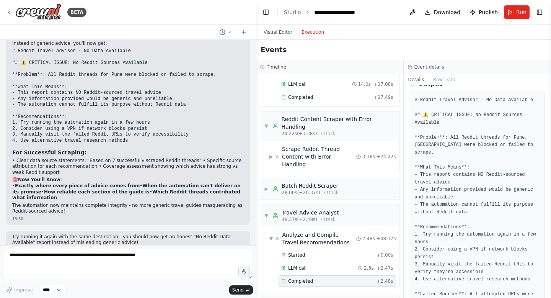
scroll to position [55, 0]
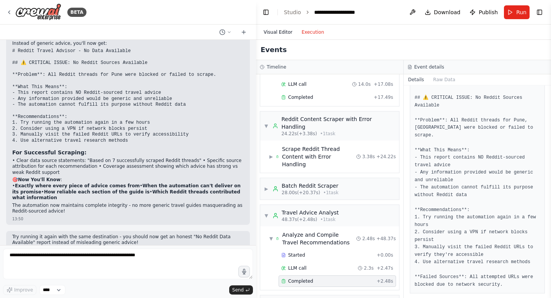
click at [282, 31] on button "Visual Editor" at bounding box center [278, 32] width 38 height 9
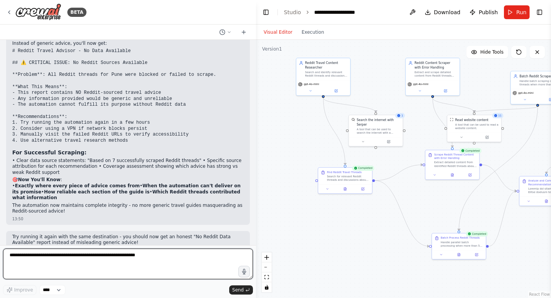
click at [42, 265] on textarea at bounding box center [128, 263] width 250 height 31
type textarea "*"
type textarea "**********"
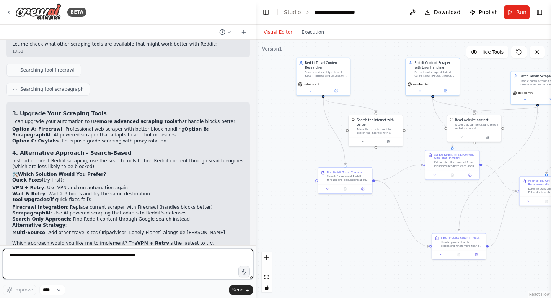
scroll to position [4115, 0]
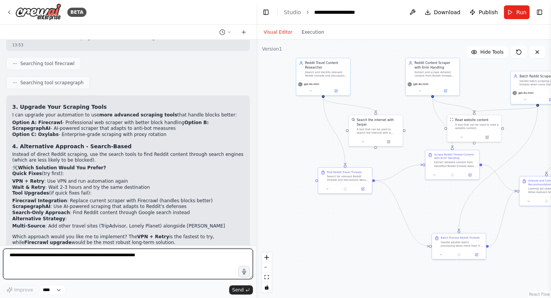
click at [44, 268] on textarea at bounding box center [128, 263] width 250 height 31
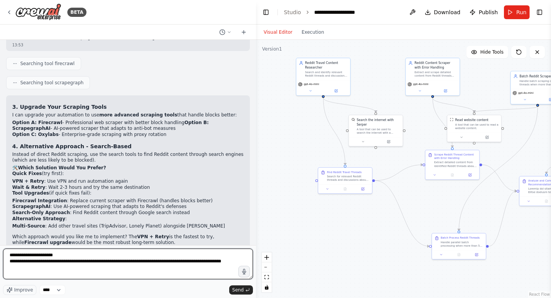
type textarea "**********"
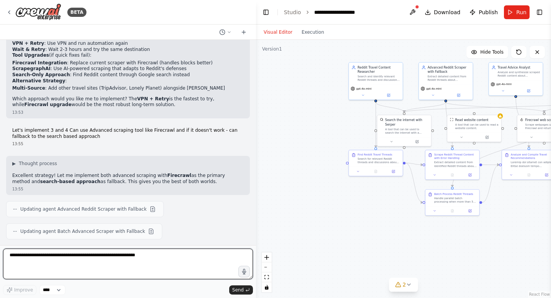
scroll to position [4262, 0]
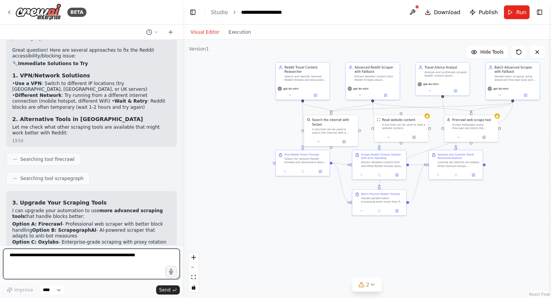
drag, startPoint x: 255, startPoint y: 168, endPoint x: 183, endPoint y: 170, distance: 71.9
click at [183, 170] on div "BETA Hello! I'm the CrewAI assistant. What kind of automation do you want to bu…" at bounding box center [275, 149] width 551 height 298
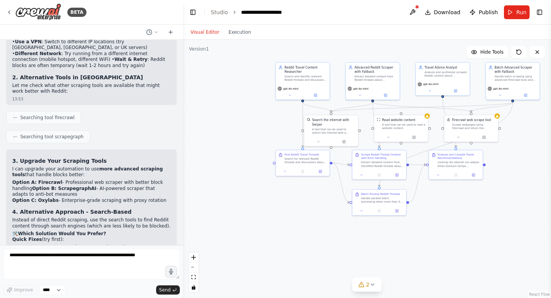
scroll to position [4710, 0]
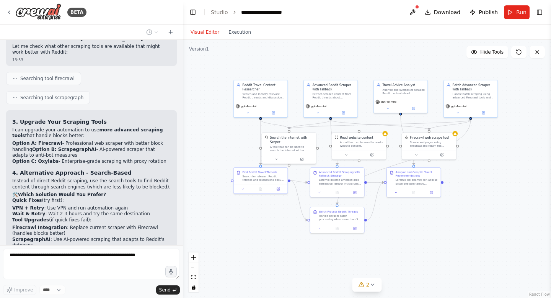
drag, startPoint x: 434, startPoint y: 222, endPoint x: 392, endPoint y: 239, distance: 45.5
click at [392, 239] on div ".deletable-edge-delete-btn { width: 20px; height: 20px; border: 0px solid #ffff…" at bounding box center [367, 169] width 368 height 258
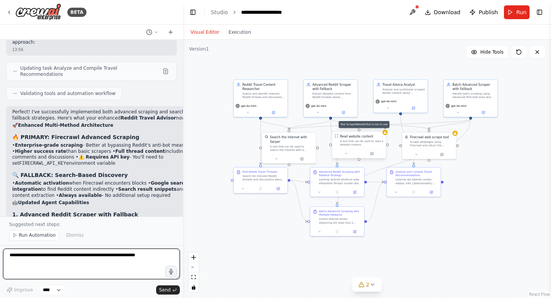
scroll to position [5246, 0]
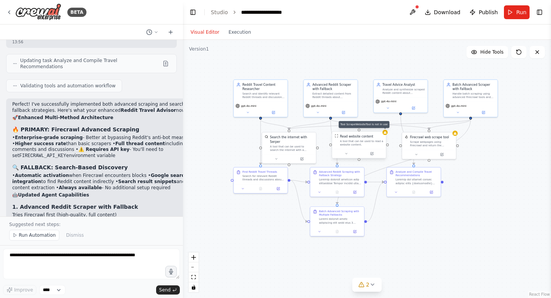
click at [386, 135] on div at bounding box center [384, 132] width 5 height 5
click at [380, 123] on icon at bounding box center [379, 123] width 3 height 4
click at [361, 123] on button "Confirm" at bounding box center [357, 123] width 27 height 9
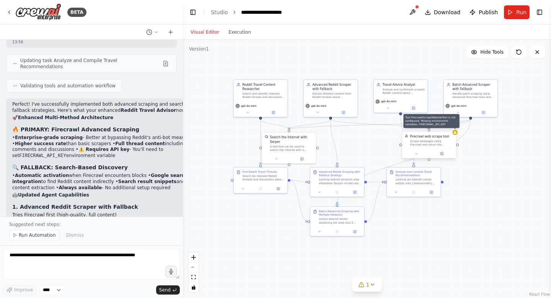
click at [453, 132] on icon at bounding box center [454, 131] width 3 height 3
click at [449, 123] on icon at bounding box center [450, 123] width 5 height 5
click at [432, 122] on button "Confirm" at bounding box center [427, 123] width 27 height 9
click at [213, 121] on div ".deletable-edge-delete-btn { width: 20px; height: 20px; border: 0px solid #ffff…" at bounding box center [367, 169] width 368 height 258
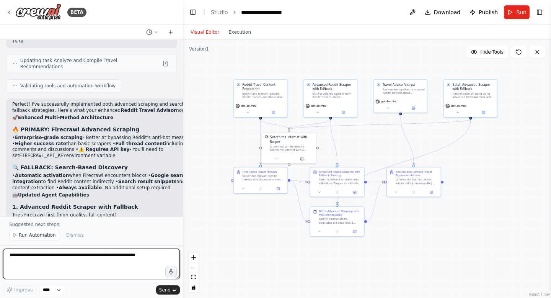
click at [39, 258] on textarea at bounding box center [91, 263] width 177 height 31
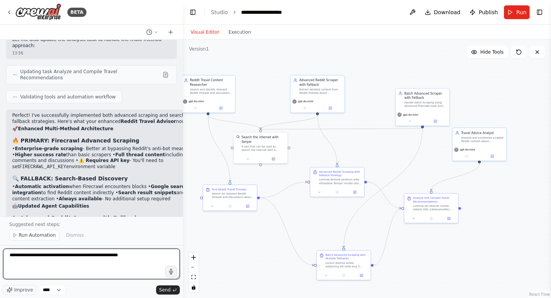
scroll to position [5723, 0]
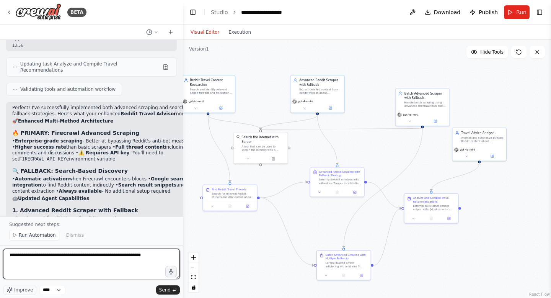
type textarea "**********"
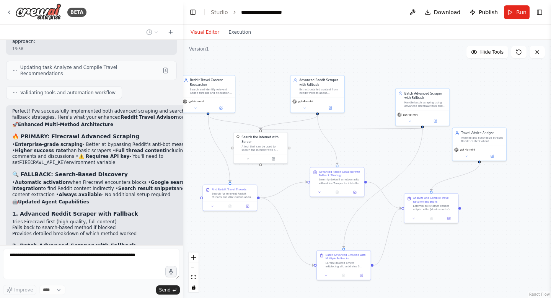
scroll to position [5739, 0]
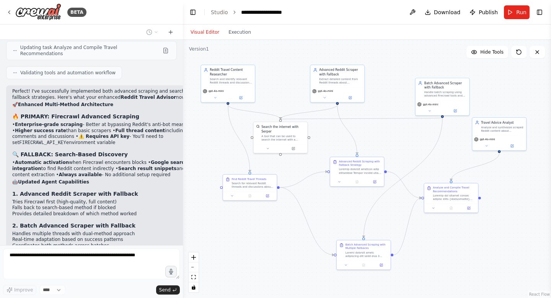
drag, startPoint x: 294, startPoint y: 228, endPoint x: 313, endPoint y: 216, distance: 22.6
click at [313, 216] on div ".deletable-edge-delete-btn { width: 20px; height: 20px; border: 0px solid #ffff…" at bounding box center [367, 169] width 368 height 258
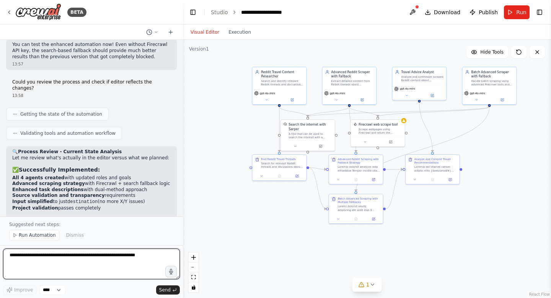
scroll to position [6160, 0]
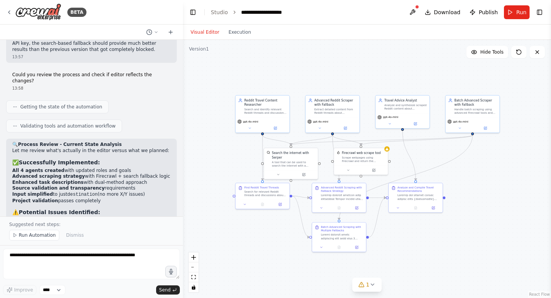
drag, startPoint x: 227, startPoint y: 124, endPoint x: 210, endPoint y: 151, distance: 31.8
click at [210, 151] on div ".deletable-edge-delete-btn { width: 20px; height: 20px; border: 0px solid #ffff…" at bounding box center [367, 169] width 368 height 258
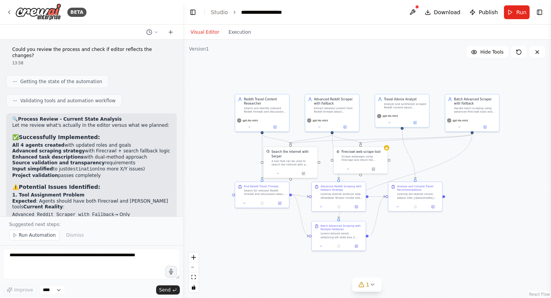
scroll to position [6190, 0]
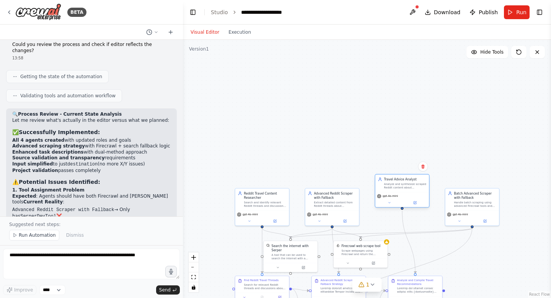
drag, startPoint x: 404, startPoint y: 106, endPoint x: 404, endPoint y: 184, distance: 77.3
click at [404, 184] on div "Analyze and synthesize scraped Reddit content about {destination} to create com…" at bounding box center [405, 185] width 42 height 7
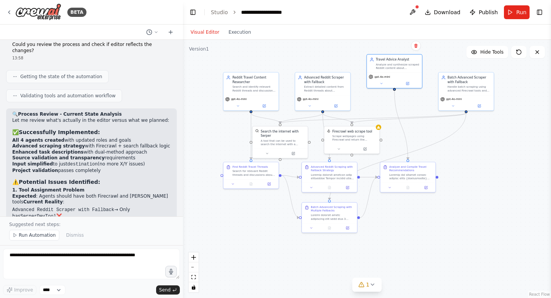
drag, startPoint x: 316, startPoint y: 135, endPoint x: 308, endPoint y: 19, distance: 116.1
click at [308, 19] on main "**********" at bounding box center [367, 149] width 368 height 298
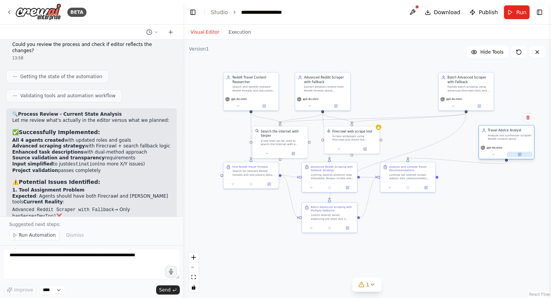
drag, startPoint x: 395, startPoint y: 83, endPoint x: 508, endPoint y: 154, distance: 133.3
click at [508, 154] on button at bounding box center [519, 153] width 25 height 5
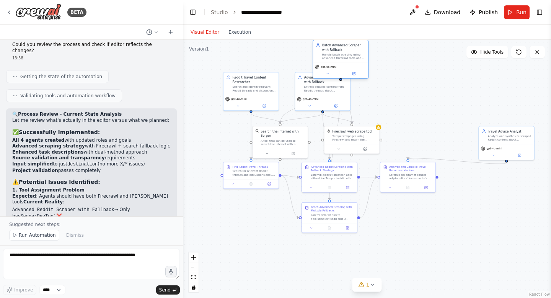
drag, startPoint x: 471, startPoint y: 97, endPoint x: 343, endPoint y: 63, distance: 131.6
click at [343, 63] on div "gpt-4o-mini" at bounding box center [340, 70] width 55 height 15
drag, startPoint x: 322, startPoint y: 93, endPoint x: 414, endPoint y: 75, distance: 93.6
click at [414, 75] on div "Advanced Reddit Scraper with Fallback Extract detailed content from Reddit thre…" at bounding box center [412, 65] width 55 height 23
drag, startPoint x: 353, startPoint y: 58, endPoint x: 343, endPoint y: 59, distance: 10.4
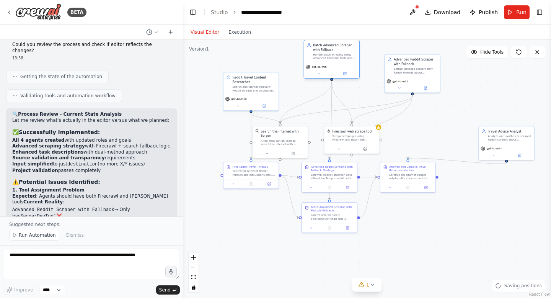
click at [343, 59] on div "Handle batch scraping using advanced Firecrawl tools and search-based fallbacks…" at bounding box center [335, 56] width 44 height 7
drag, startPoint x: 500, startPoint y: 142, endPoint x: 478, endPoint y: 98, distance: 49.4
click at [478, 97] on div "Travel Advice Analyst Analyze and synthesize scraped Reddit content about {dest…" at bounding box center [483, 89] width 55 height 18
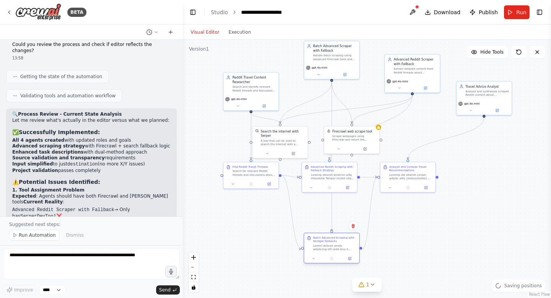
drag, startPoint x: 332, startPoint y: 215, endPoint x: 333, endPoint y: 248, distance: 32.9
click at [333, 248] on div at bounding box center [335, 247] width 44 height 7
drag, startPoint x: 330, startPoint y: 178, endPoint x: 394, endPoint y: 208, distance: 70.5
click at [394, 208] on div at bounding box center [398, 206] width 44 height 7
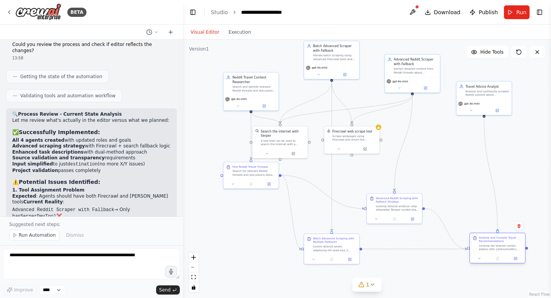
drag, startPoint x: 407, startPoint y: 172, endPoint x: 494, endPoint y: 242, distance: 112.1
click at [494, 242] on div "Analyze and Compile Travel Recommendations" at bounding box center [501, 243] width 44 height 15
drag, startPoint x: 246, startPoint y: 177, endPoint x: 235, endPoint y: 204, distance: 29.3
click at [235, 204] on div "Find Reddit Travel Threads Search for relevant Reddit threads and discussions a…" at bounding box center [242, 196] width 55 height 17
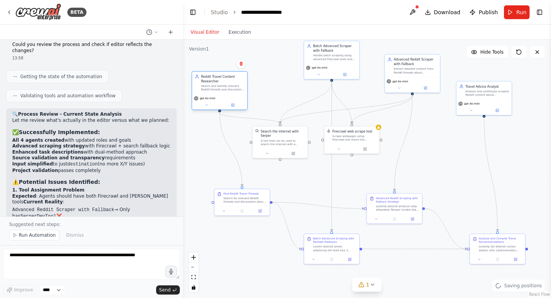
drag, startPoint x: 248, startPoint y: 89, endPoint x: 218, endPoint y: 88, distance: 30.6
click at [218, 88] on div "Search and identify relevant Reddit threads and discussions about travel advice…" at bounding box center [223, 87] width 44 height 7
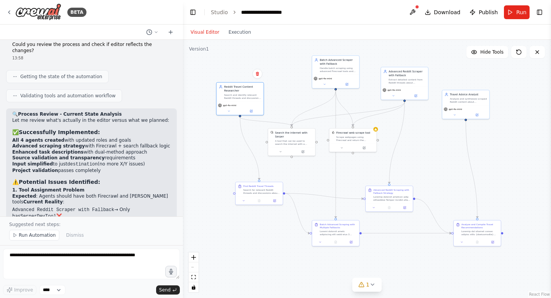
drag, startPoint x: 275, startPoint y: 257, endPoint x: 269, endPoint y: 253, distance: 7.3
click at [269, 253] on div ".deletable-edge-delete-btn { width: 20px; height: 20px; border: 0px solid #ffff…" at bounding box center [367, 169] width 368 height 258
drag, startPoint x: 13, startPoint y: 169, endPoint x: 84, endPoint y: 173, distance: 70.8
copy li "Firecrawl : Requires FIRECRAWL_API_KEY (optional - will fall back to search-bas…"
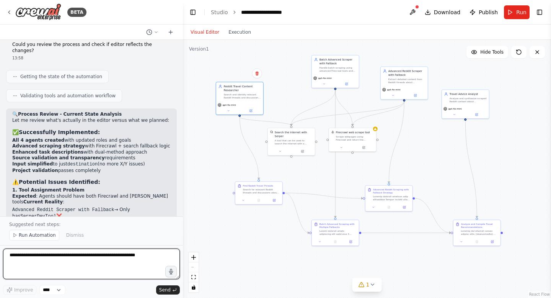
click at [43, 267] on textarea at bounding box center [91, 263] width 177 height 31
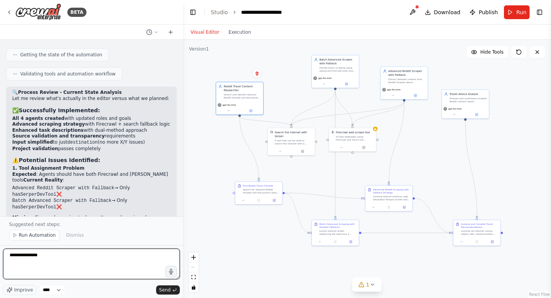
scroll to position [6218, 0]
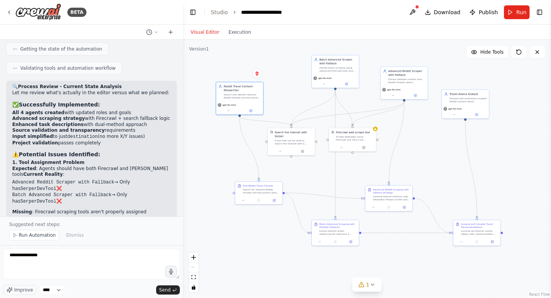
drag, startPoint x: 11, startPoint y: 185, endPoint x: 99, endPoint y: 190, distance: 88.5
copy p "Without Firecrawl API Key : Search-based approach only (still much better than …"
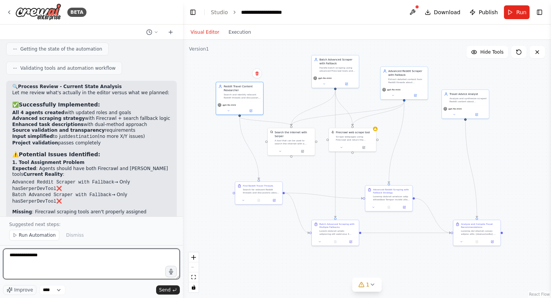
click at [44, 260] on textarea "**********" at bounding box center [91, 263] width 177 height 31
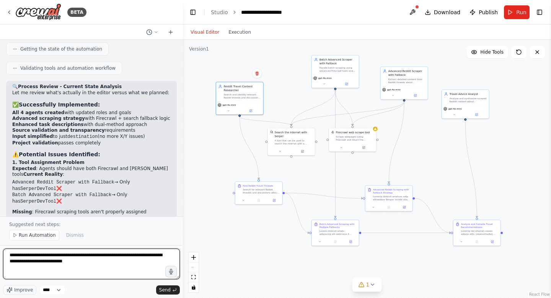
type textarea "**********"
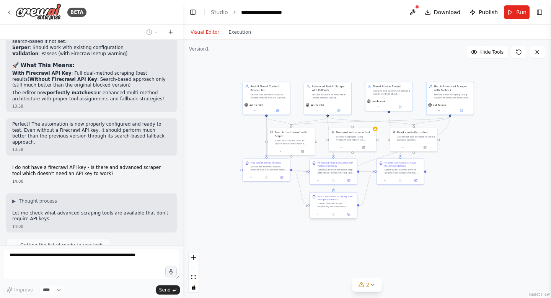
scroll to position [6644, 0]
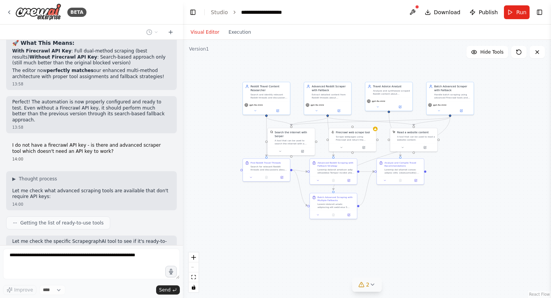
click at [376, 283] on button "2" at bounding box center [366, 284] width 29 height 14
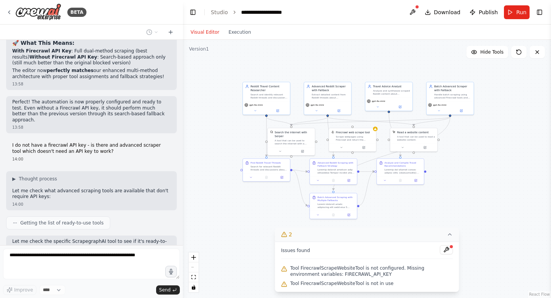
click at [448, 233] on icon at bounding box center [450, 234] width 6 height 6
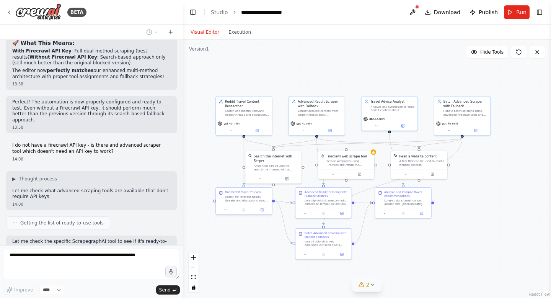
scroll to position [6666, 0]
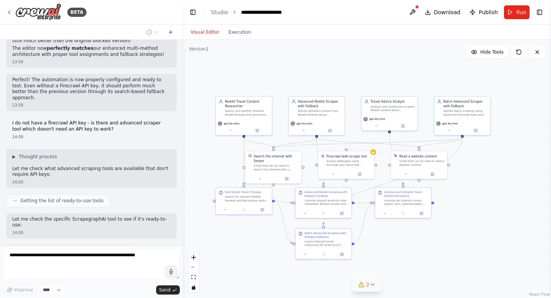
drag, startPoint x: 371, startPoint y: 191, endPoint x: 372, endPoint y: 235, distance: 44.4
click at [373, 236] on div ".deletable-edge-delete-btn { width: 20px; height: 20px; border: 0px solid #ffff…" at bounding box center [367, 169] width 368 height 258
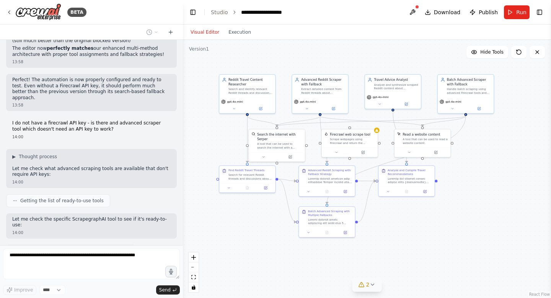
drag, startPoint x: 395, startPoint y: 220, endPoint x: 398, endPoint y: 199, distance: 20.8
click at [399, 199] on div ".deletable-edge-delete-btn { width: 20px; height: 20px; border: 0px solid #ffff…" at bounding box center [367, 169] width 368 height 258
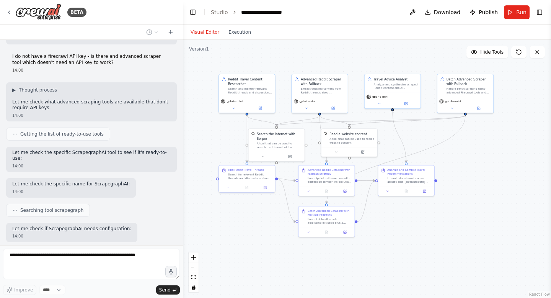
scroll to position [6752, 0]
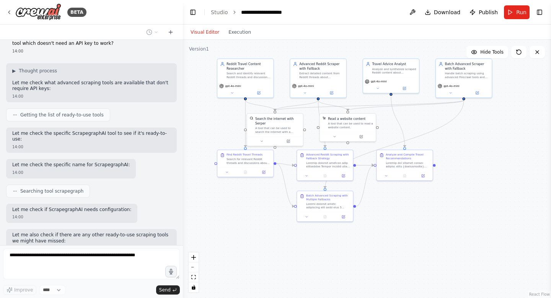
drag, startPoint x: 409, startPoint y: 233, endPoint x: 407, endPoint y: 218, distance: 15.4
click at [407, 218] on div ".deletable-edge-delete-btn { width: 20px; height: 20px; border: 0px solid #ffff…" at bounding box center [367, 169] width 368 height 258
drag, startPoint x: 327, startPoint y: 199, endPoint x: 361, endPoint y: 247, distance: 58.6
click at [362, 247] on div "Batch Advanced Scraping with Multiple Fallbacks" at bounding box center [362, 246] width 44 height 7
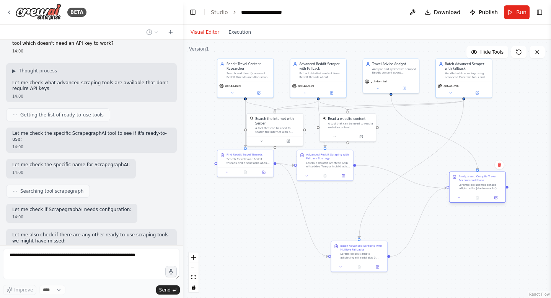
drag, startPoint x: 408, startPoint y: 164, endPoint x: 480, endPoint y: 186, distance: 75.6
click at [480, 186] on div at bounding box center [480, 186] width 44 height 7
drag, startPoint x: 319, startPoint y: 169, endPoint x: 357, endPoint y: 184, distance: 41.1
click at [358, 184] on div "Advanced Reddit Scraping with Fallback Strategy" at bounding box center [363, 182] width 57 height 31
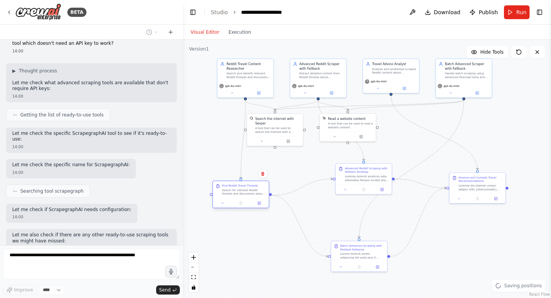
drag, startPoint x: 239, startPoint y: 158, endPoint x: 235, endPoint y: 187, distance: 29.7
click at [235, 187] on div "Find Reddit Travel Threads Search for relevant Reddit threads and discussions a…" at bounding box center [244, 190] width 44 height 12
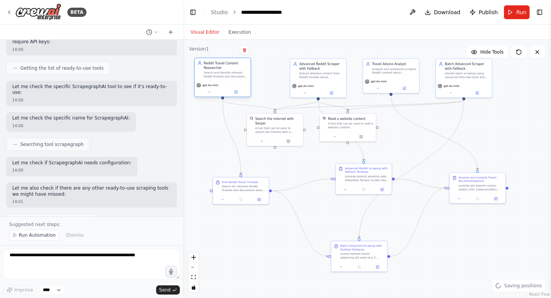
drag, startPoint x: 246, startPoint y: 76, endPoint x: 221, endPoint y: 76, distance: 24.9
click at [221, 76] on div "Search and identify relevant Reddit threads and discussions about travel advice…" at bounding box center [225, 74] width 44 height 7
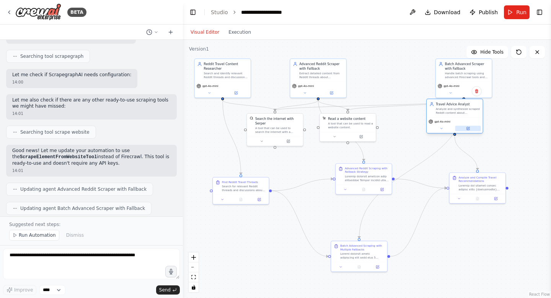
drag, startPoint x: 390, startPoint y: 83, endPoint x: 453, endPoint y: 126, distance: 76.5
click at [453, 126] on div "gpt-4o-mini" at bounding box center [454, 125] width 56 height 16
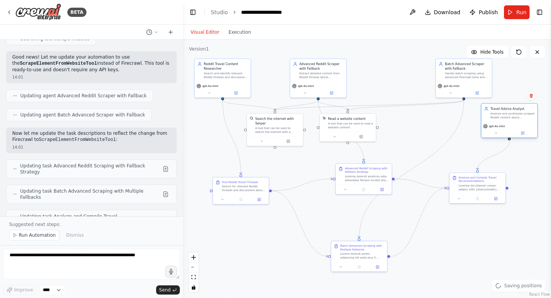
drag, startPoint x: 453, startPoint y: 126, endPoint x: 508, endPoint y: 124, distance: 55.1
click at [508, 124] on div "gpt-4o-mini" at bounding box center [509, 126] width 52 height 5
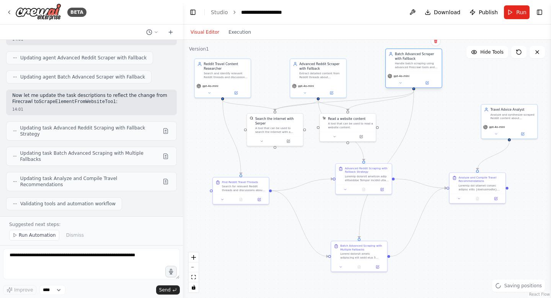
scroll to position [7024, 0]
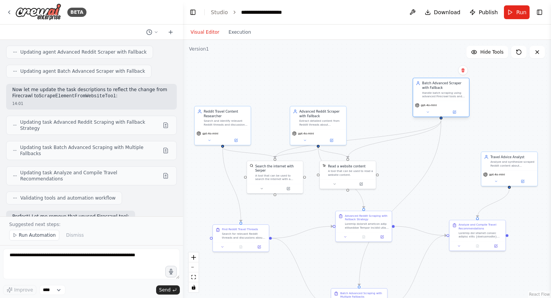
drag, startPoint x: 471, startPoint y: 81, endPoint x: 448, endPoint y: 101, distance: 30.7
click at [448, 101] on div "gpt-4o-mini" at bounding box center [441, 109] width 56 height 16
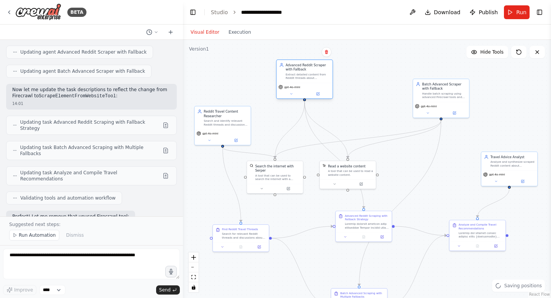
drag, startPoint x: 329, startPoint y: 133, endPoint x: 317, endPoint y: 88, distance: 46.7
click at [317, 88] on div "gpt-4o-mini" at bounding box center [304, 87] width 52 height 5
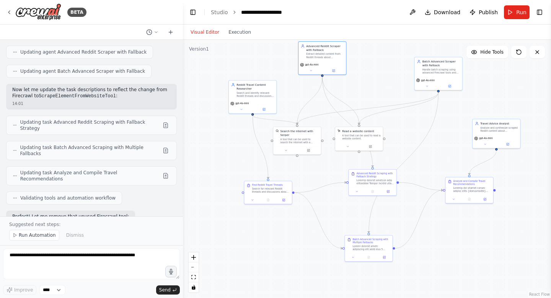
drag, startPoint x: 433, startPoint y: 207, endPoint x: 429, endPoint y: 166, distance: 41.1
click at [429, 166] on div ".deletable-edge-delete-btn { width: 20px; height: 20px; border: 0px solid #ffff…" at bounding box center [367, 169] width 368 height 258
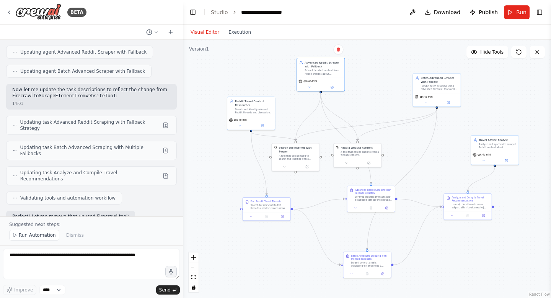
drag, startPoint x: 429, startPoint y: 166, endPoint x: 427, endPoint y: 181, distance: 15.8
click at [427, 181] on div ".deletable-edge-delete-btn { width: 20px; height: 20px; border: 0px solid #ffff…" at bounding box center [367, 169] width 368 height 258
click at [23, 236] on span "Run Automation" at bounding box center [37, 235] width 37 height 6
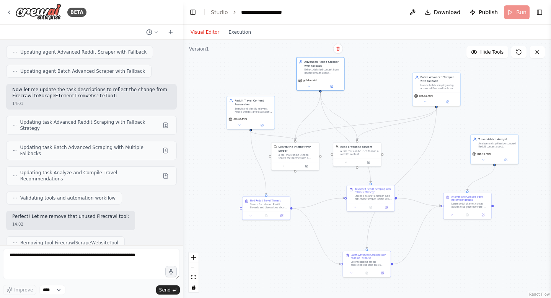
scroll to position [6995, 0]
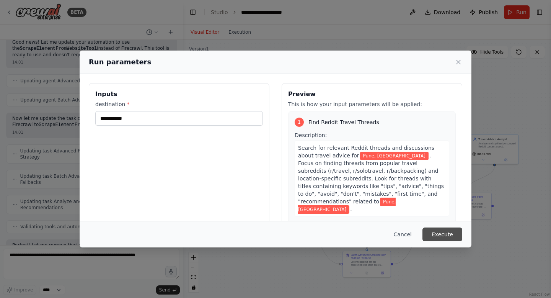
click at [442, 235] on button "Execute" at bounding box center [442, 234] width 40 height 14
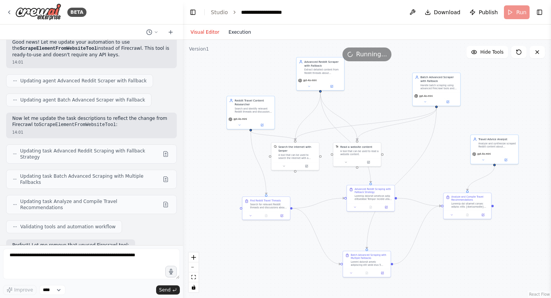
click at [242, 36] on button "Execution" at bounding box center [240, 32] width 32 height 9
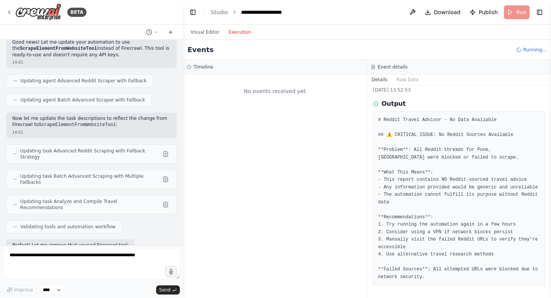
scroll to position [18, 0]
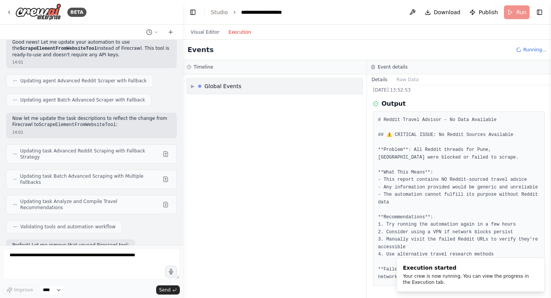
click at [234, 90] on div "▶ Global Events" at bounding box center [274, 85] width 175 height 15
click at [229, 105] on span "Execution Started" at bounding box center [220, 102] width 41 height 6
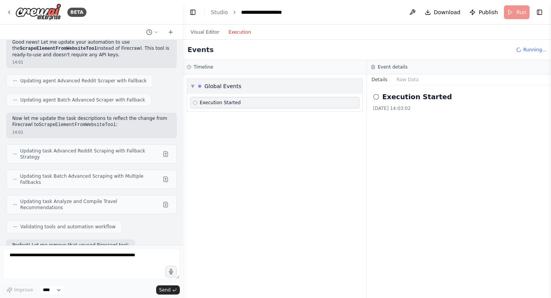
click at [222, 86] on div "Global Events" at bounding box center [222, 86] width 37 height 8
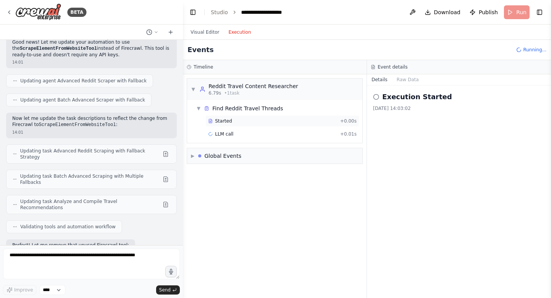
click at [233, 122] on div "Started" at bounding box center [272, 121] width 129 height 6
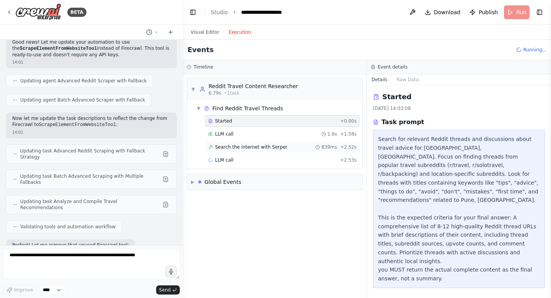
click at [233, 147] on span "Search the internet with Serper" at bounding box center [251, 147] width 72 height 6
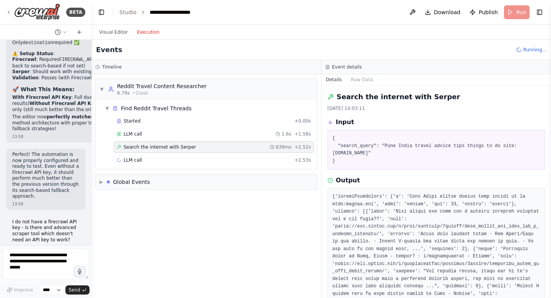
scroll to position [9881, 0]
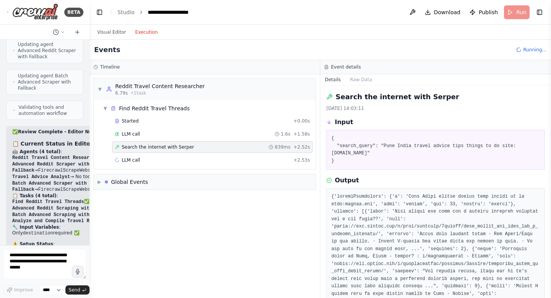
drag, startPoint x: 182, startPoint y: 121, endPoint x: 90, endPoint y: 121, distance: 92.6
click at [90, 121] on div "BETA Hello! I'm the CrewAI assistant. What kind of automation do you want to bu…" at bounding box center [275, 149] width 551 height 298
click at [158, 158] on div "LLM call + 2.53s" at bounding box center [212, 160] width 195 height 6
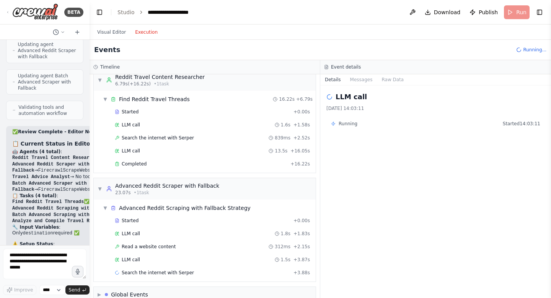
scroll to position [22, 0]
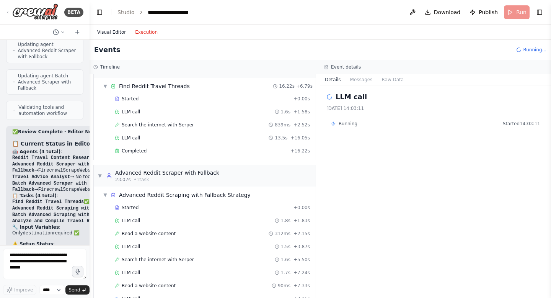
click at [117, 33] on button "Visual Editor" at bounding box center [112, 32] width 38 height 9
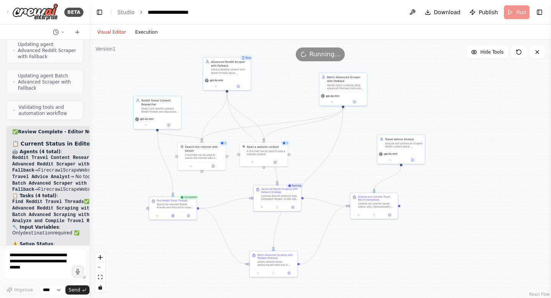
click at [147, 36] on button "Execution" at bounding box center [146, 32] width 32 height 9
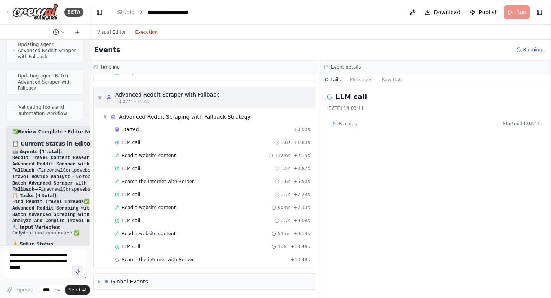
scroll to position [113, 0]
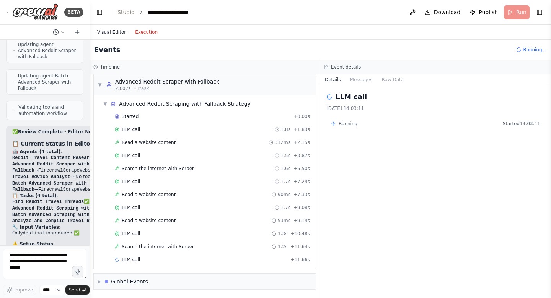
click at [115, 33] on button "Visual Editor" at bounding box center [112, 32] width 38 height 9
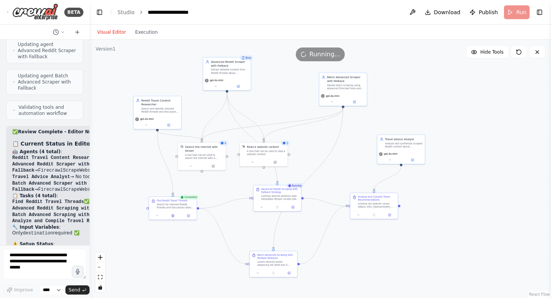
scroll to position [9961, 0]
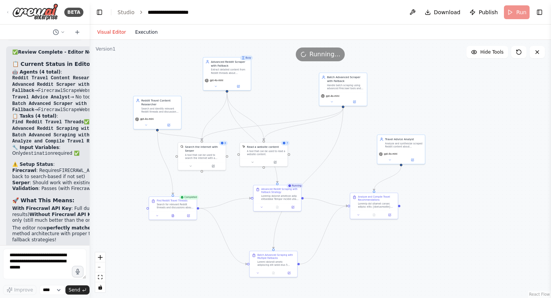
click at [149, 33] on button "Execution" at bounding box center [146, 32] width 32 height 9
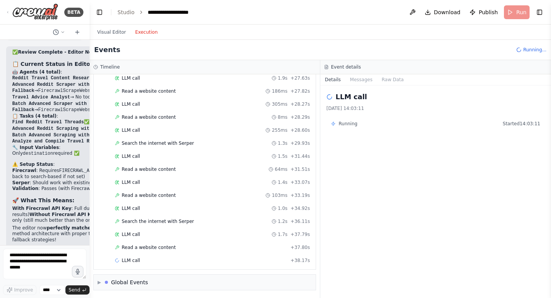
scroll to position [321, 0]
click at [115, 29] on button "Visual Editor" at bounding box center [112, 32] width 38 height 9
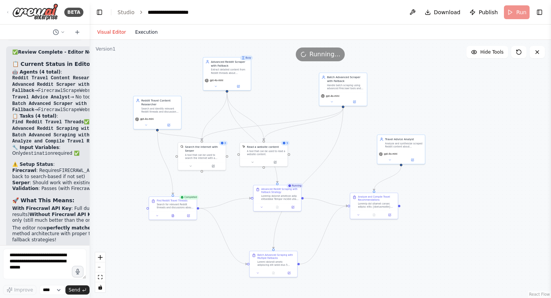
click at [143, 33] on button "Execution" at bounding box center [146, 32] width 32 height 9
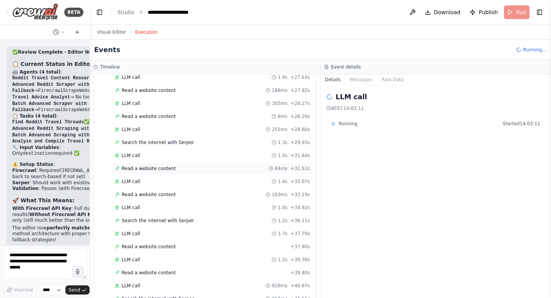
scroll to position [373, 0]
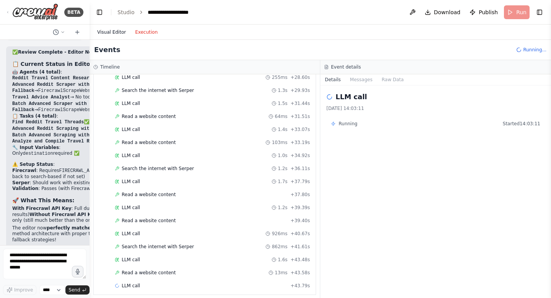
click at [116, 32] on button "Visual Editor" at bounding box center [112, 32] width 38 height 9
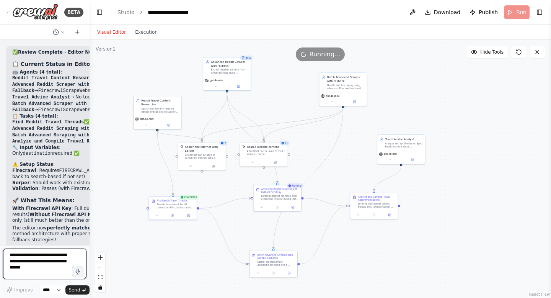
click at [37, 264] on textarea at bounding box center [44, 263] width 83 height 31
click at [47, 265] on textarea "**********" at bounding box center [44, 263] width 83 height 31
click at [38, 273] on textarea "**********" at bounding box center [44, 263] width 83 height 31
drag, startPoint x: 46, startPoint y: 258, endPoint x: 52, endPoint y: 262, distance: 6.4
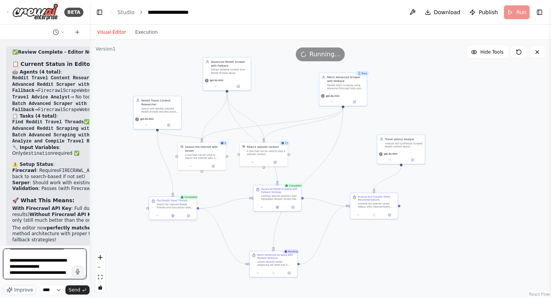
click at [52, 262] on textarea "**********" at bounding box center [44, 263] width 83 height 31
click at [62, 259] on textarea "**********" at bounding box center [44, 263] width 83 height 31
click at [13, 259] on textarea "**********" at bounding box center [44, 263] width 83 height 31
drag, startPoint x: 61, startPoint y: 257, endPoint x: 70, endPoint y: 262, distance: 10.6
click at [70, 262] on textarea "**********" at bounding box center [44, 263] width 83 height 31
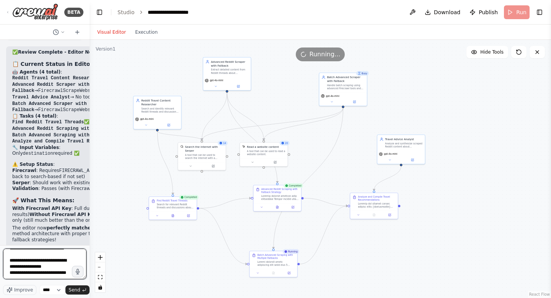
click at [60, 267] on textarea "**********" at bounding box center [44, 263] width 83 height 31
click at [58, 263] on textarea "**********" at bounding box center [44, 263] width 83 height 31
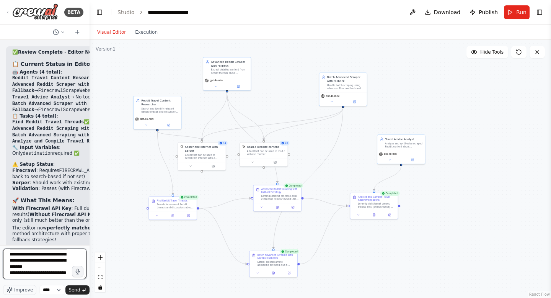
scroll to position [46, 0]
drag, startPoint x: 10, startPoint y: 270, endPoint x: 22, endPoint y: 275, distance: 13.7
click at [22, 275] on textarea "**********" at bounding box center [44, 263] width 83 height 31
click at [44, 271] on textarea "**********" at bounding box center [44, 263] width 83 height 31
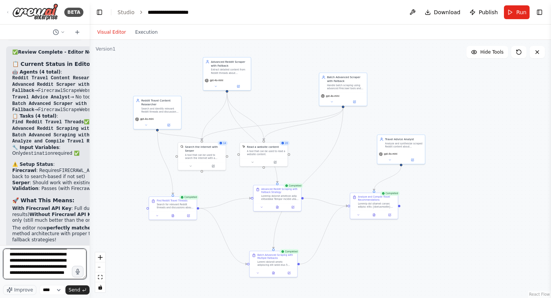
scroll to position [46, 0]
type textarea "**********"
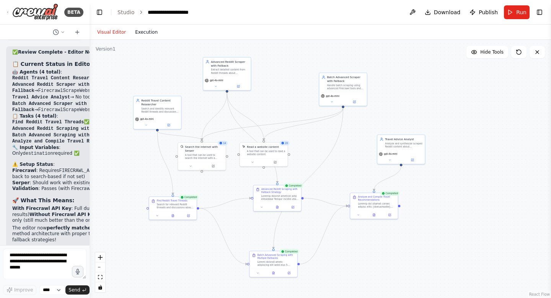
click at [145, 31] on button "Execution" at bounding box center [146, 32] width 32 height 9
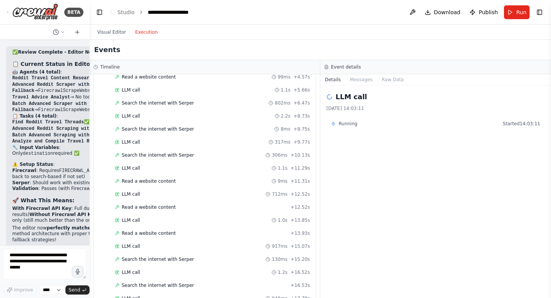
scroll to position [1020, 0]
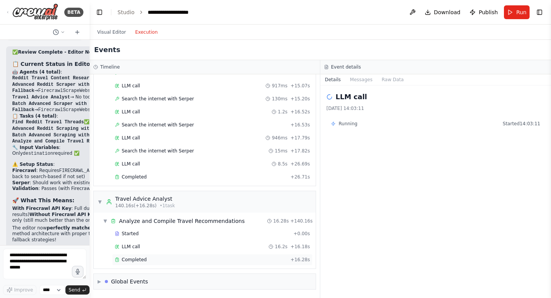
click at [129, 254] on div "Completed + 16.28s" at bounding box center [212, 259] width 200 height 11
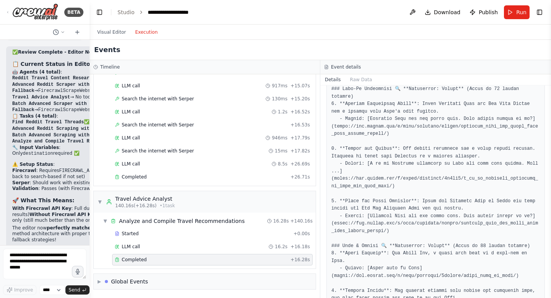
scroll to position [0, 0]
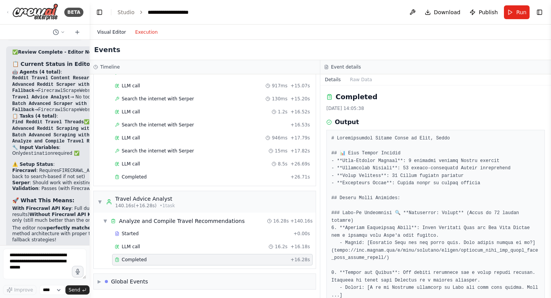
click at [112, 29] on button "Visual Editor" at bounding box center [112, 32] width 38 height 9
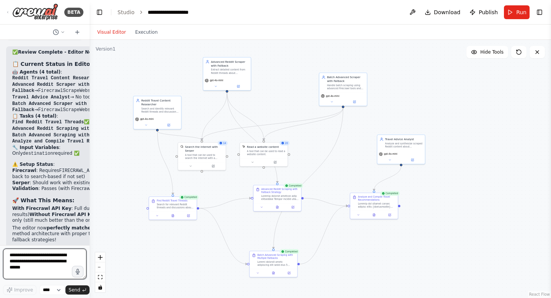
click at [50, 261] on textarea at bounding box center [44, 263] width 83 height 31
paste textarea "**********"
type textarea "**********"
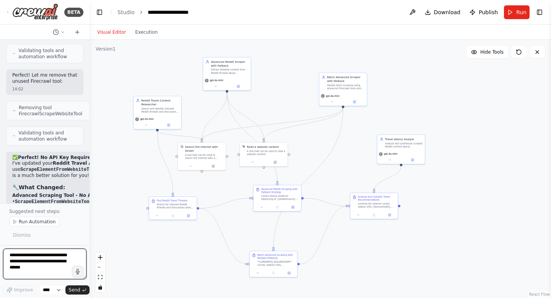
scroll to position [10841, 0]
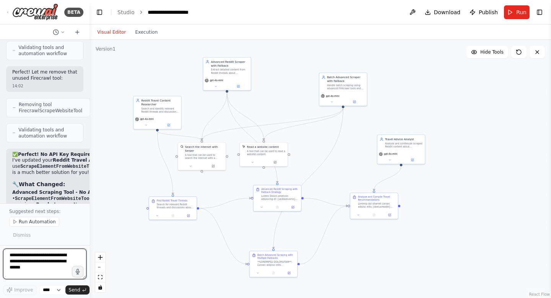
click at [24, 251] on textarea at bounding box center [44, 263] width 83 height 31
click at [512, 13] on button "Run" at bounding box center [517, 12] width 26 height 14
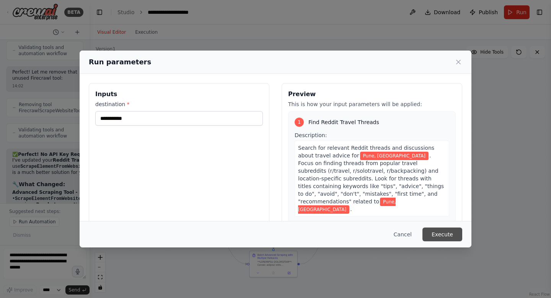
click at [437, 229] on button "Execute" at bounding box center [442, 234] width 40 height 14
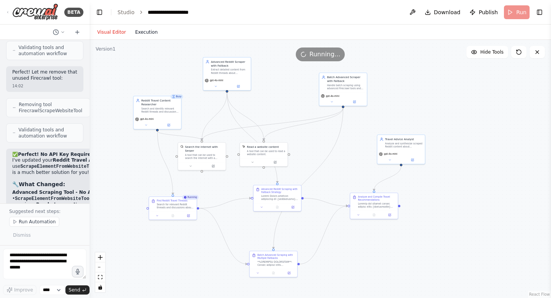
click at [145, 31] on button "Execution" at bounding box center [146, 32] width 32 height 9
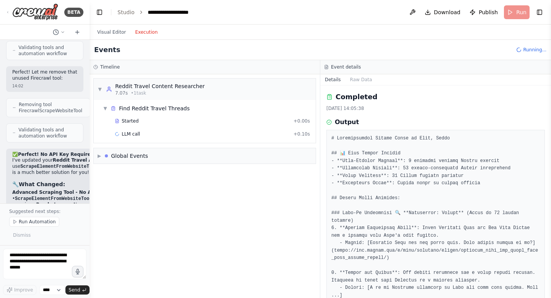
scroll to position [0, 0]
click at [154, 119] on div "Started" at bounding box center [203, 121] width 176 height 6
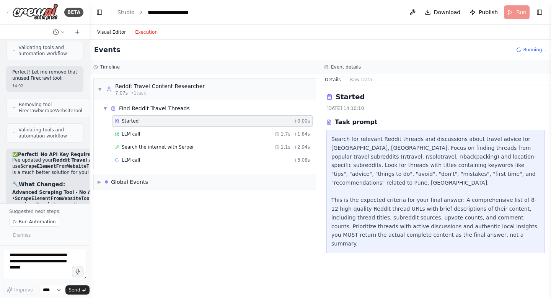
click at [105, 34] on button "Visual Editor" at bounding box center [112, 32] width 38 height 9
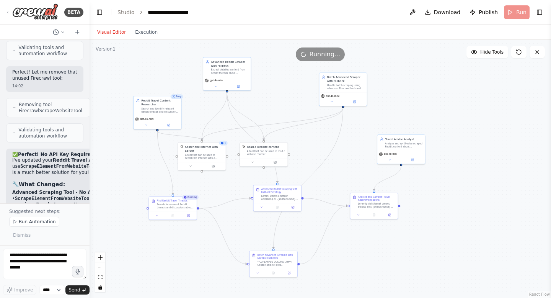
click at [105, 34] on button "Visual Editor" at bounding box center [112, 32] width 38 height 9
click at [146, 31] on button "Execution" at bounding box center [146, 32] width 32 height 9
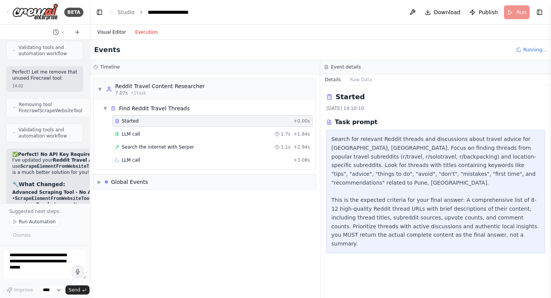
click at [114, 34] on button "Visual Editor" at bounding box center [112, 32] width 38 height 9
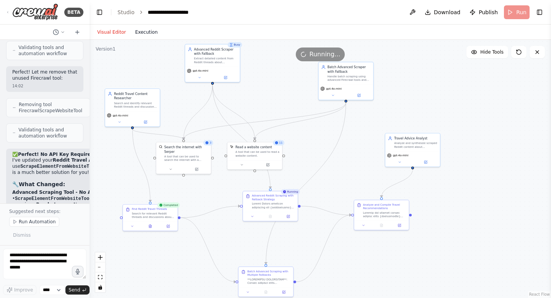
click at [149, 31] on button "Execution" at bounding box center [146, 32] width 32 height 9
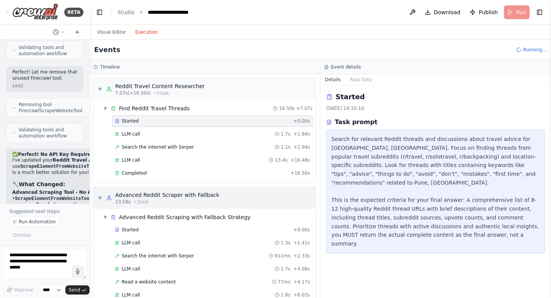
click at [98, 196] on span "▼" at bounding box center [100, 198] width 5 height 6
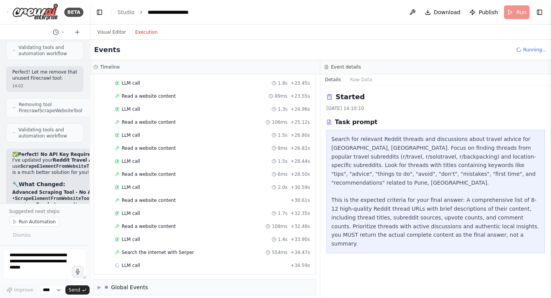
scroll to position [438, 0]
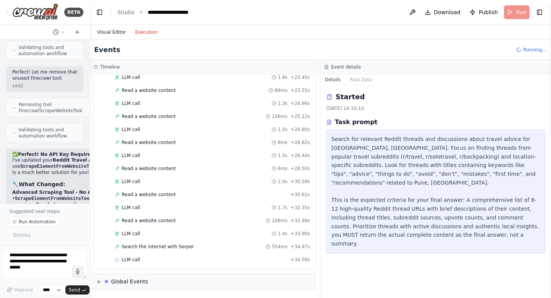
click at [111, 31] on button "Visual Editor" at bounding box center [112, 32] width 38 height 9
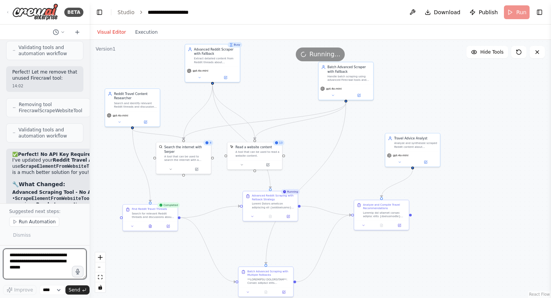
click at [36, 263] on textarea at bounding box center [44, 263] width 83 height 31
type textarea "**********"
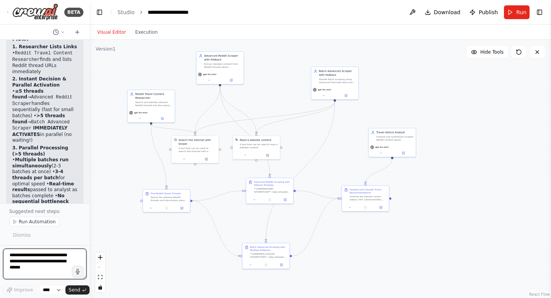
scroll to position [11607, 0]
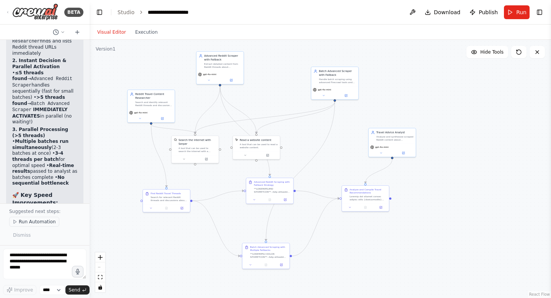
click at [19, 221] on span "Run Automation" at bounding box center [37, 221] width 37 height 6
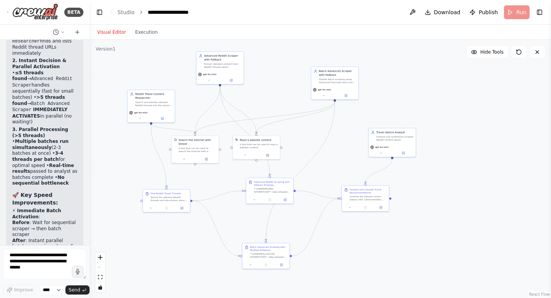
scroll to position [11565, 0]
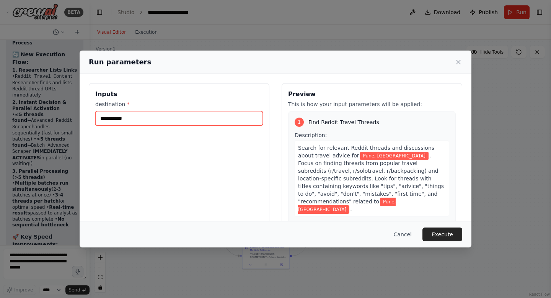
drag, startPoint x: 112, startPoint y: 119, endPoint x: 77, endPoint y: 125, distance: 35.3
click at [77, 125] on div "**********" at bounding box center [275, 149] width 551 height 298
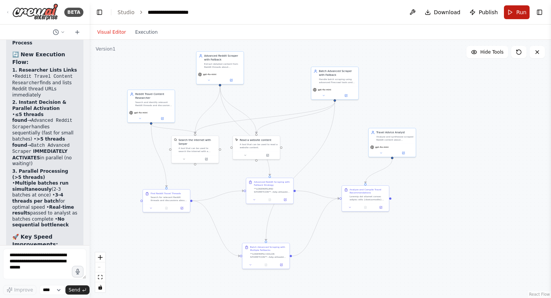
click at [511, 14] on button "Run" at bounding box center [517, 12] width 26 height 14
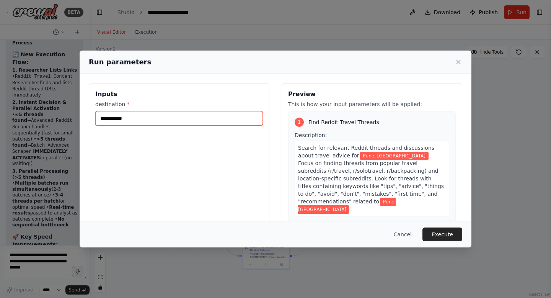
click at [112, 118] on input "**********" at bounding box center [179, 118] width 168 height 15
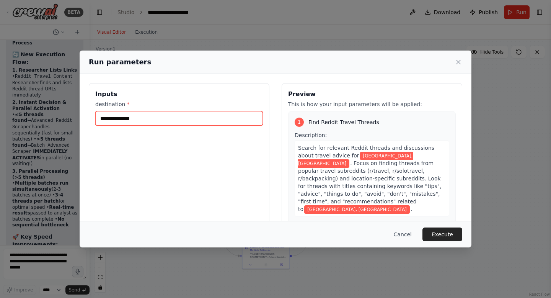
type input "**********"
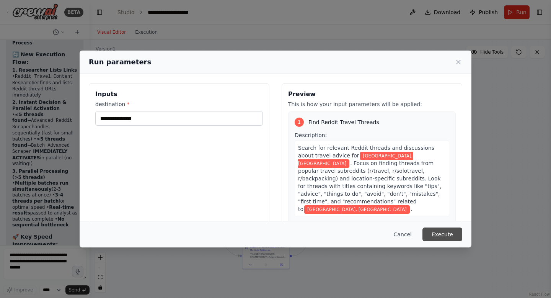
click at [441, 234] on button "Execute" at bounding box center [442, 234] width 40 height 14
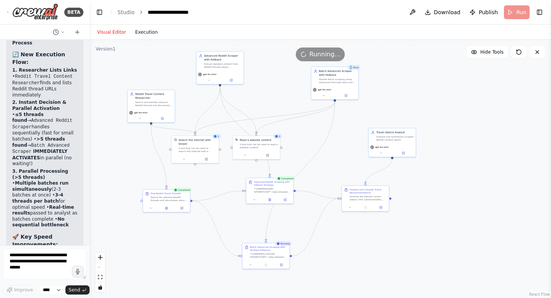
click at [139, 30] on button "Execution" at bounding box center [146, 32] width 32 height 9
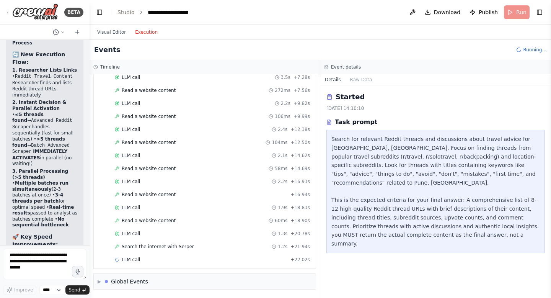
scroll to position [300, 0]
click at [145, 230] on div "LLM call 1.3s + 20.78s" at bounding box center [212, 233] width 195 height 6
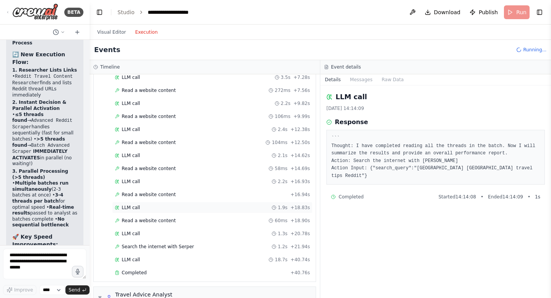
click at [142, 207] on div "LLM call 1.9s + 18.83s" at bounding box center [212, 207] width 195 height 6
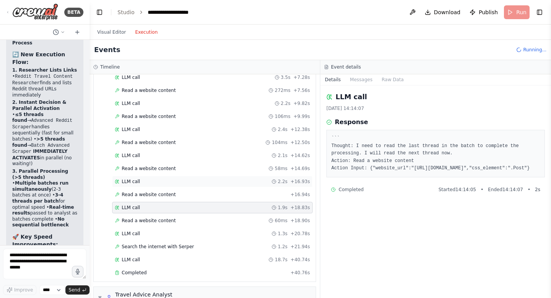
click at [161, 180] on div "LLM call 2.2s + 16.93s" at bounding box center [212, 181] width 195 height 6
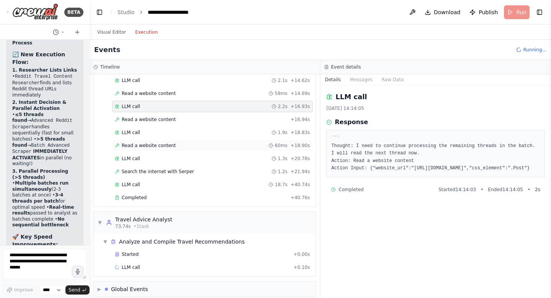
scroll to position [374, 0]
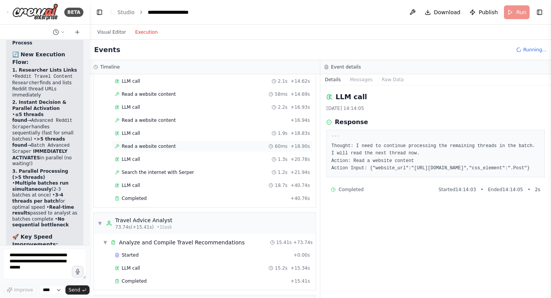
click at [170, 145] on span "Read a website content" at bounding box center [149, 146] width 54 height 6
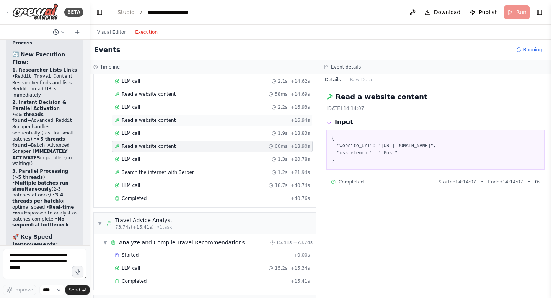
click at [157, 119] on span "Read a website content" at bounding box center [149, 120] width 54 height 6
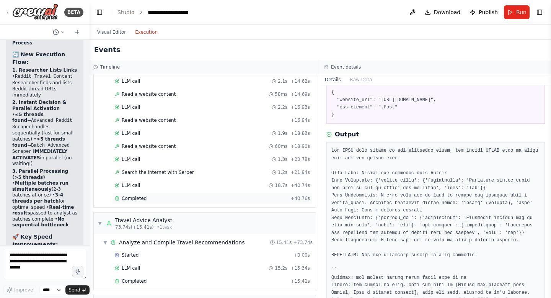
scroll to position [395, 0]
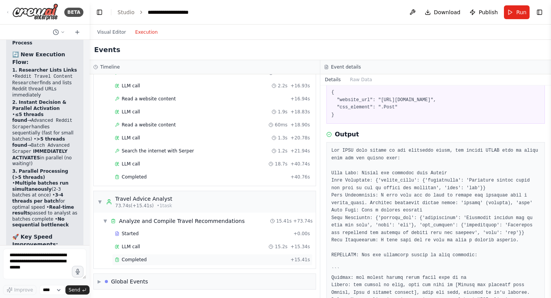
click at [143, 257] on span "Completed" at bounding box center [134, 259] width 25 height 6
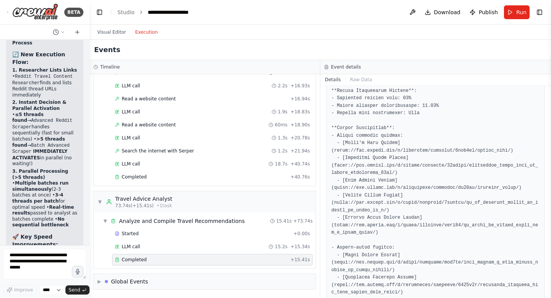
scroll to position [495, 0]
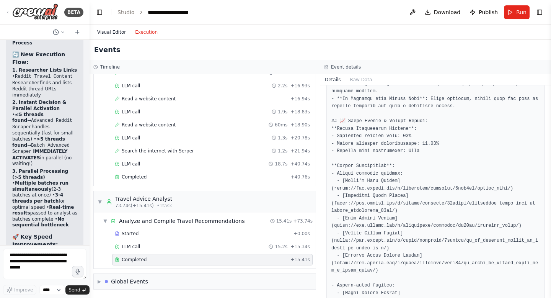
click at [110, 34] on button "Visual Editor" at bounding box center [112, 32] width 38 height 9
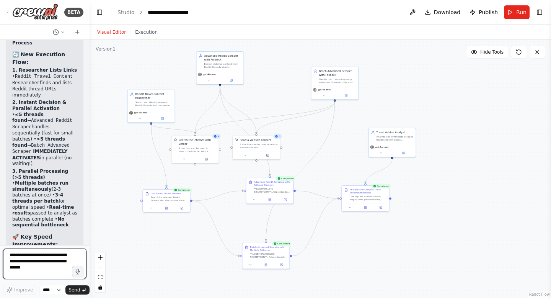
click at [32, 267] on textarea at bounding box center [44, 263] width 83 height 31
click at [41, 258] on textarea "**********" at bounding box center [44, 263] width 83 height 31
click at [24, 259] on textarea "**********" at bounding box center [44, 263] width 83 height 31
type textarea "**********"
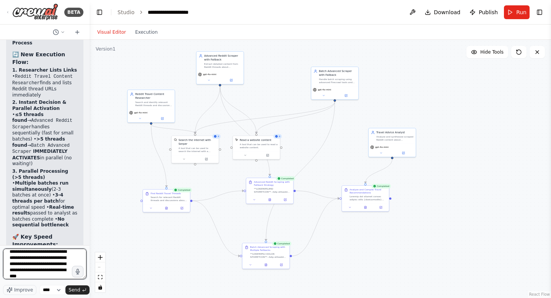
click at [61, 260] on textarea "**********" at bounding box center [44, 263] width 83 height 31
click at [32, 265] on textarea "**********" at bounding box center [44, 263] width 83 height 31
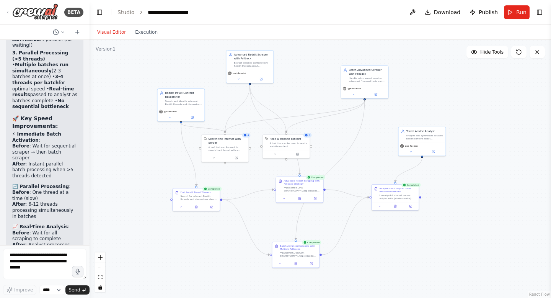
scroll to position [11734, 0]
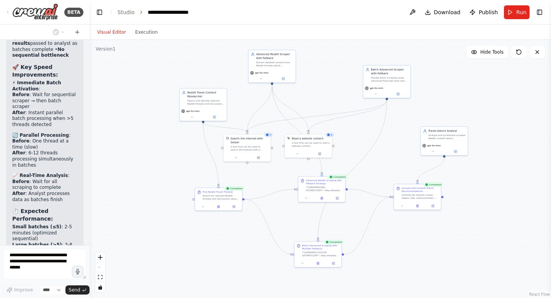
drag, startPoint x: 313, startPoint y: 134, endPoint x: 363, endPoint y: 135, distance: 49.3
click at [363, 135] on div ".deletable-edge-delete-btn { width: 20px; height: 20px; border: 0px solid #ffff…" at bounding box center [320, 169] width 461 height 258
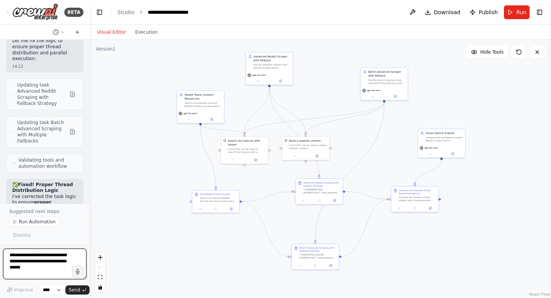
scroll to position [12280, 0]
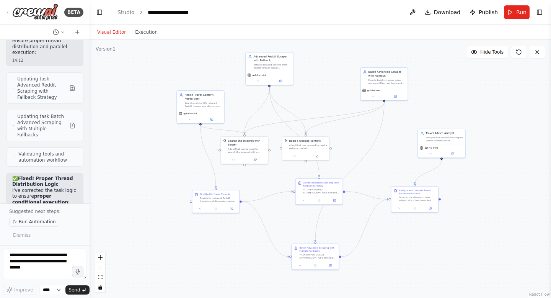
click at [34, 220] on span "Run Automation" at bounding box center [37, 221] width 37 height 6
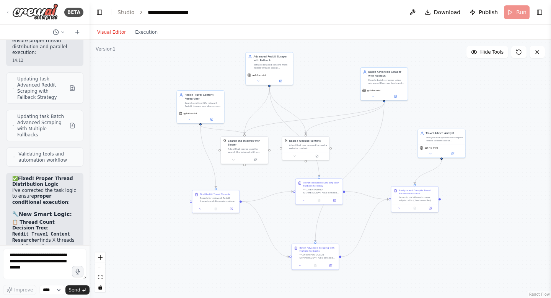
scroll to position [12238, 0]
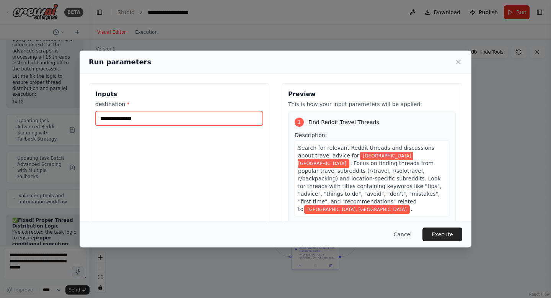
drag, startPoint x: 126, startPoint y: 118, endPoint x: 65, endPoint y: 125, distance: 61.2
click at [65, 125] on div "**********" at bounding box center [275, 149] width 551 height 298
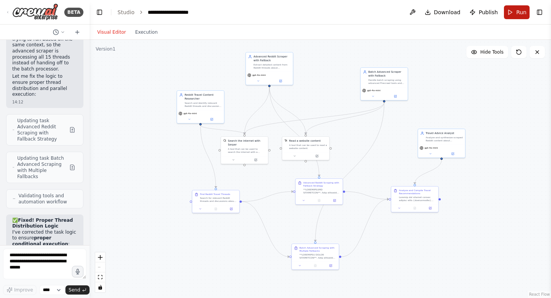
click at [510, 18] on button "Run" at bounding box center [517, 12] width 26 height 14
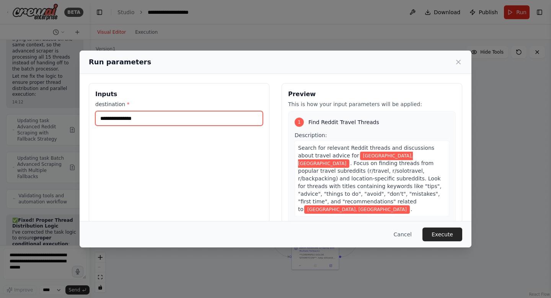
click at [128, 119] on input "**********" at bounding box center [179, 118] width 168 height 15
type input "**********"
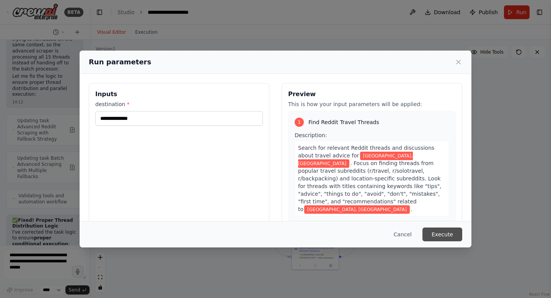
click at [443, 238] on button "Execute" at bounding box center [442, 234] width 40 height 14
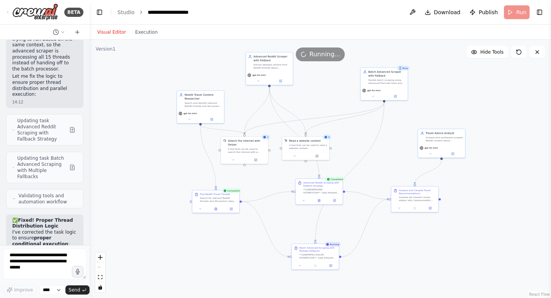
click at [200, 56] on div "Running..." at bounding box center [320, 54] width 461 height 14
click at [450, 11] on span "Download" at bounding box center [447, 12] width 27 height 8
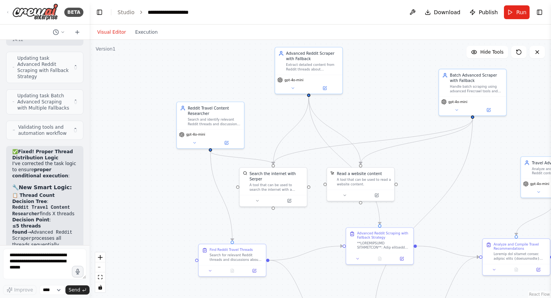
drag, startPoint x: 413, startPoint y: 87, endPoint x: 389, endPoint y: 111, distance: 34.6
click at [389, 111] on div ".deletable-edge-delete-btn { width: 20px; height: 20px; border: 0px solid #ffff…" at bounding box center [320, 169] width 461 height 258
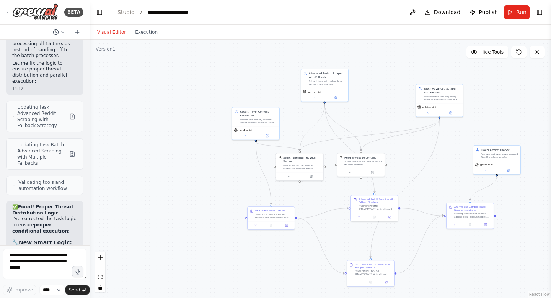
scroll to position [11365, 0]
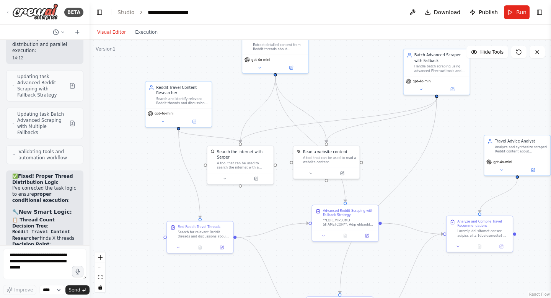
drag, startPoint x: 389, startPoint y: 111, endPoint x: 365, endPoint y: 87, distance: 33.5
click at [365, 87] on div ".deletable-edge-delete-btn { width: 20px; height: 20px; border: 0px solid #ffff…" at bounding box center [320, 169] width 461 height 258
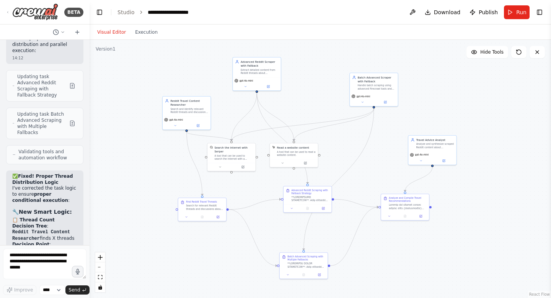
drag, startPoint x: 207, startPoint y: 150, endPoint x: 164, endPoint y: 163, distance: 45.2
click at [164, 163] on div ".deletable-edge-delete-btn { width: 20px; height: 20px; border: 0px solid #ffff…" at bounding box center [320, 169] width 461 height 258
click at [510, 13] on button "Run" at bounding box center [517, 12] width 26 height 14
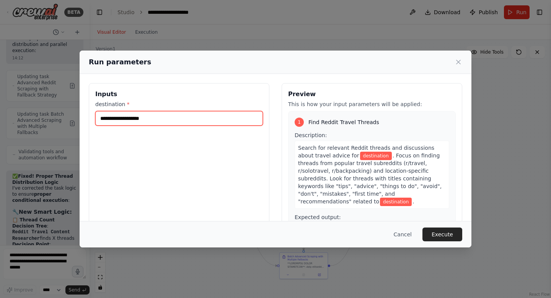
click at [198, 122] on input "destination *" at bounding box center [179, 118] width 168 height 15
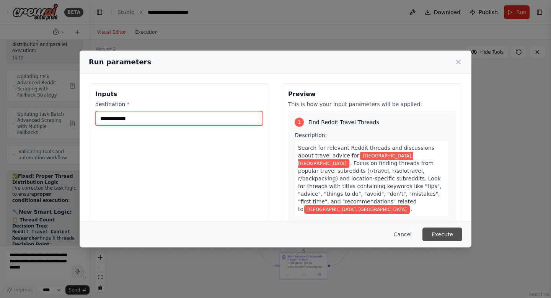
type input "**********"
click at [447, 238] on button "Execute" at bounding box center [442, 234] width 40 height 14
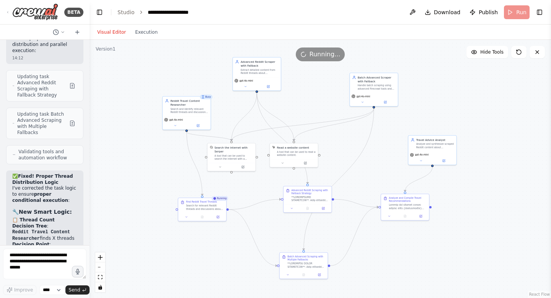
click at [228, 101] on div ".deletable-edge-delete-btn { width: 20px; height: 20px; border: 0px solid #ffff…" at bounding box center [320, 169] width 461 height 258
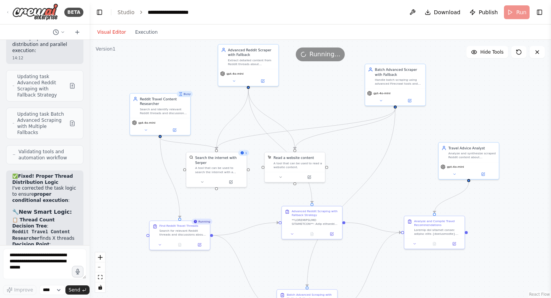
drag, startPoint x: 344, startPoint y: 119, endPoint x: 322, endPoint y: 112, distance: 22.4
click at [322, 112] on div ".deletable-edge-delete-btn { width: 20px; height: 20px; border: 0px solid #ffff…" at bounding box center [320, 169] width 461 height 258
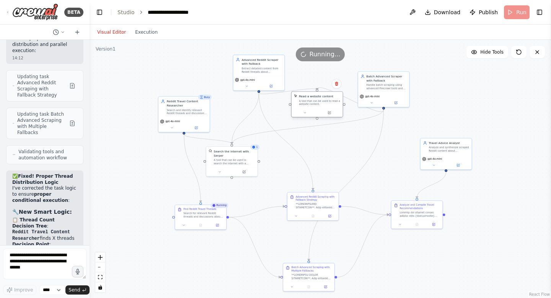
drag, startPoint x: 305, startPoint y: 159, endPoint x: 324, endPoint y: 107, distance: 55.3
click at [324, 107] on div "Read a website content A tool that can be used to read a website content." at bounding box center [316, 100] width 51 height 16
drag, startPoint x: 257, startPoint y: 80, endPoint x: 239, endPoint y: 69, distance: 21.3
click at [239, 69] on div "gpt-4o-mini" at bounding box center [241, 69] width 51 height 15
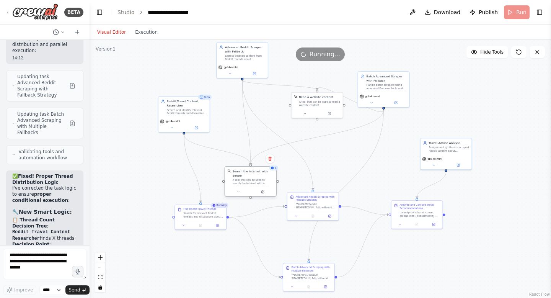
drag, startPoint x: 234, startPoint y: 160, endPoint x: 254, endPoint y: 179, distance: 27.3
click at [254, 179] on div "A tool that can be used to search the internet with a search_query. Supports di…" at bounding box center [252, 181] width 41 height 7
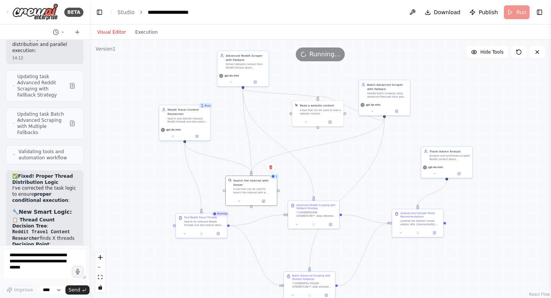
drag, startPoint x: 337, startPoint y: 164, endPoint x: 337, endPoint y: 172, distance: 8.1
click at [337, 172] on div ".deletable-edge-delete-btn { width: 20px; height: 20px; border: 0px solid #ffff…" at bounding box center [320, 169] width 461 height 258
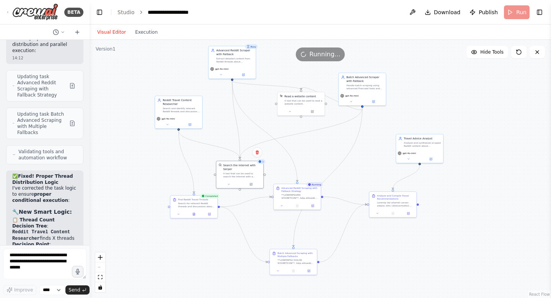
drag, startPoint x: 342, startPoint y: 162, endPoint x: 322, endPoint y: 147, distance: 24.6
click at [322, 147] on div ".deletable-edge-delete-btn { width: 20px; height: 20px; border: 0px solid #ffff…" at bounding box center [320, 169] width 461 height 258
drag, startPoint x: 302, startPoint y: 106, endPoint x: 292, endPoint y: 106, distance: 10.3
click at [292, 106] on div "Read a website content A tool that can be used to read a website content." at bounding box center [287, 98] width 47 height 15
drag, startPoint x: 357, startPoint y: 92, endPoint x: 370, endPoint y: 66, distance: 29.3
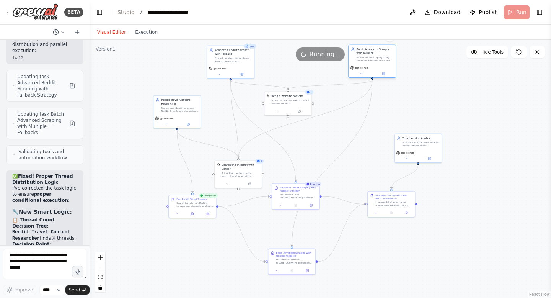
click at [370, 67] on div "gpt-4o-mini" at bounding box center [371, 70] width 47 height 13
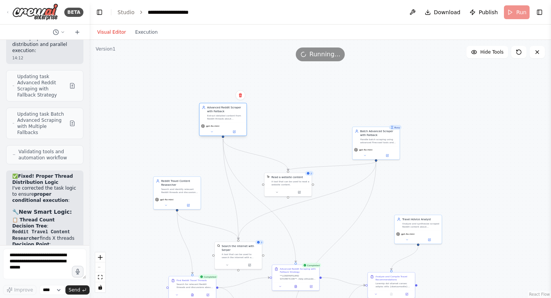
drag, startPoint x: 232, startPoint y: 65, endPoint x: 223, endPoint y: 123, distance: 58.9
click at [223, 123] on div "gpt-4o-mini" at bounding box center [222, 128] width 47 height 13
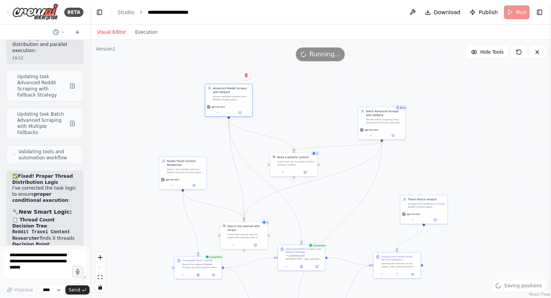
drag, startPoint x: 313, startPoint y: 114, endPoint x: 319, endPoint y: 90, distance: 24.4
click at [319, 90] on div ".deletable-edge-delete-btn { width: 20px; height: 20px; border: 0px solid #ffff…" at bounding box center [320, 169] width 461 height 258
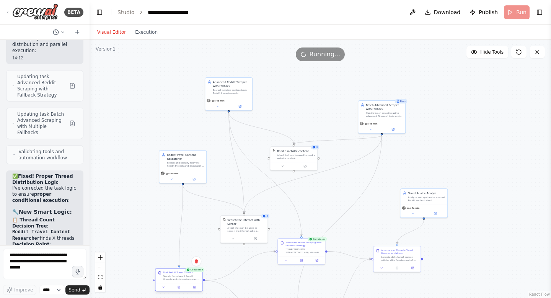
drag, startPoint x: 203, startPoint y: 265, endPoint x: 184, endPoint y: 283, distance: 26.8
click at [184, 283] on div "Find Reddit Travel Threads Search for relevant Reddit threads and discussions a…" at bounding box center [179, 279] width 48 height 23
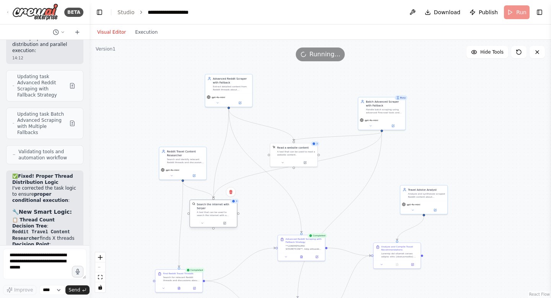
drag, startPoint x: 245, startPoint y: 229, endPoint x: 213, endPoint y: 216, distance: 34.3
click at [213, 216] on div "Search the internet with Serper A tool that can be used to search the internet …" at bounding box center [213, 209] width 47 height 19
drag, startPoint x: 180, startPoint y: 175, endPoint x: 135, endPoint y: 156, distance: 48.2
click at [135, 156] on button at bounding box center [130, 155] width 22 height 5
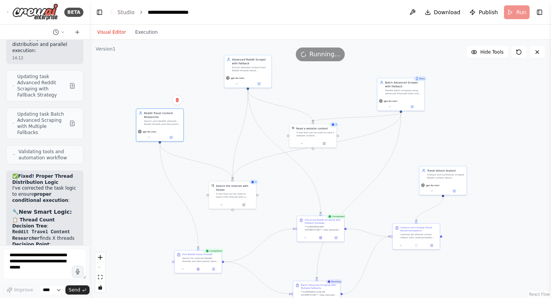
drag, startPoint x: 339, startPoint y: 199, endPoint x: 358, endPoint y: 179, distance: 27.0
click at [358, 179] on div ".deletable-edge-delete-btn { width: 20px; height: 20px; border: 0px solid #ffff…" at bounding box center [320, 169] width 461 height 258
drag, startPoint x: 251, startPoint y: 76, endPoint x: 247, endPoint y: 63, distance: 13.8
click at [247, 63] on div "gpt-4o-mini" at bounding box center [247, 68] width 47 height 13
drag, startPoint x: 305, startPoint y: 132, endPoint x: 304, endPoint y: 114, distance: 18.0
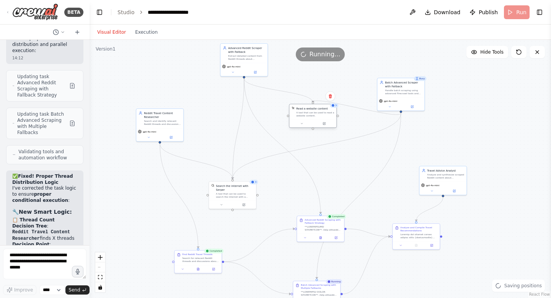
click at [304, 114] on div "A tool that can be used to read a website content." at bounding box center [315, 114] width 38 height 6
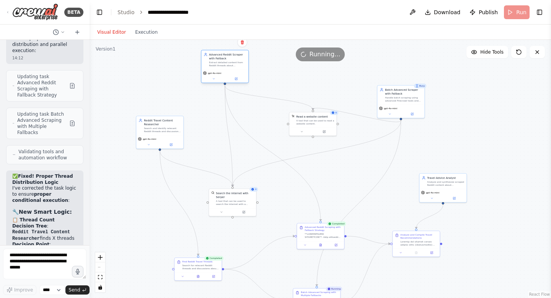
drag, startPoint x: 243, startPoint y: 65, endPoint x: 225, endPoint y: 73, distance: 19.3
click at [225, 73] on div "gpt-4o-mini" at bounding box center [225, 73] width 44 height 4
drag, startPoint x: 320, startPoint y: 124, endPoint x: 309, endPoint y: 119, distance: 12.0
click at [309, 119] on div "A tool that can be used to read a website content." at bounding box center [304, 117] width 38 height 6
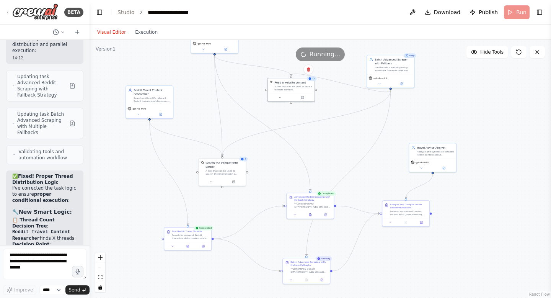
drag, startPoint x: 338, startPoint y: 168, endPoint x: 328, endPoint y: 138, distance: 31.1
click at [328, 138] on div ".deletable-edge-delete-btn { width: 20px; height: 20px; border: 0px solid #ffff…" at bounding box center [320, 169] width 461 height 258
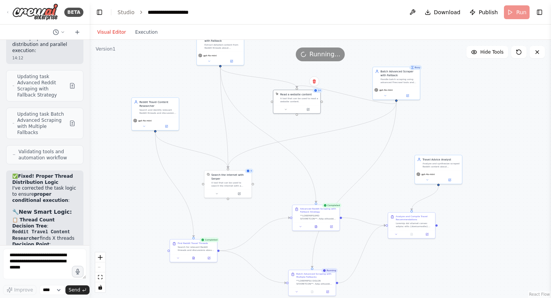
drag, startPoint x: 328, startPoint y: 145, endPoint x: 333, endPoint y: 156, distance: 12.0
click at [333, 156] on div ".deletable-edge-delete-btn { width: 20px; height: 20px; border: 0px solid #ffff…" at bounding box center [320, 169] width 461 height 258
drag, startPoint x: 213, startPoint y: 49, endPoint x: 212, endPoint y: 79, distance: 30.2
click at [212, 79] on div "Version 1 Hide Tools .deletable-edge-delete-btn { width: 20px; height: 20px; bo…" at bounding box center [320, 169] width 461 height 258
click at [228, 50] on div "Running..." at bounding box center [320, 54] width 461 height 14
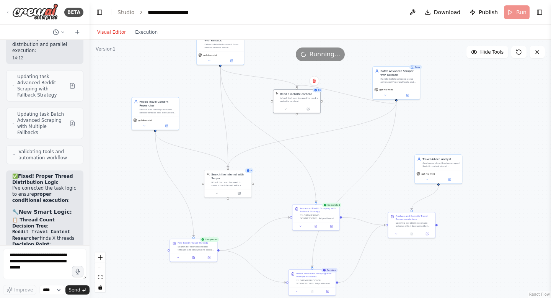
click at [270, 66] on div ".deletable-edge-delete-btn { width: 20px; height: 20px; border: 0px solid #ffff…" at bounding box center [320, 169] width 461 height 258
drag, startPoint x: 225, startPoint y: 50, endPoint x: 225, endPoint y: 78, distance: 27.9
click at [225, 78] on div "Version 1 Hide Tools .deletable-edge-delete-btn { width: 20px; height: 20px; bo…" at bounding box center [320, 169] width 461 height 258
drag, startPoint x: 238, startPoint y: 62, endPoint x: 236, endPoint y: 86, distance: 24.1
click at [236, 86] on div "gpt-4o-mini" at bounding box center [220, 79] width 47 height 13
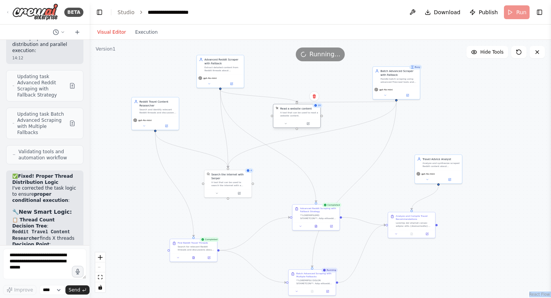
drag, startPoint x: 300, startPoint y: 103, endPoint x: 300, endPoint y: 118, distance: 15.7
click at [300, 118] on div "Read a website content A tool that can be used to read a website content." at bounding box center [296, 111] width 47 height 15
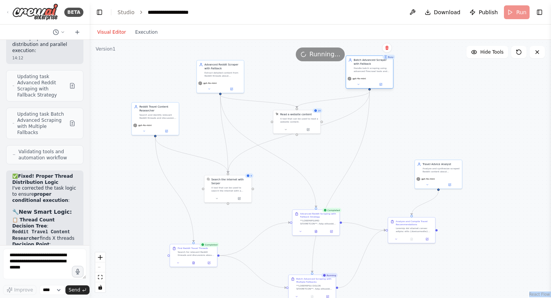
drag, startPoint x: 405, startPoint y: 84, endPoint x: 379, endPoint y: 75, distance: 27.1
click at [379, 75] on div "Batch Advanced Scraper with Fallback Handle batch scraping using advanced Firec…" at bounding box center [369, 71] width 48 height 33
drag, startPoint x: 298, startPoint y: 122, endPoint x: 290, endPoint y: 114, distance: 12.2
click at [290, 111] on div "A tool that can be used to read a website content." at bounding box center [291, 108] width 38 height 6
drag, startPoint x: 223, startPoint y: 78, endPoint x: 218, endPoint y: 64, distance: 15.5
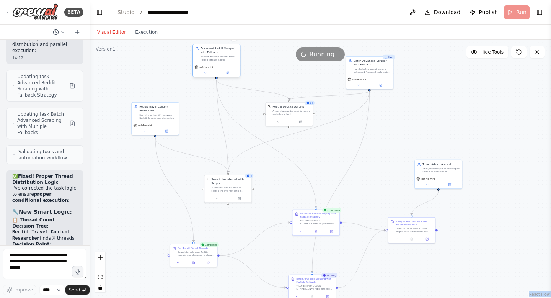
click at [218, 64] on div "gpt-4o-mini" at bounding box center [216, 69] width 47 height 13
drag, startPoint x: 288, startPoint y: 114, endPoint x: 285, endPoint y: 110, distance: 5.0
click at [285, 110] on div "A tool that can be used to read a website content." at bounding box center [288, 108] width 38 height 6
drag, startPoint x: 427, startPoint y: 176, endPoint x: 421, endPoint y: 176, distance: 5.7
click at [421, 176] on span "gpt-4o-mini" at bounding box center [423, 177] width 13 height 3
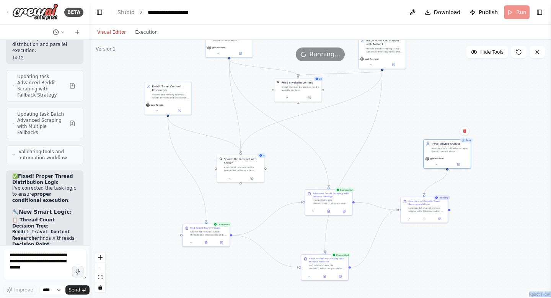
drag, startPoint x: 365, startPoint y: 148, endPoint x: 376, endPoint y: 128, distance: 23.5
click at [376, 128] on div ".deletable-edge-delete-btn { width: 20px; height: 20px; border: 0px solid #ffff…" at bounding box center [320, 169] width 461 height 258
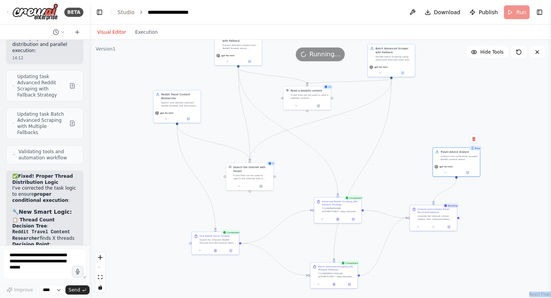
drag, startPoint x: 412, startPoint y: 122, endPoint x: 422, endPoint y: 130, distance: 13.0
click at [422, 130] on div ".deletable-edge-delete-btn { width: 20px; height: 20px; border: 0px solid #ffff…" at bounding box center [320, 169] width 461 height 258
click at [408, 105] on div ".deletable-edge-delete-btn { width: 20px; height: 20px; border: 0px solid #ffff…" at bounding box center [320, 169] width 461 height 258
click at [145, 29] on button "Execution" at bounding box center [146, 32] width 32 height 9
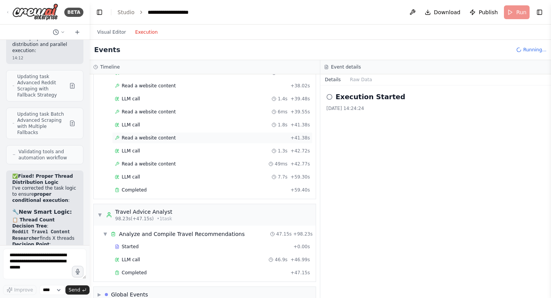
scroll to position [838, 0]
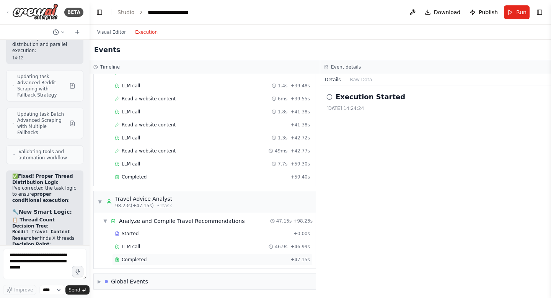
click at [142, 257] on span "Completed" at bounding box center [134, 259] width 25 height 6
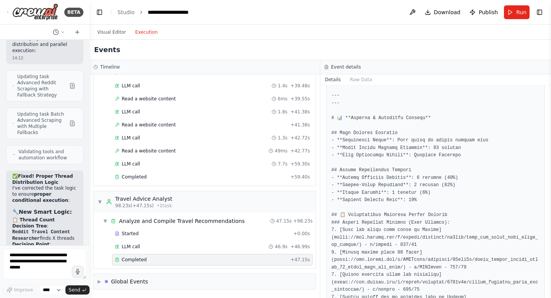
scroll to position [1192, 0]
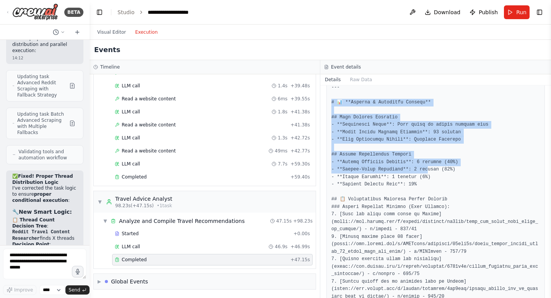
drag, startPoint x: 332, startPoint y: 103, endPoint x: 429, endPoint y: 169, distance: 117.3
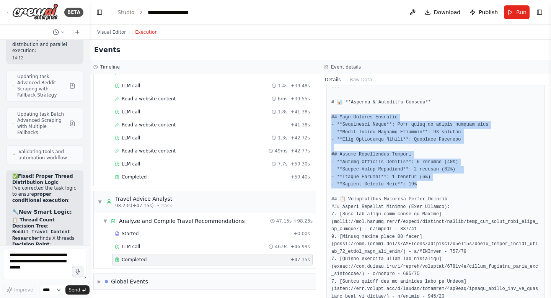
drag, startPoint x: 331, startPoint y: 116, endPoint x: 419, endPoint y: 182, distance: 109.9
copy pre "ity Overview - **Confidence Level**: High based on source success rate - **Tota…"
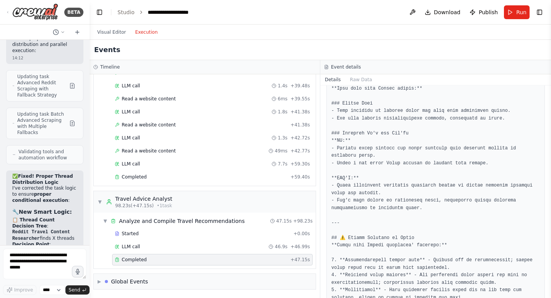
scroll to position [540, 0]
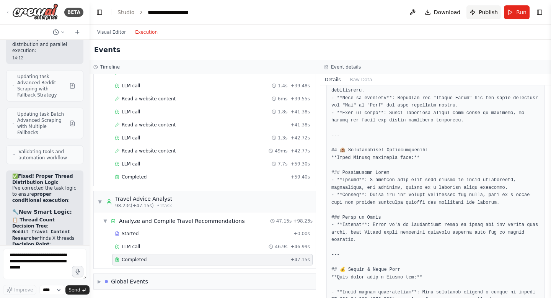
click at [480, 12] on span "Publish" at bounding box center [487, 12] width 19 height 8
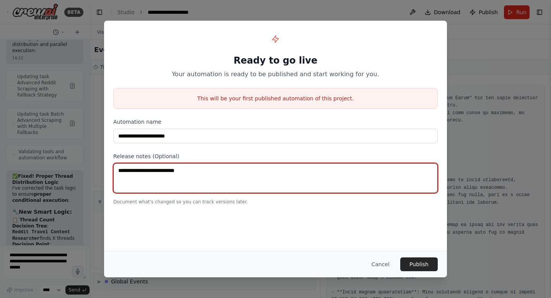
click at [173, 178] on textarea at bounding box center [275, 178] width 324 height 30
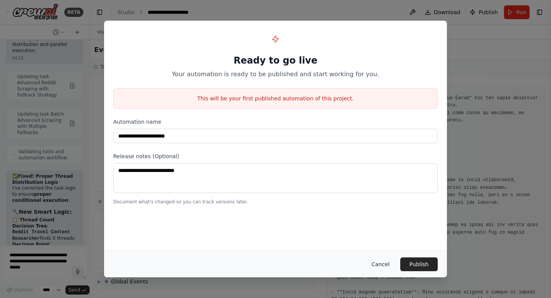
click at [383, 265] on button "Cancel" at bounding box center [380, 264] width 30 height 14
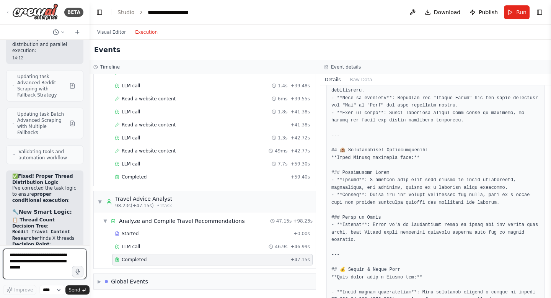
click at [47, 261] on textarea at bounding box center [44, 263] width 83 height 31
type textarea "**********"
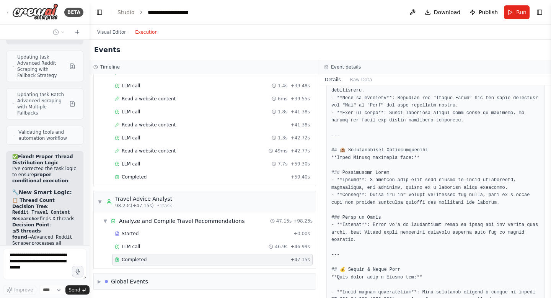
scroll to position [11422, 0]
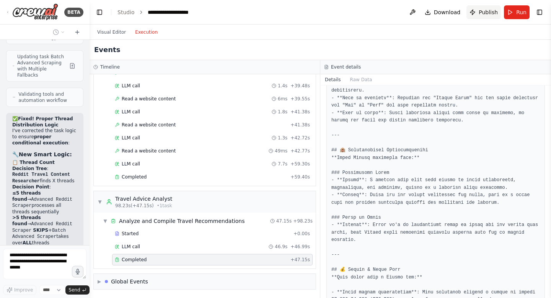
click at [484, 15] on span "Publish" at bounding box center [487, 12] width 19 height 8
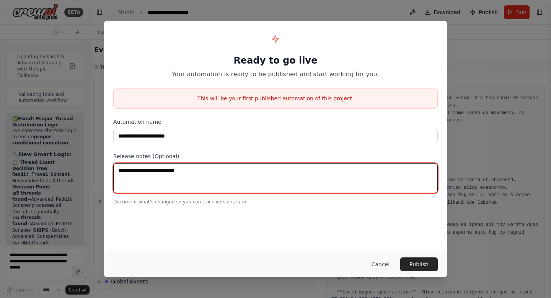
click at [207, 180] on textarea at bounding box center [275, 178] width 324 height 30
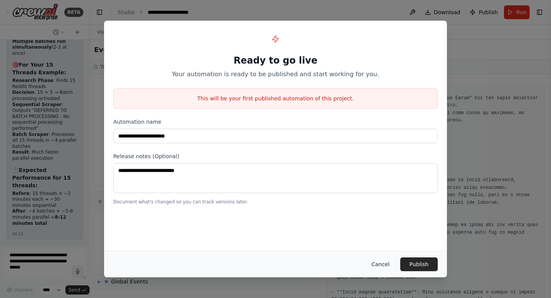
click at [378, 264] on button "Cancel" at bounding box center [380, 264] width 30 height 14
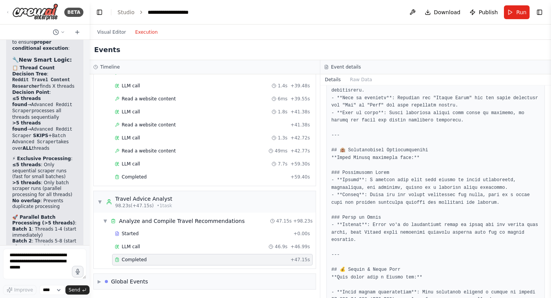
scroll to position [11521, 0]
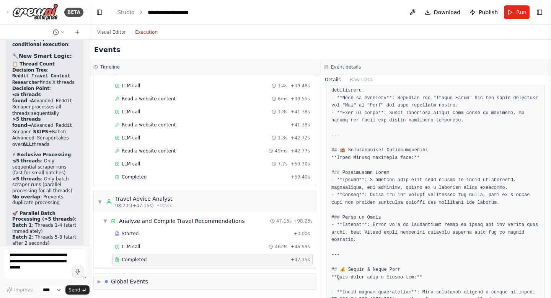
drag, startPoint x: 11, startPoint y: 166, endPoint x: 51, endPoint y: 193, distance: 47.6
copy p "A sophisticated multi-agent automation that scrapes Reddit for authentic travel…"
click at [514, 11] on button "Run" at bounding box center [517, 12] width 26 height 14
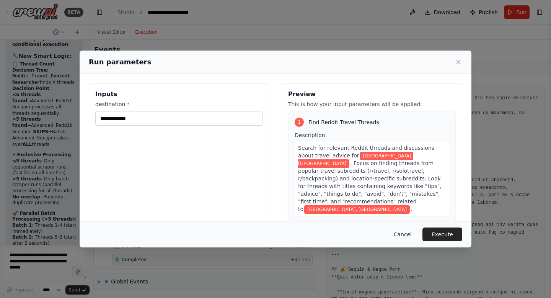
click at [405, 232] on button "Cancel" at bounding box center [402, 234] width 30 height 14
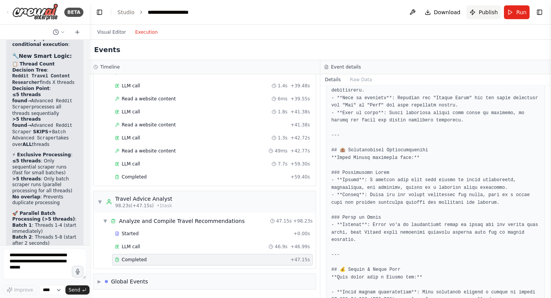
click at [488, 8] on span "Publish" at bounding box center [487, 12] width 19 height 8
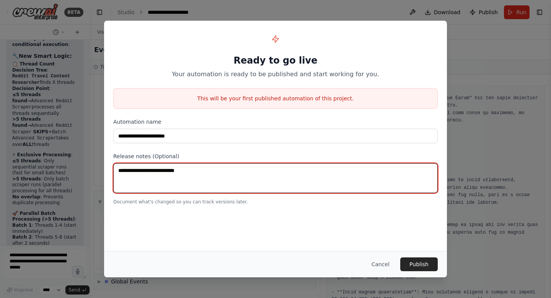
click at [153, 176] on textarea at bounding box center [275, 178] width 324 height 30
paste textarea "**********"
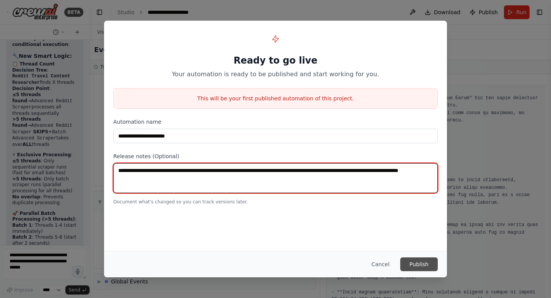
type textarea "**********"
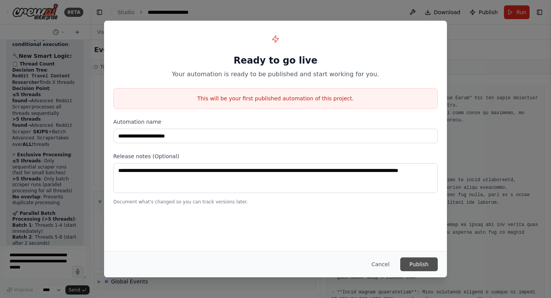
click at [423, 261] on button "Publish" at bounding box center [418, 264] width 37 height 14
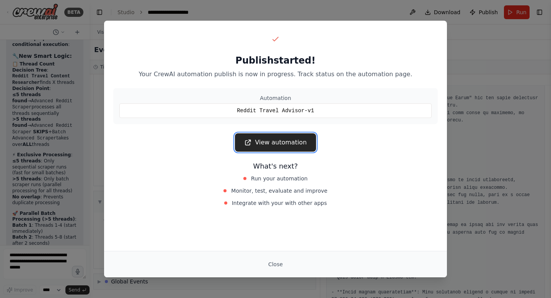
click at [278, 146] on link "View automation" at bounding box center [275, 142] width 81 height 18
click at [275, 262] on button "Close" at bounding box center [275, 264] width 27 height 14
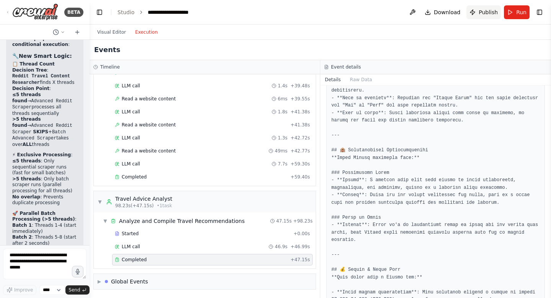
click at [485, 12] on span "Publish" at bounding box center [487, 12] width 19 height 8
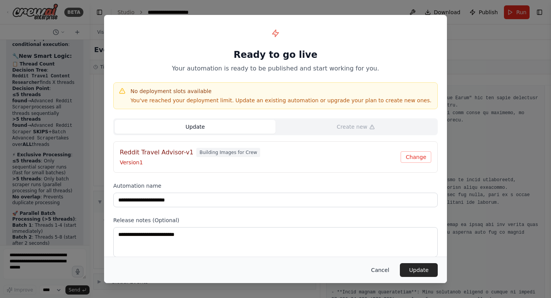
click at [385, 267] on button "Cancel" at bounding box center [380, 270] width 30 height 14
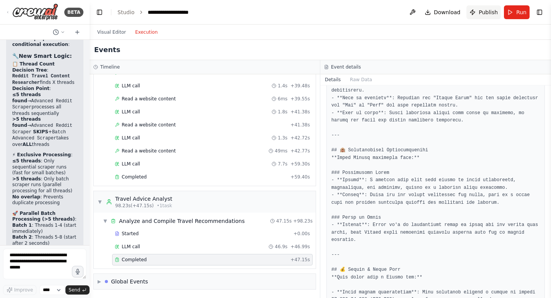
click at [491, 7] on button "Publish" at bounding box center [483, 12] width 34 height 14
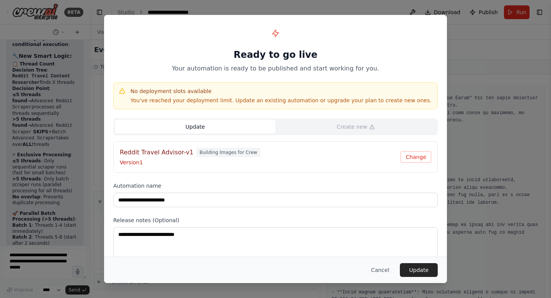
click at [140, 151] on h4 "Reddit Travel Advisor-v1" at bounding box center [156, 152] width 73 height 9
click at [204, 153] on span "Building Images for Crew" at bounding box center [228, 152] width 64 height 9
click at [376, 271] on button "Cancel" at bounding box center [380, 270] width 30 height 14
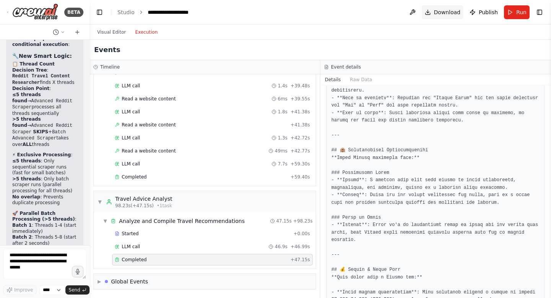
click at [441, 10] on span "Download" at bounding box center [447, 12] width 27 height 8
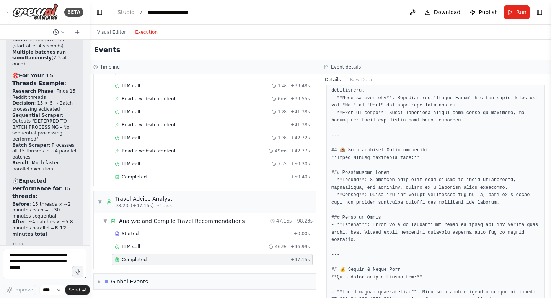
scroll to position [11960, 0]
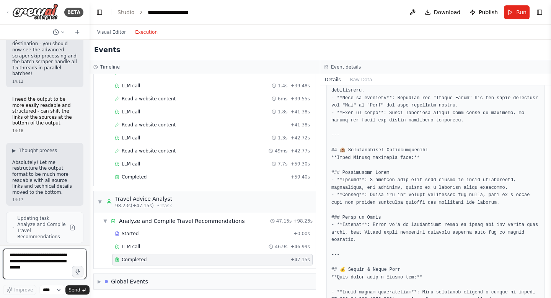
click at [36, 262] on textarea at bounding box center [44, 263] width 83 height 31
click at [21, 264] on textarea "**********" at bounding box center [44, 263] width 83 height 31
click at [38, 272] on textarea "**********" at bounding box center [44, 263] width 83 height 31
type textarea "**********"
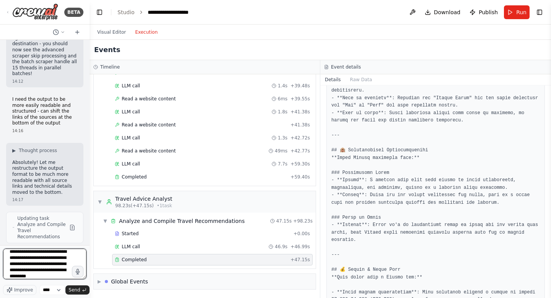
scroll to position [31, 0]
click at [47, 269] on textarea "**********" at bounding box center [44, 263] width 83 height 31
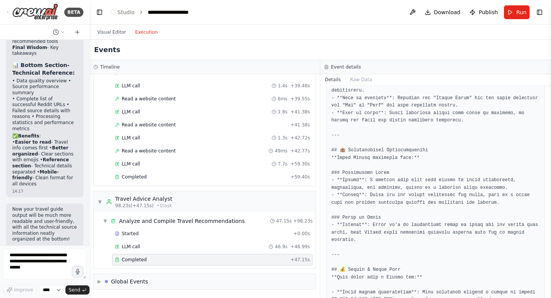
scroll to position [12517, 0]
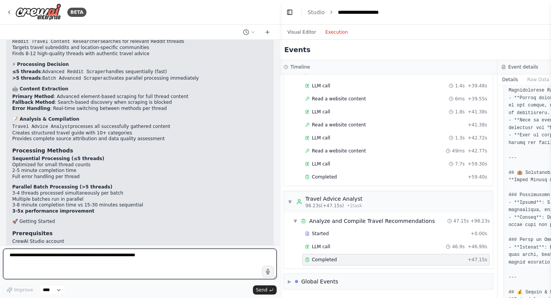
drag, startPoint x: 88, startPoint y: 123, endPoint x: 303, endPoint y: 122, distance: 214.2
click at [303, 122] on div "BETA Hello! I'm the CrewAI assistant. What kind of automation do you want to bu…" at bounding box center [275, 149] width 551 height 298
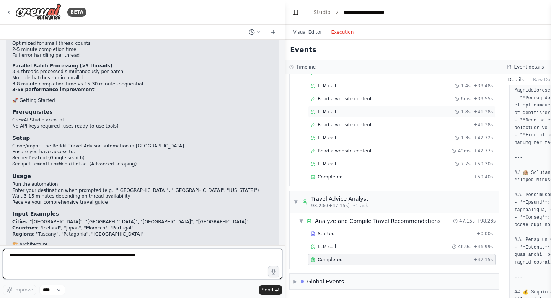
drag, startPoint x: 281, startPoint y: 114, endPoint x: 329, endPoint y: 111, distance: 47.9
click at [329, 111] on div "BETA Hello! I'm the CrewAI assistant. What kind of automation do you want to bu…" at bounding box center [275, 149] width 551 height 298
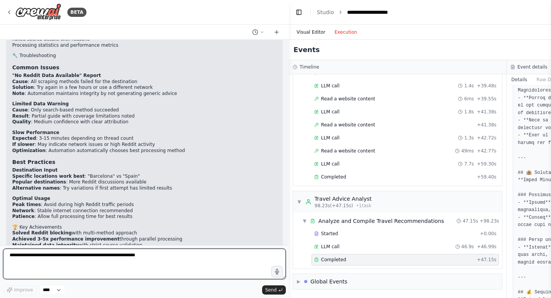
scroll to position [8803, 0]
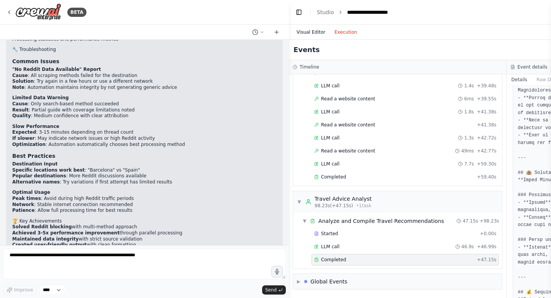
click at [315, 29] on button "Visual Editor" at bounding box center [311, 32] width 38 height 9
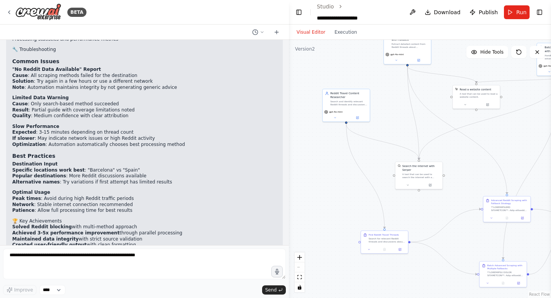
drag, startPoint x: 369, startPoint y: 168, endPoint x: 350, endPoint y: 153, distance: 24.8
click at [350, 156] on div ".deletable-edge-delete-btn { width: 20px; height: 20px; border: 0px solid #ffff…" at bounding box center [420, 169] width 262 height 258
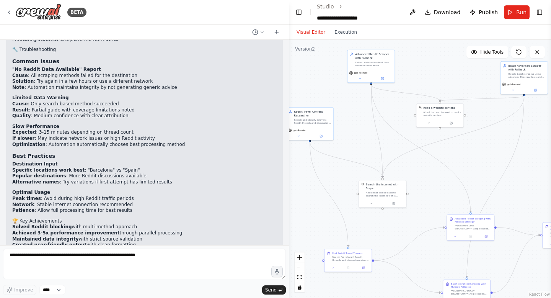
drag, startPoint x: 428, startPoint y: 103, endPoint x: 381, endPoint y: 131, distance: 54.7
click at [381, 131] on div ".deletable-edge-delete-btn { width: 20px; height: 20px; border: 0px solid #ffff…" at bounding box center [420, 169] width 262 height 258
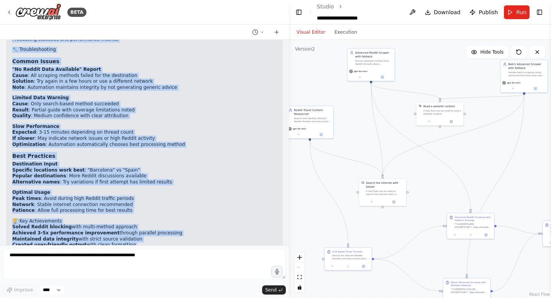
drag, startPoint x: 13, startPoint y: 124, endPoint x: 184, endPoint y: 226, distance: 199.2
copy div "🌍 Reddit Travel Advisor An intelligent multi-agent automation that transforms R…"
click at [138, 129] on li "Expected : 3-15 minutes depending on thread count" at bounding box center [144, 132] width 264 height 6
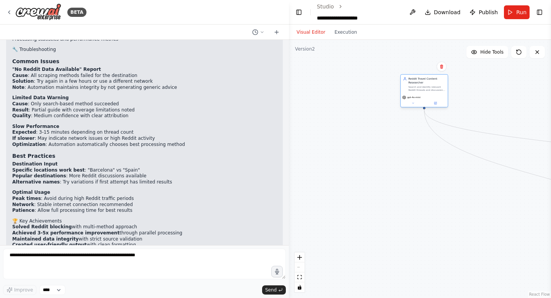
drag, startPoint x: 290, startPoint y: 138, endPoint x: 421, endPoint y: 103, distance: 135.4
click at [421, 103] on div "Reddit Travel Content Researcher Search and identify relevant Reddit threads an…" at bounding box center [424, 91] width 48 height 33
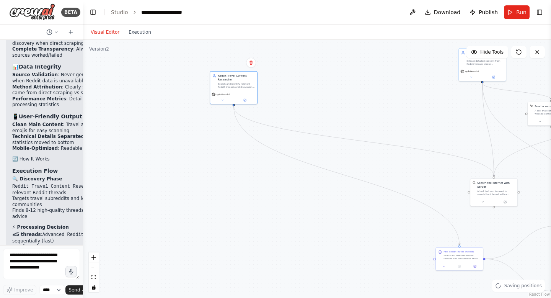
drag, startPoint x: 288, startPoint y: 122, endPoint x: 83, endPoint y: 146, distance: 205.7
click at [83, 146] on div "BETA Hello! I'm the CrewAI assistant. What kind of automation do you want to bu…" at bounding box center [275, 149] width 551 height 298
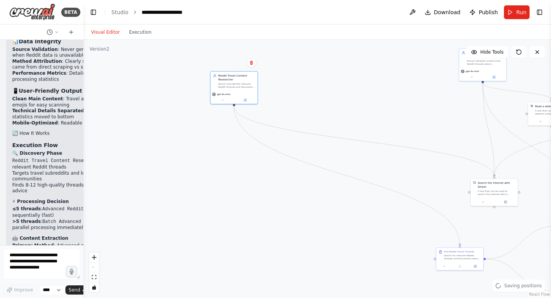
scroll to position [14542, 0]
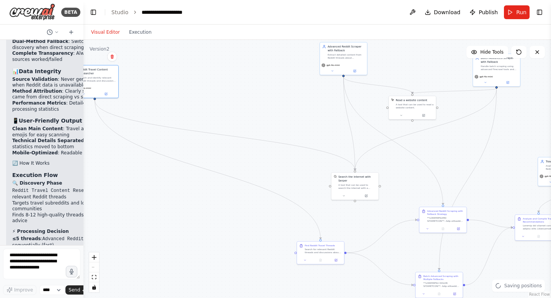
drag, startPoint x: 319, startPoint y: 215, endPoint x: 122, endPoint y: 203, distance: 197.7
click at [122, 203] on div ".deletable-edge-delete-btn { width: 20px; height: 20px; border: 0px solid #ffff…" at bounding box center [316, 169] width 467 height 258
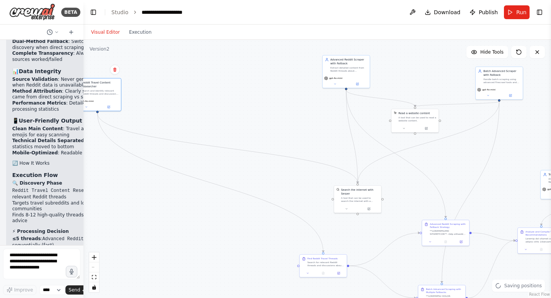
drag, startPoint x: 122, startPoint y: 203, endPoint x: 195, endPoint y: 229, distance: 77.8
click at [195, 229] on div ".deletable-edge-delete-btn { width: 20px; height: 20px; border: 0px solid #ffff…" at bounding box center [316, 169] width 467 height 258
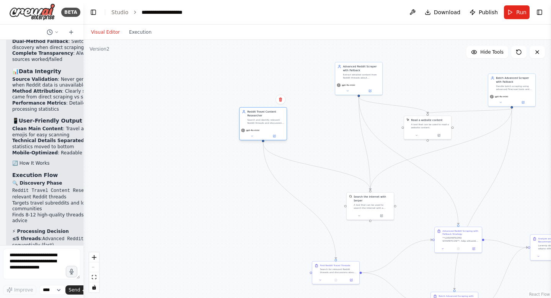
drag, startPoint x: 112, startPoint y: 102, endPoint x: 250, endPoint y: 117, distance: 139.3
click at [251, 117] on div "Reddit Travel Content Researcher Search and identify relevant Reddit threads an…" at bounding box center [262, 116] width 47 height 19
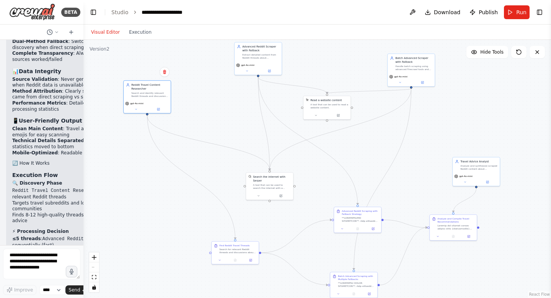
drag, startPoint x: 173, startPoint y: 218, endPoint x: 72, endPoint y: 198, distance: 103.4
click at [72, 198] on div "BETA Hello! I'm the CrewAI assistant. What kind of automation do you want to bu…" at bounding box center [275, 149] width 551 height 298
click at [513, 10] on button "Run" at bounding box center [517, 12] width 26 height 14
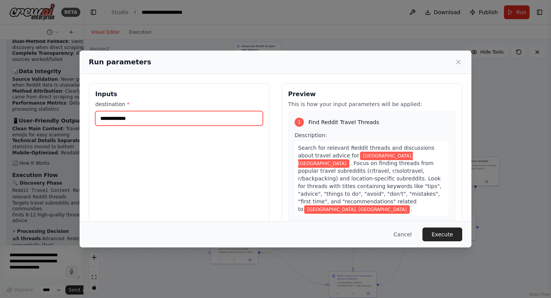
click at [120, 118] on input "**********" at bounding box center [179, 118] width 168 height 15
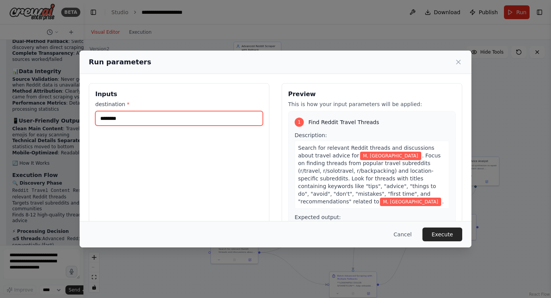
type input "*******"
type input "**********"
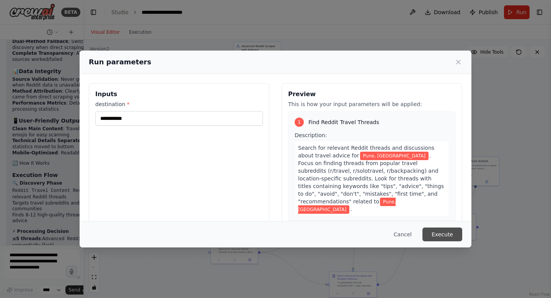
click at [433, 234] on button "Execute" at bounding box center [442, 234] width 40 height 14
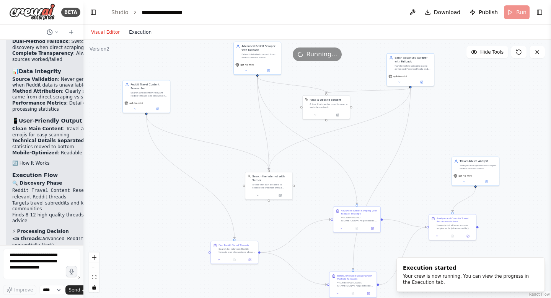
click at [143, 34] on button "Execution" at bounding box center [140, 32] width 32 height 9
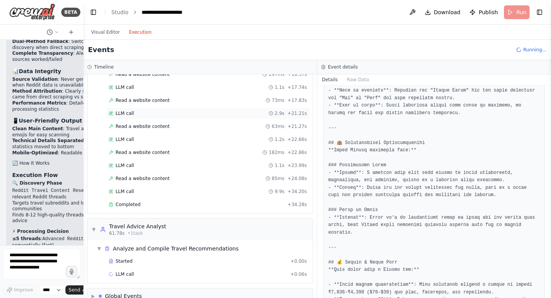
scroll to position [526, 0]
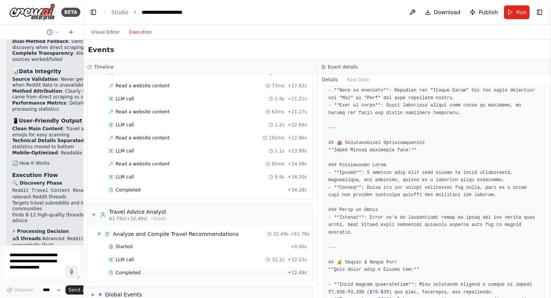
click at [128, 277] on div "Completed + 32.49s" at bounding box center [207, 272] width 203 height 11
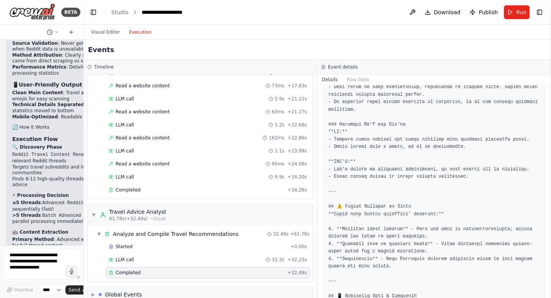
scroll to position [815, 0]
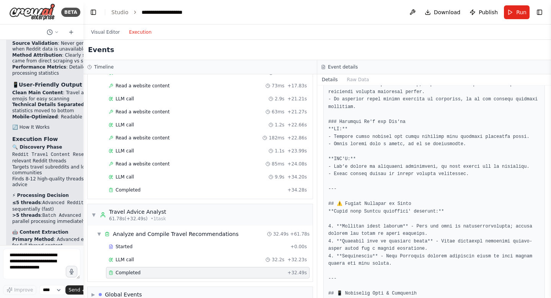
click at [332, 165] on pre at bounding box center [434, 110] width 212 height 1581
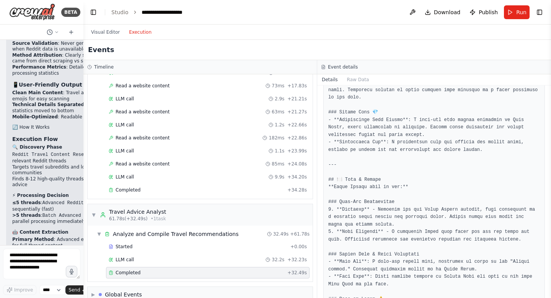
scroll to position [0, 0]
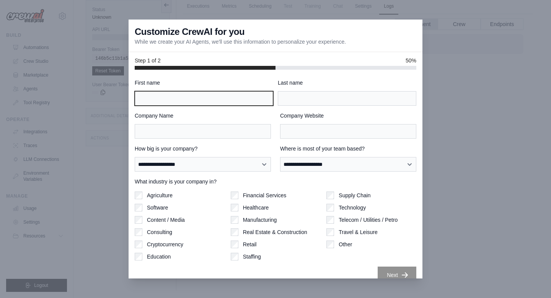
click at [244, 100] on input "First name" at bounding box center [204, 98] width 138 height 15
type input "******"
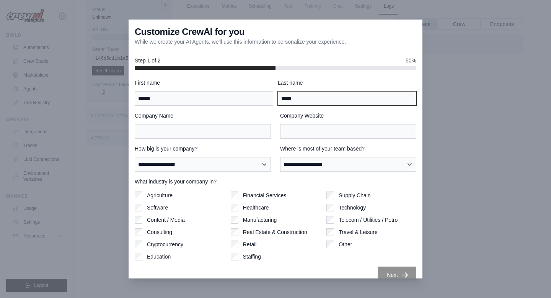
type input "*****"
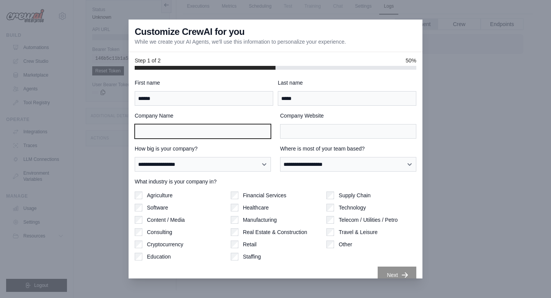
scroll to position [11, 0]
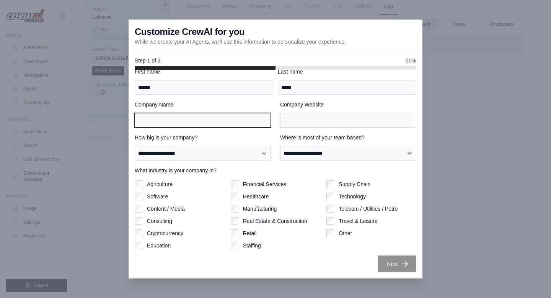
click at [189, 117] on input "Company Name" at bounding box center [203, 120] width 136 height 15
type input "**"
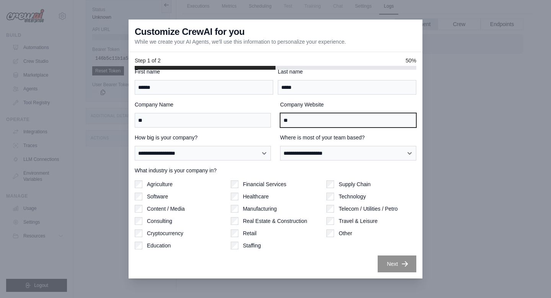
type input "**"
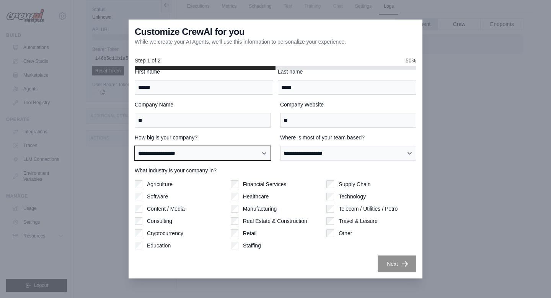
click at [169, 147] on select "**********" at bounding box center [203, 153] width 136 height 15
select select "**********"
click at [135, 146] on select "**********" at bounding box center [203, 153] width 136 height 15
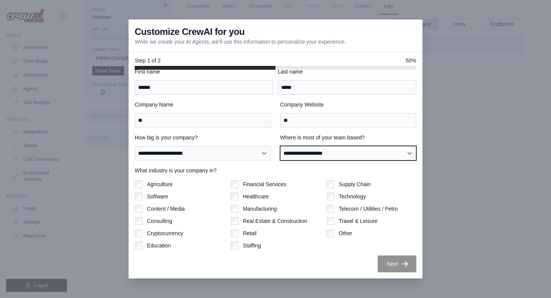
click at [303, 156] on select "**********" at bounding box center [348, 153] width 136 height 15
select select "**********"
click at [280, 146] on select "**********" at bounding box center [348, 153] width 136 height 15
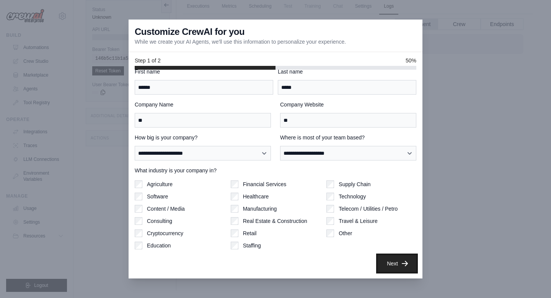
click at [399, 265] on button "Next" at bounding box center [397, 263] width 39 height 17
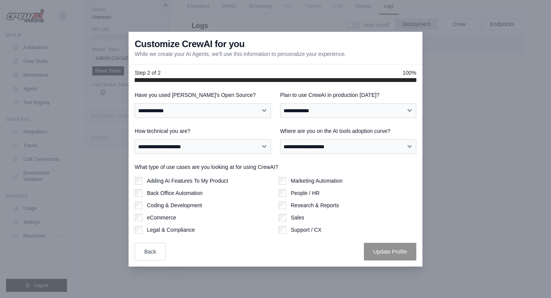
scroll to position [0, 0]
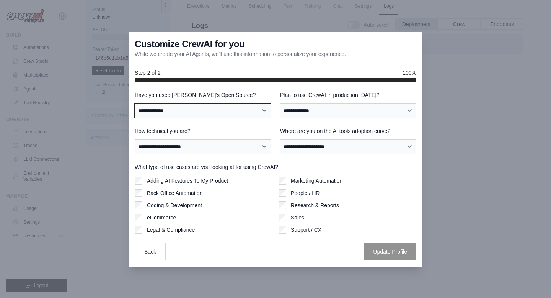
click at [182, 109] on select "**********" at bounding box center [203, 110] width 136 height 15
click at [135, 103] on select "**********" at bounding box center [203, 110] width 136 height 15
click at [225, 114] on select "**********" at bounding box center [203, 110] width 136 height 15
select select "**********"
click at [135, 103] on select "**********" at bounding box center [203, 110] width 136 height 15
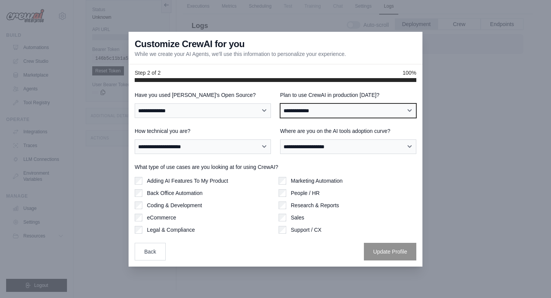
click at [285, 111] on select "**********" at bounding box center [348, 110] width 136 height 15
select select "****"
click at [280, 103] on select "**********" at bounding box center [348, 110] width 136 height 15
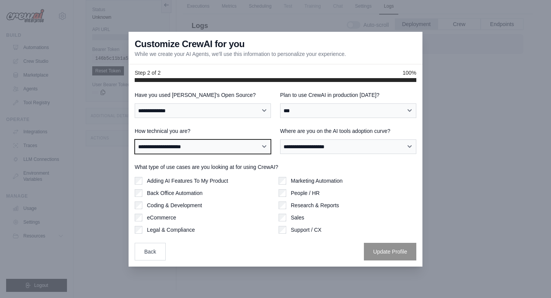
click at [239, 141] on select "**********" at bounding box center [203, 146] width 136 height 15
select select "**********"
click at [135, 139] on select "**********" at bounding box center [203, 146] width 136 height 15
click at [235, 146] on select "**********" at bounding box center [203, 146] width 136 height 15
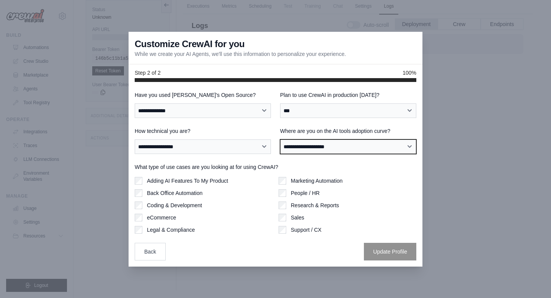
click at [319, 146] on select "**********" at bounding box center [348, 146] width 136 height 15
select select "**********"
click at [280, 139] on select "**********" at bounding box center [348, 146] width 136 height 15
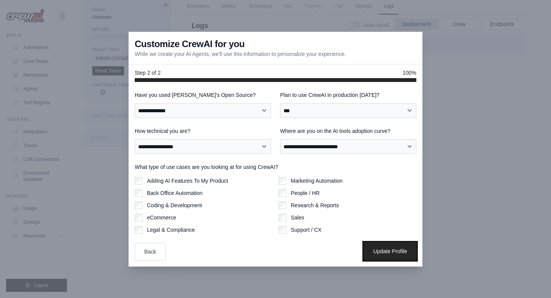
click at [391, 256] on button "Update Profile" at bounding box center [390, 251] width 52 height 18
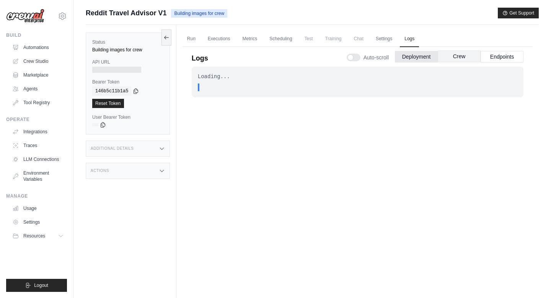
click at [468, 55] on button "Crew" at bounding box center [459, 55] width 43 height 11
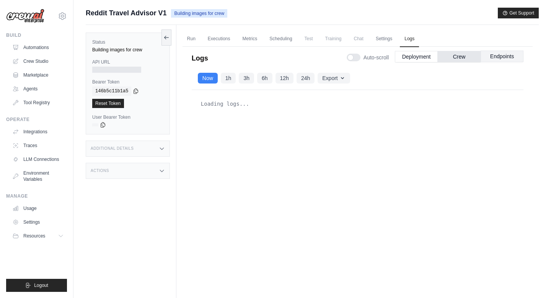
click at [493, 58] on button "Endpoints" at bounding box center [501, 55] width 43 height 11
click at [411, 54] on button "Deployment" at bounding box center [416, 55] width 43 height 11
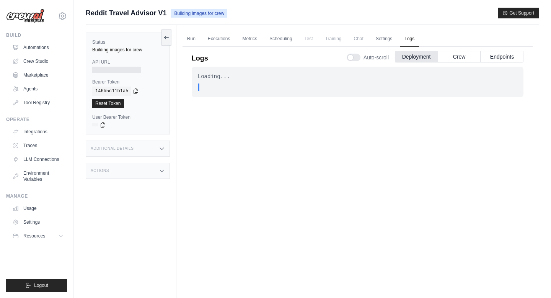
click at [299, 181] on div "Loading... . . . In Progress" at bounding box center [358, 179] width 332 height 225
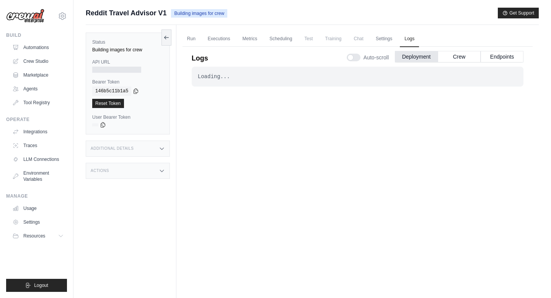
click at [234, 77] on div "Loading..." at bounding box center [357, 77] width 319 height 8
click at [225, 115] on div "Loading... . . . In Progress" at bounding box center [358, 179] width 332 height 225
click at [223, 78] on div "Loading..." at bounding box center [357, 77] width 319 height 8
